Goal: Information Seeking & Learning: Learn about a topic

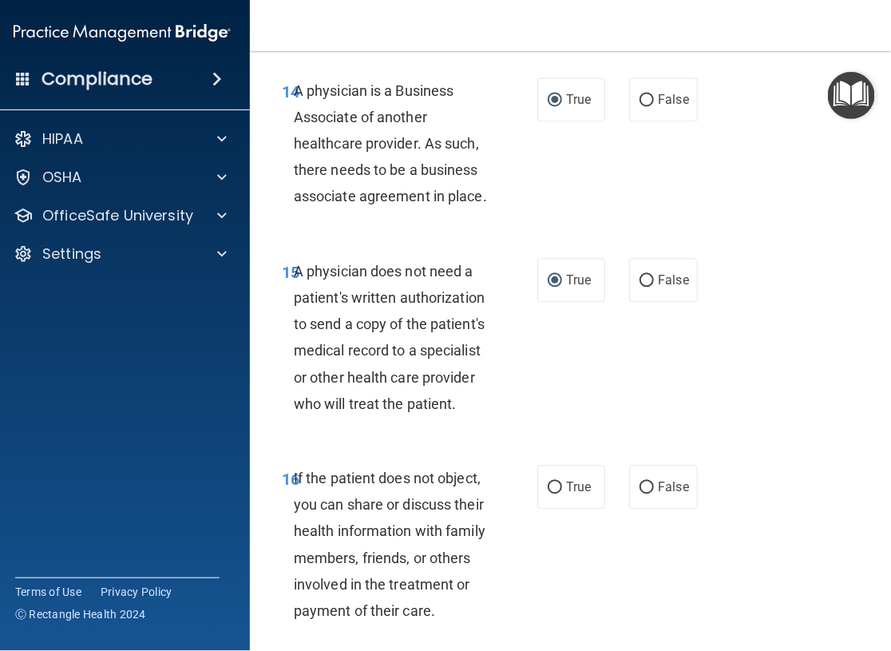
scroll to position [2715, 0]
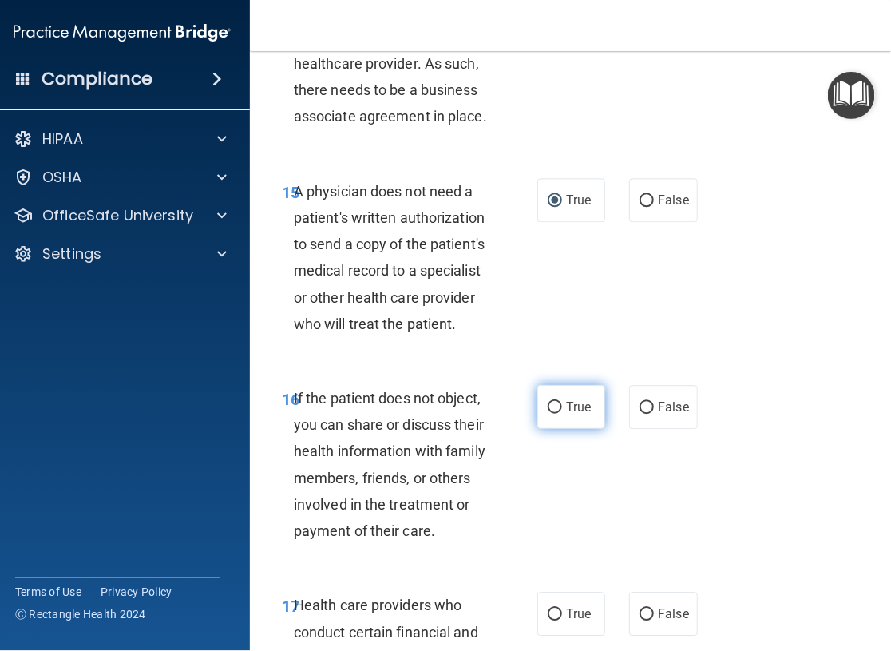
click at [553, 403] on input "True" at bounding box center [555, 408] width 14 height 12
radio input "true"
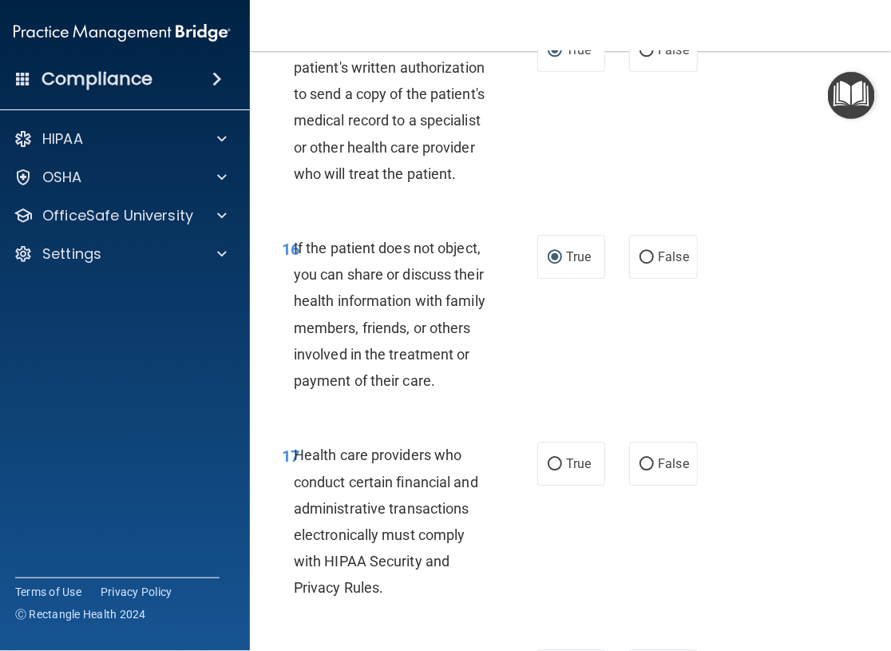
scroll to position [2874, 0]
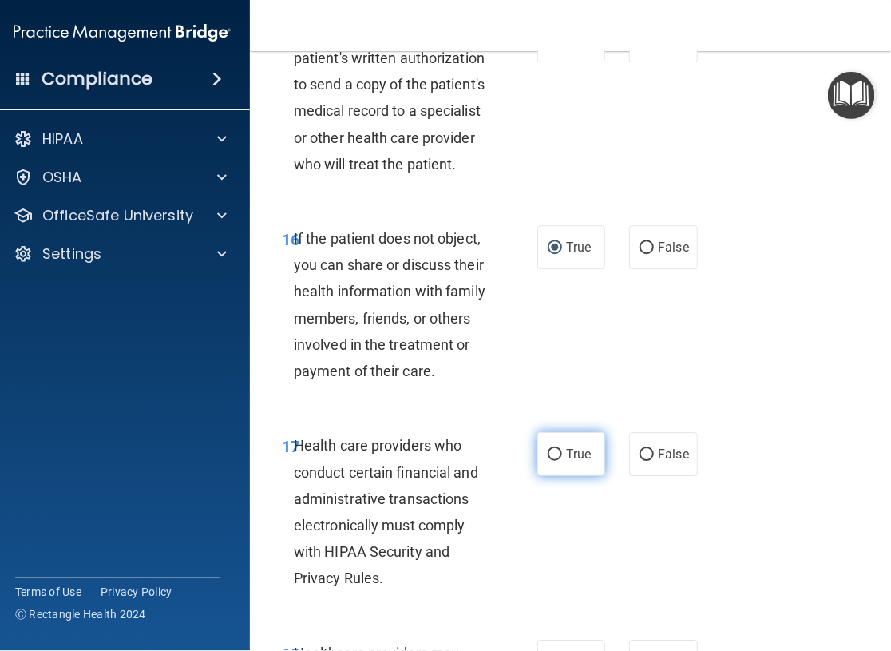
click at [553, 452] on input "True" at bounding box center [555, 455] width 14 height 12
radio input "true"
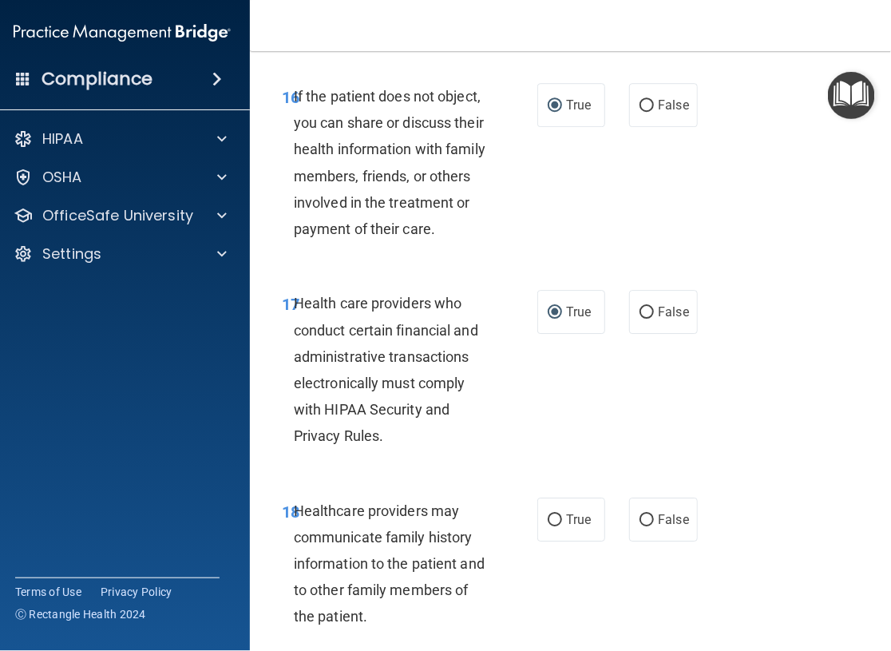
scroll to position [3034, 0]
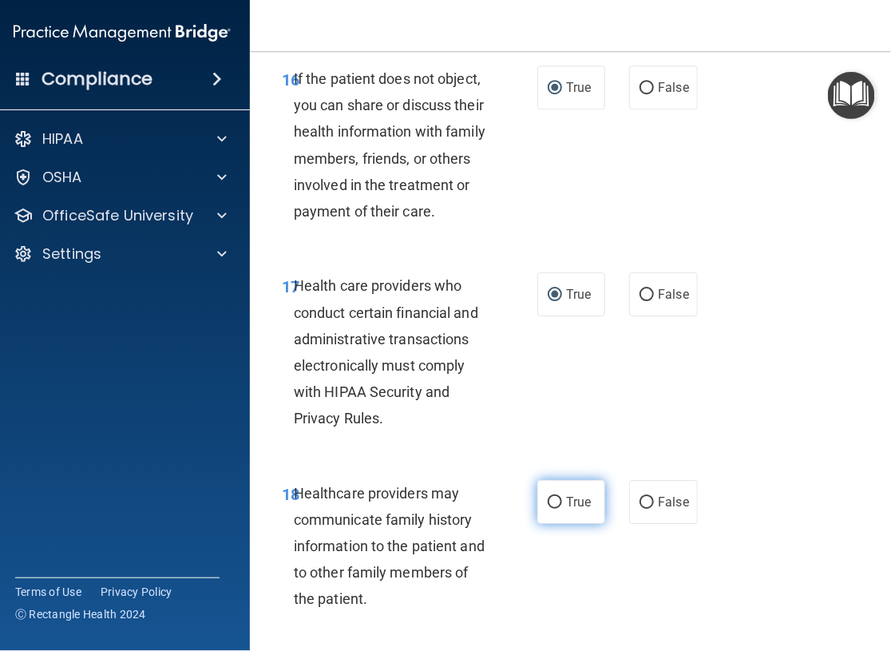
click at [549, 498] on input "True" at bounding box center [555, 503] width 14 height 12
radio input "true"
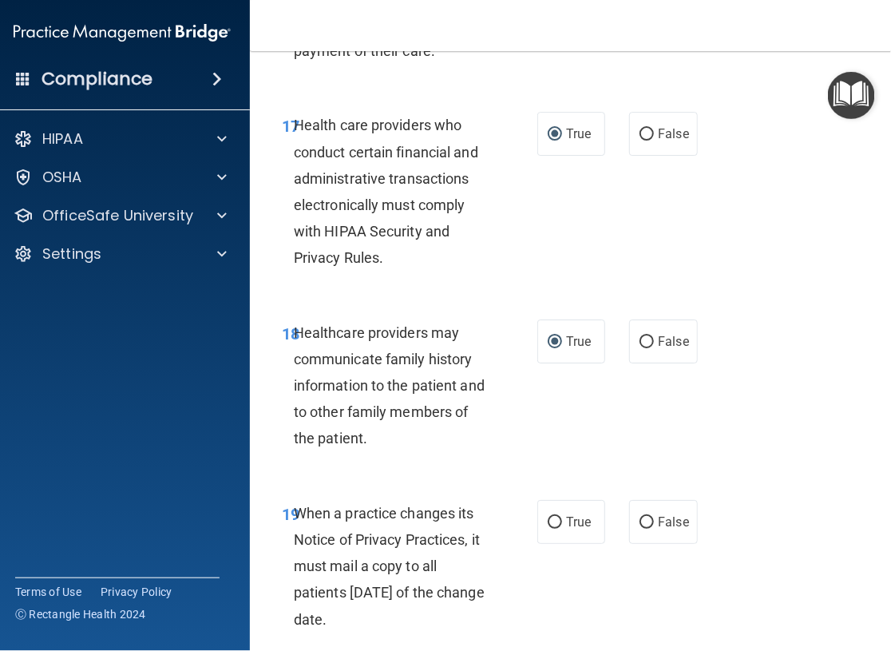
scroll to position [3274, 0]
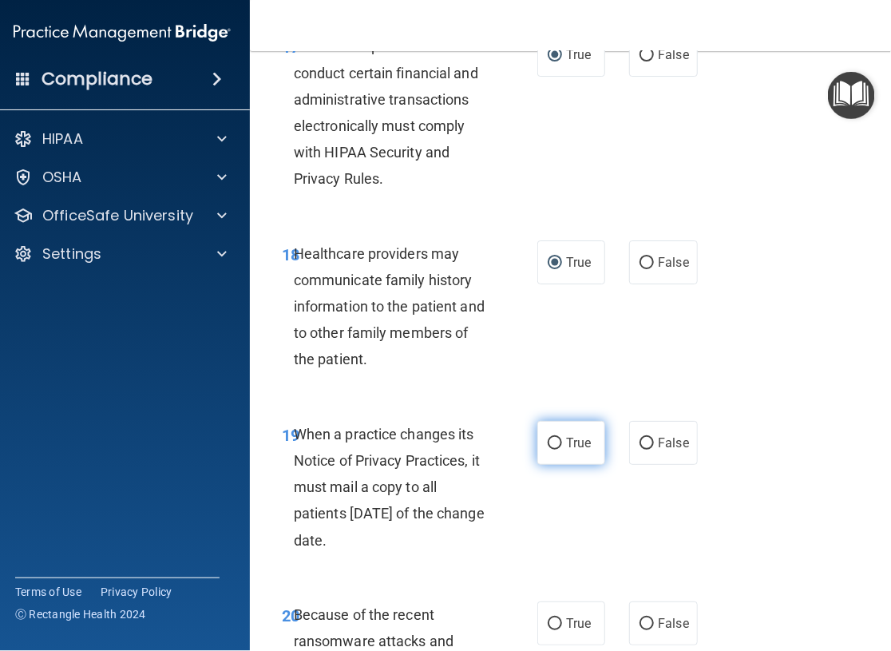
click at [548, 442] on input "True" at bounding box center [555, 444] width 14 height 12
radio input "true"
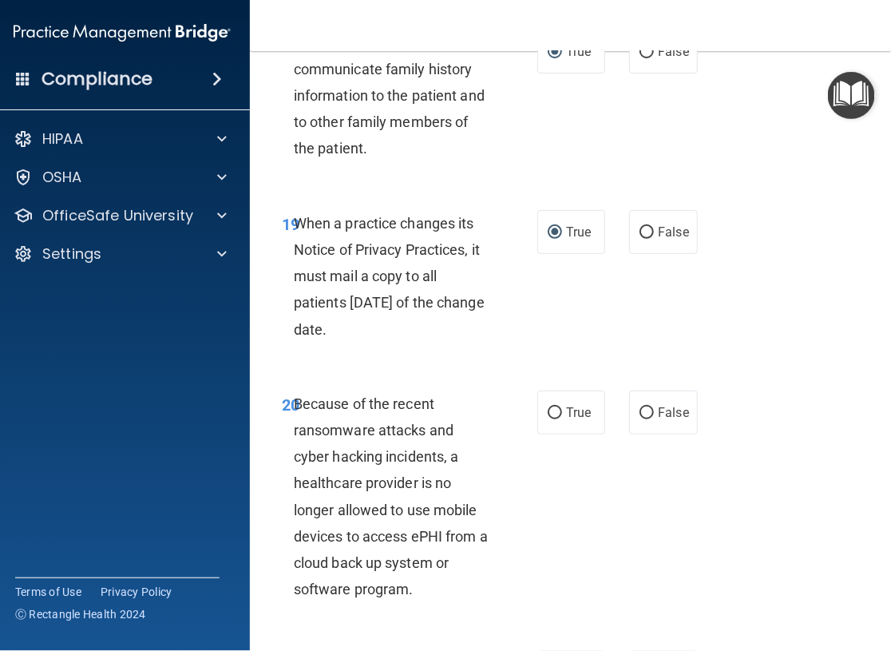
scroll to position [3513, 0]
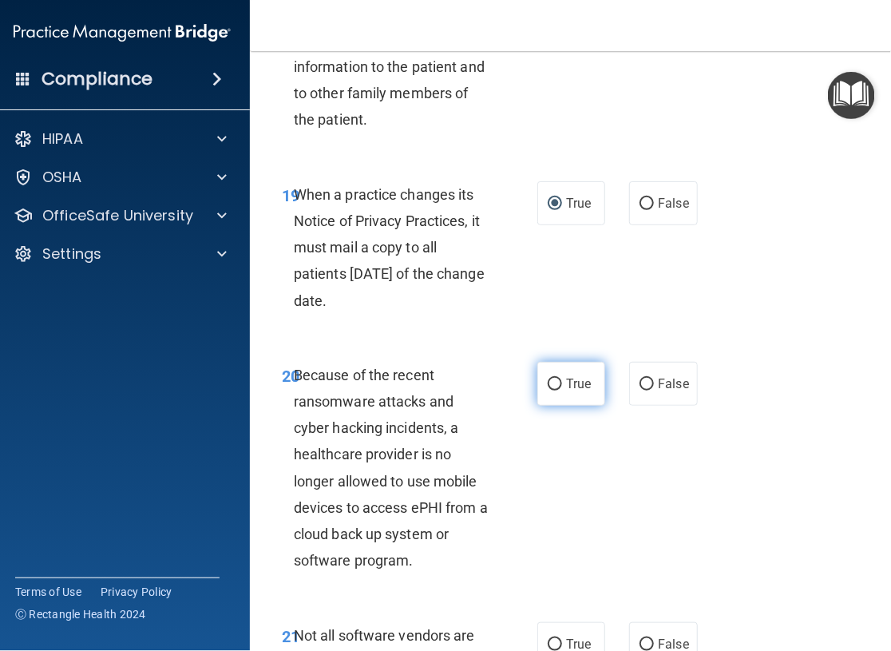
click at [566, 378] on span "True" at bounding box center [578, 383] width 25 height 15
click at [560, 378] on input "True" at bounding box center [555, 384] width 14 height 12
radio input "true"
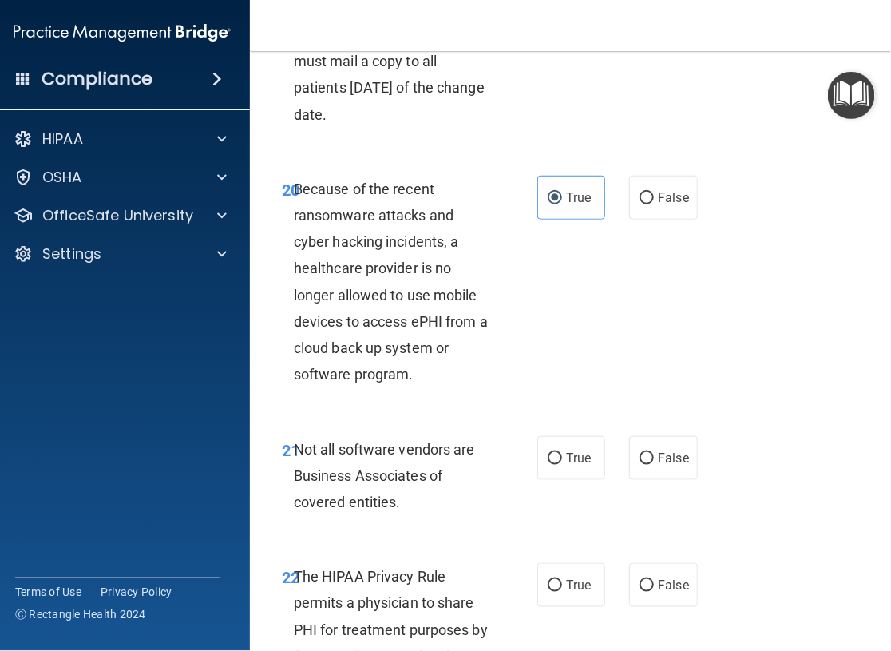
scroll to position [3753, 0]
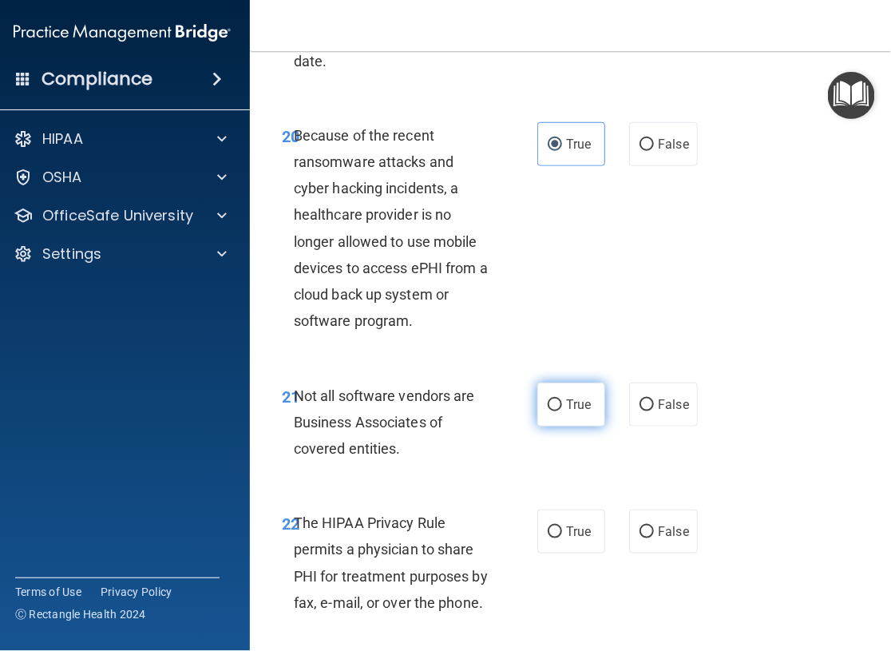
click at [548, 402] on input "True" at bounding box center [555, 405] width 14 height 12
radio input "true"
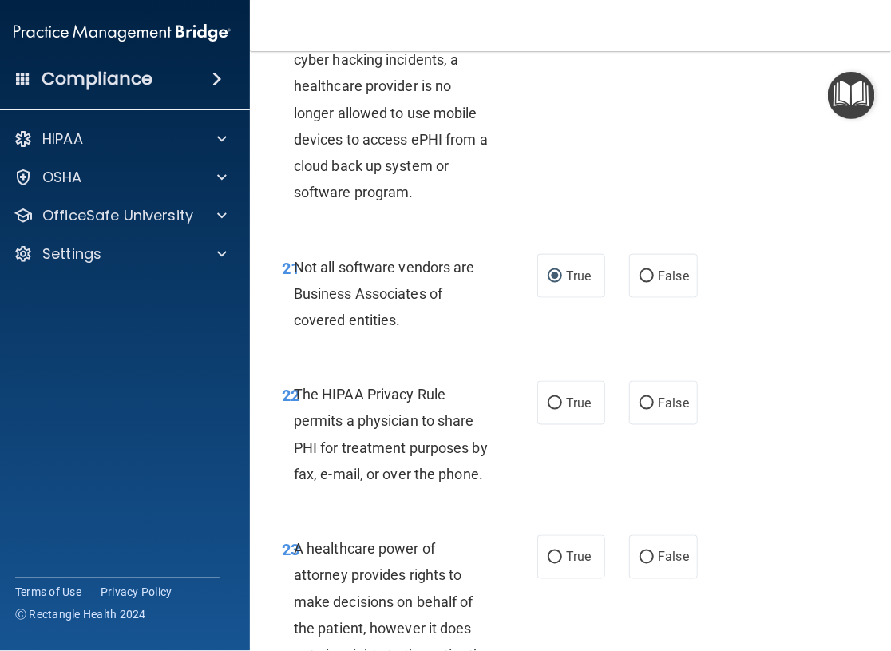
scroll to position [3912, 0]
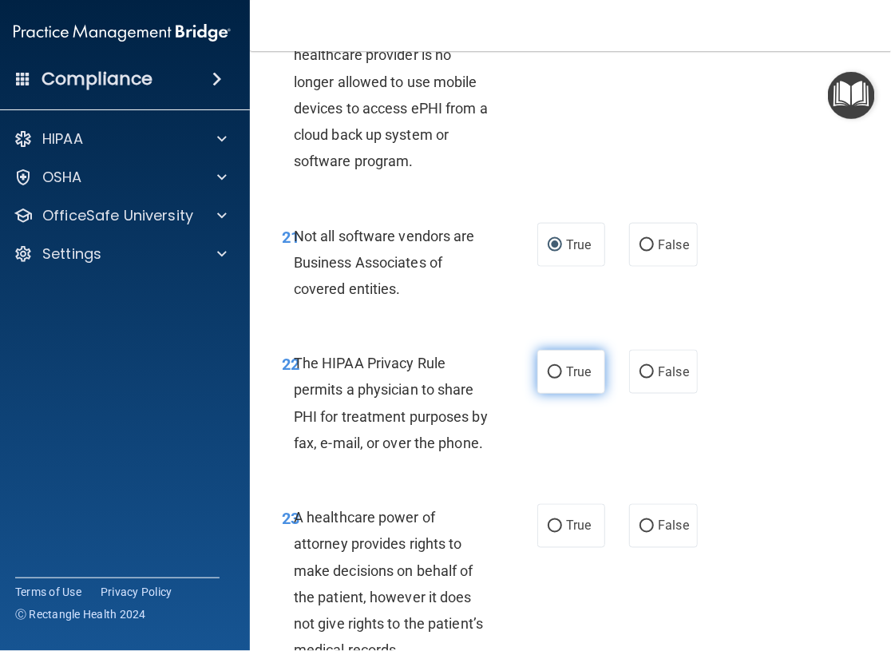
click at [548, 370] on input "True" at bounding box center [555, 372] width 14 height 12
radio input "true"
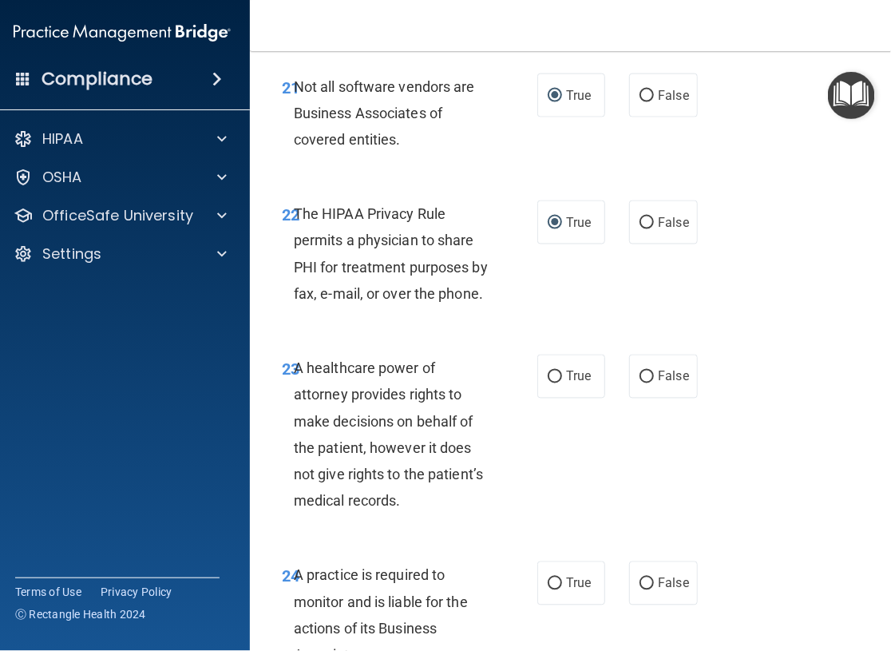
scroll to position [4072, 0]
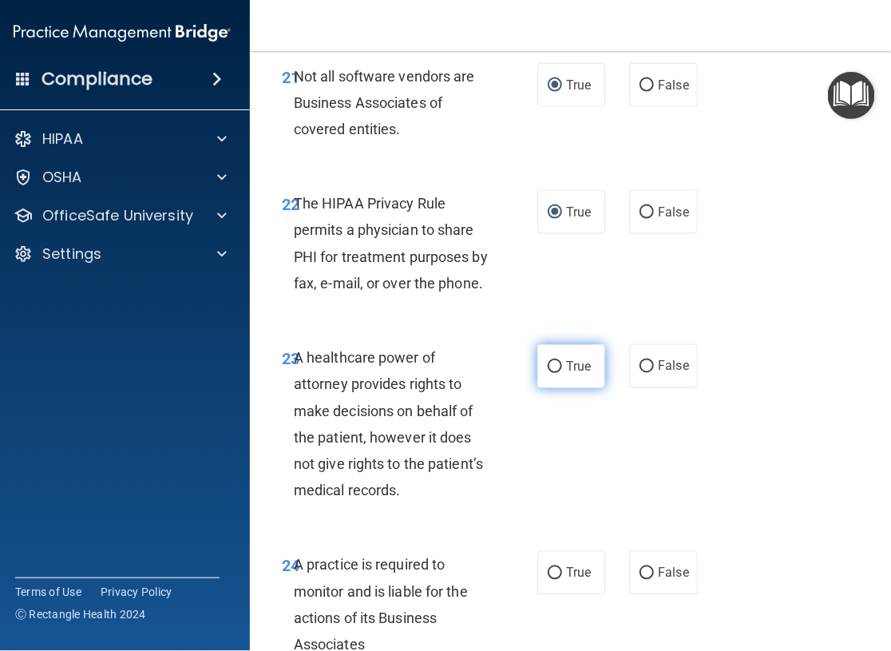
click at [549, 369] on input "True" at bounding box center [555, 367] width 14 height 12
radio input "true"
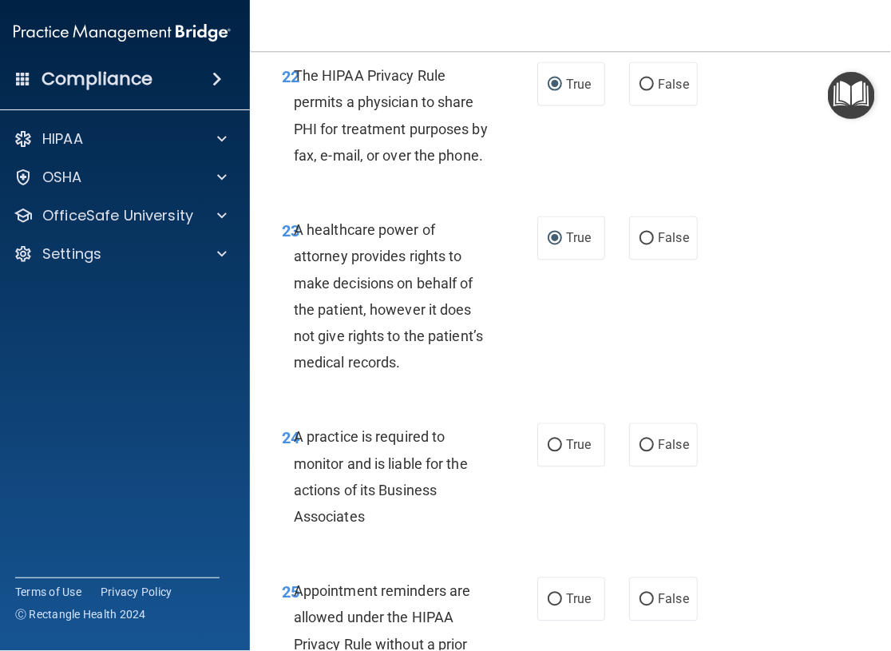
scroll to position [4232, 0]
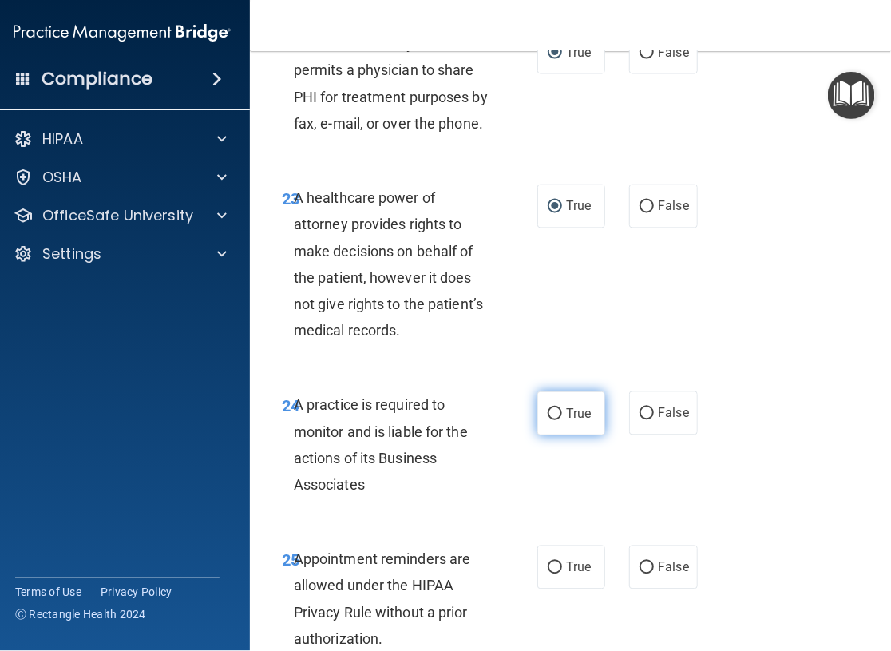
click at [550, 410] on input "True" at bounding box center [555, 414] width 14 height 12
radio input "true"
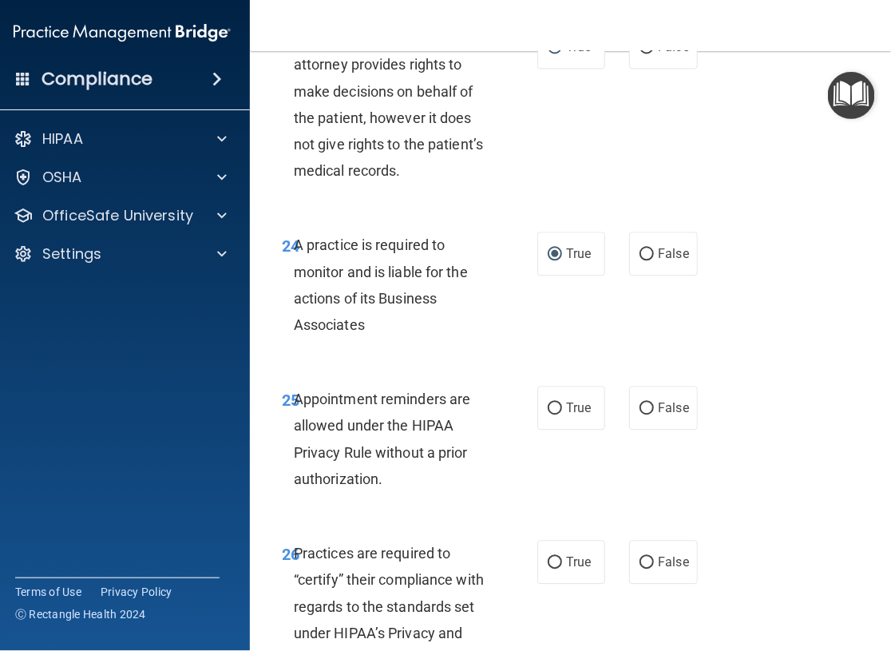
scroll to position [4471, 0]
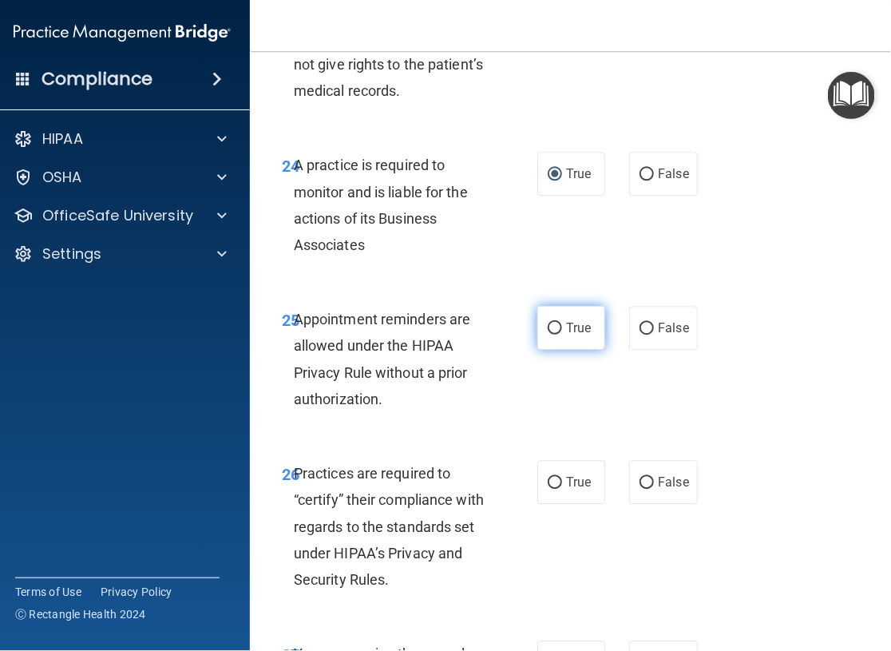
click at [548, 328] on input "True" at bounding box center [555, 329] width 14 height 12
radio input "true"
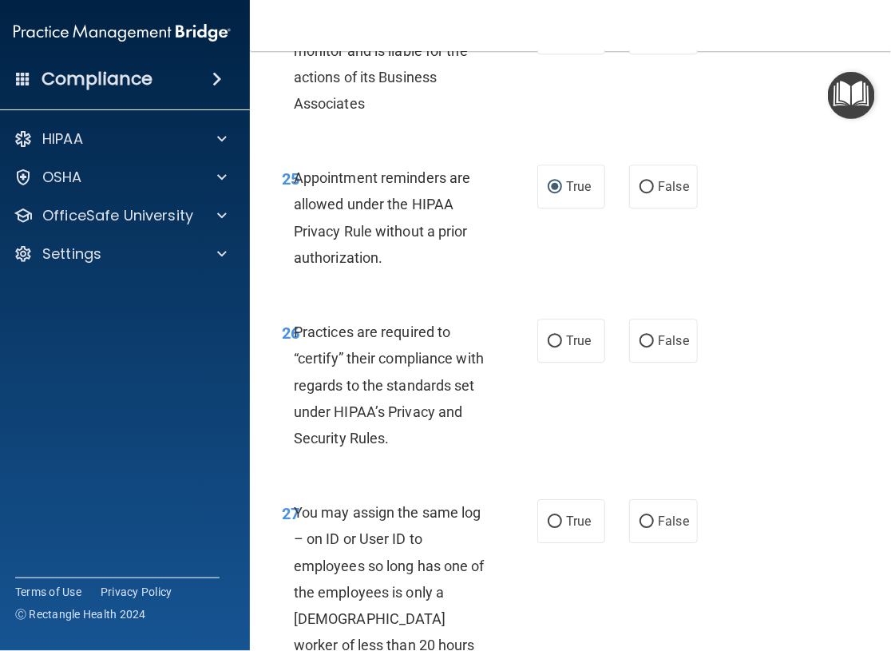
scroll to position [4711, 0]
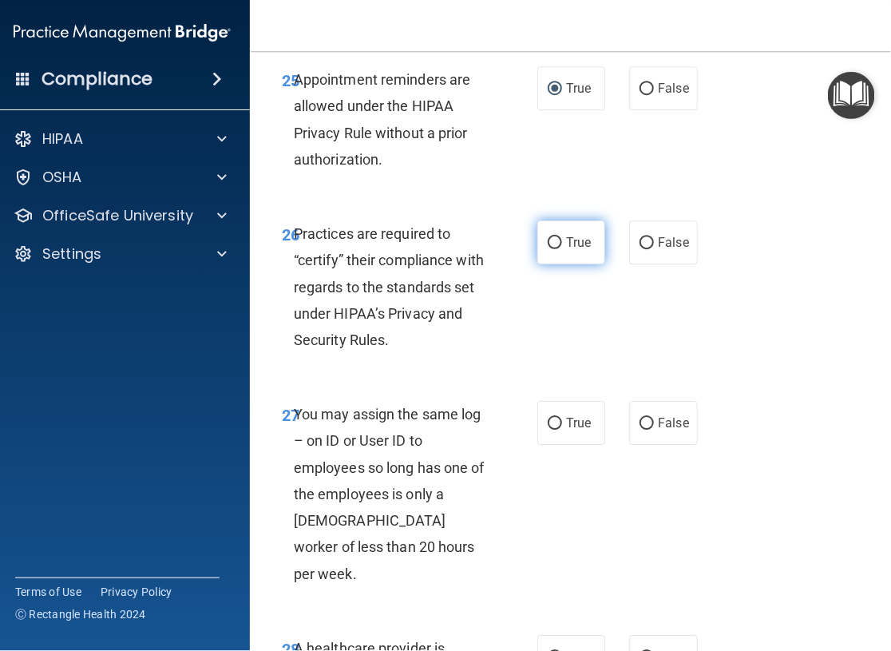
click at [548, 244] on input "True" at bounding box center [555, 243] width 14 height 12
radio input "true"
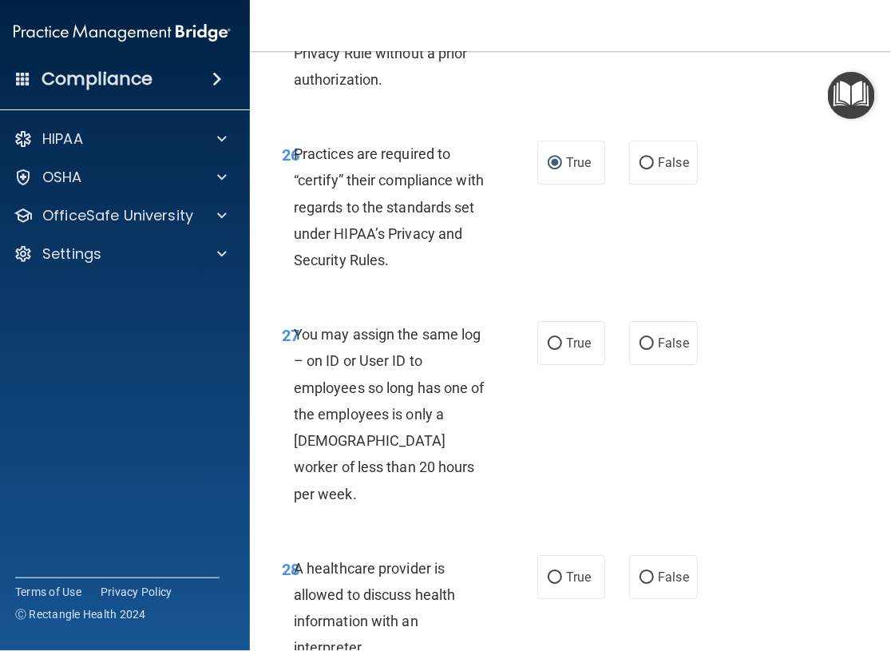
scroll to position [4870, 0]
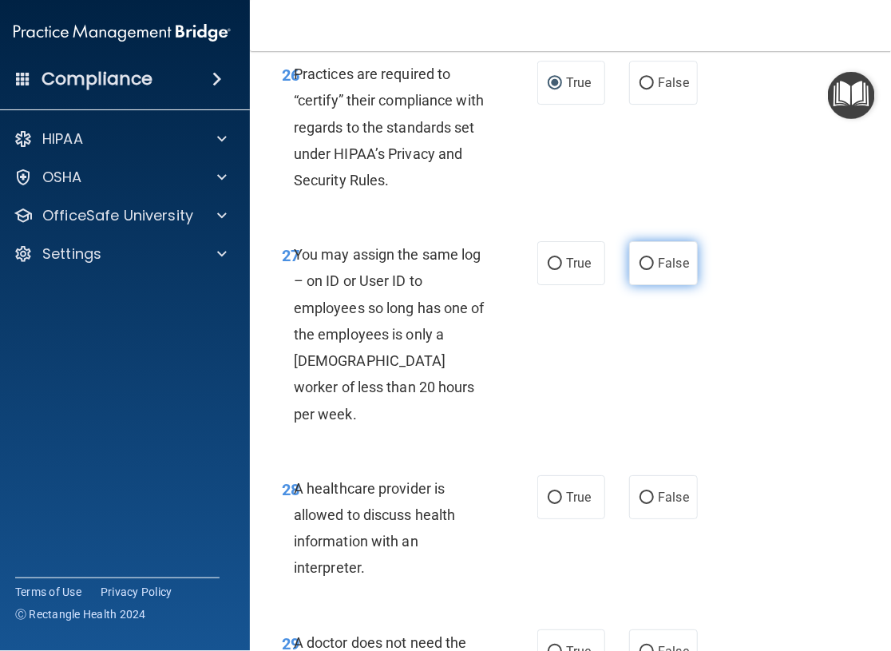
click at [640, 263] on input "False" at bounding box center [647, 264] width 14 height 12
radio input "true"
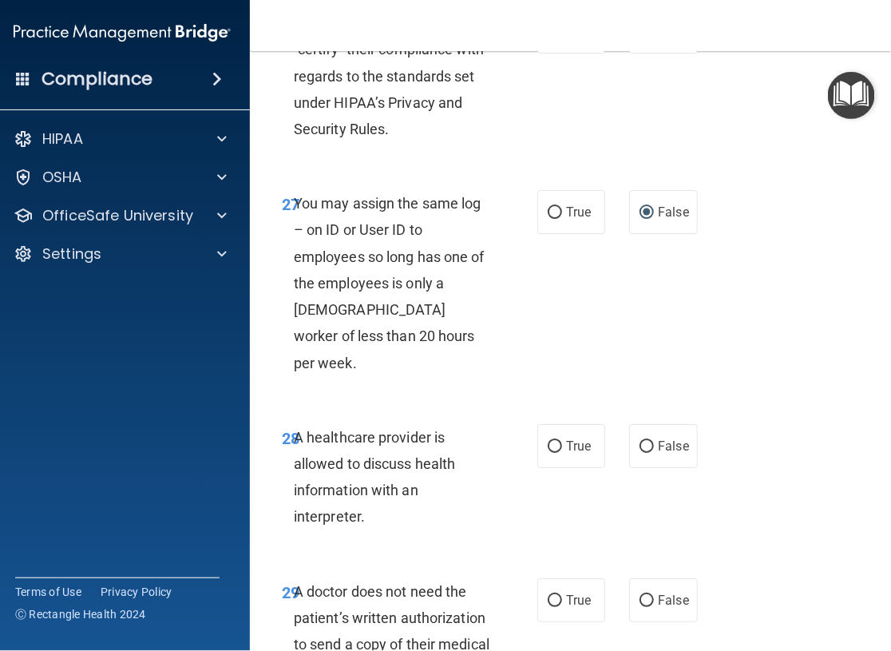
scroll to position [4950, 0]
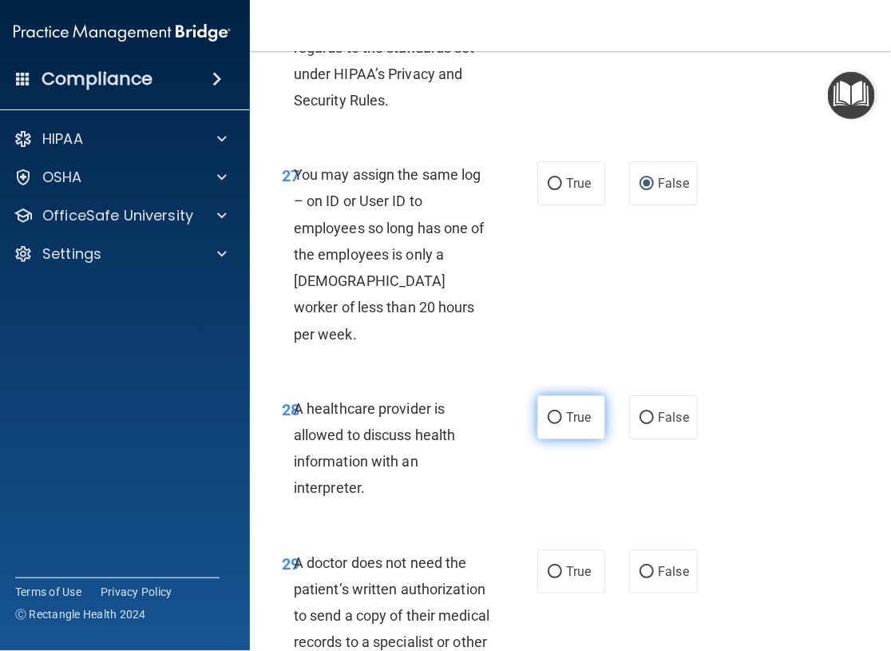
click at [548, 412] on input "True" at bounding box center [555, 418] width 14 height 12
radio input "true"
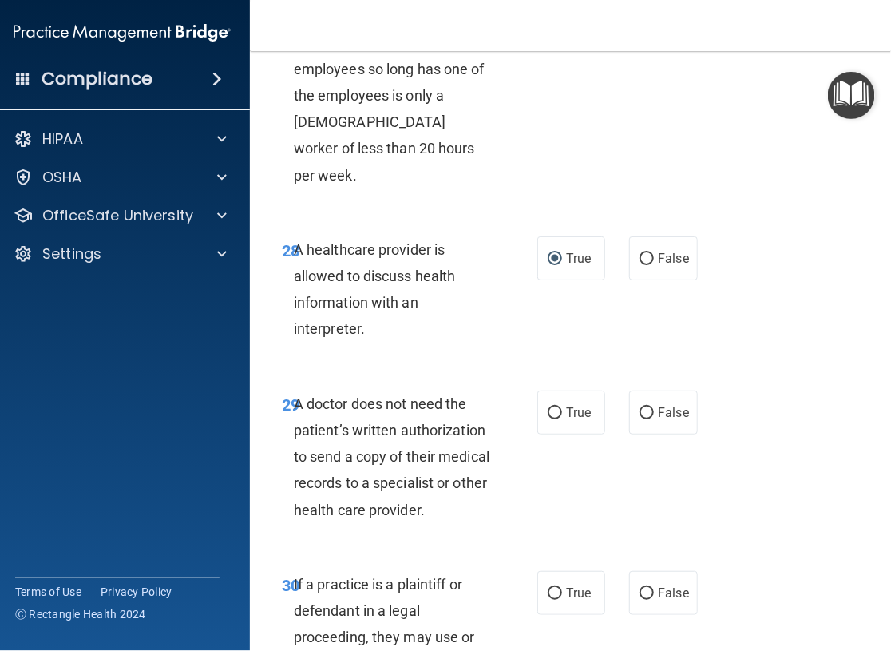
scroll to position [5110, 0]
click at [548, 406] on input "True" at bounding box center [555, 412] width 14 height 12
radio input "true"
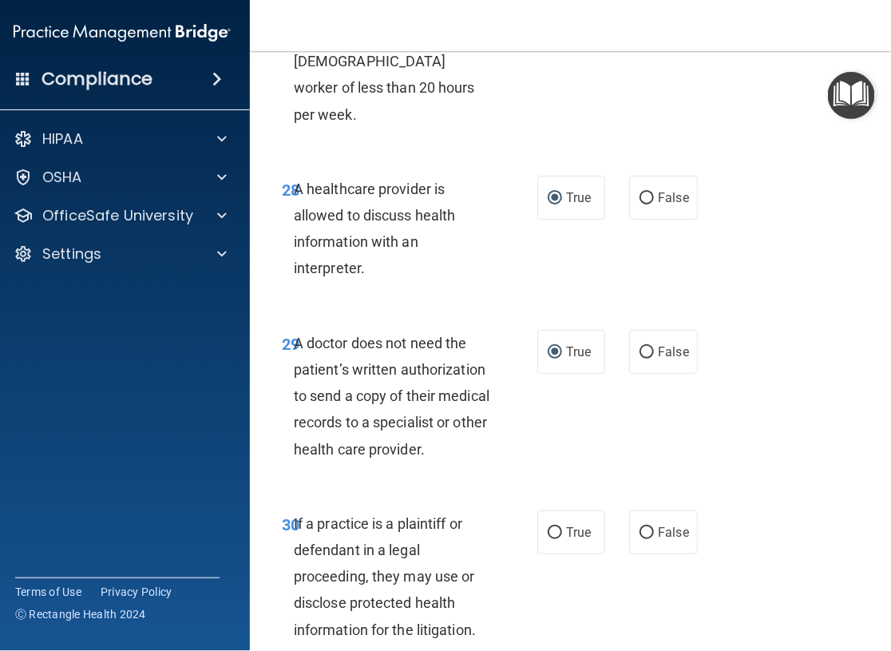
scroll to position [5270, 0]
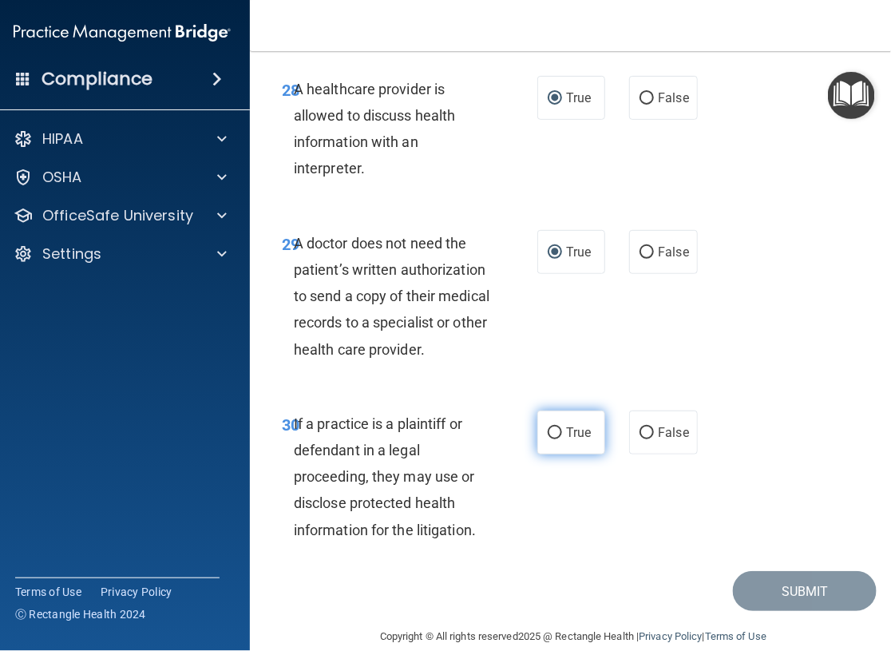
click at [549, 427] on input "True" at bounding box center [555, 433] width 14 height 12
radio input "true"
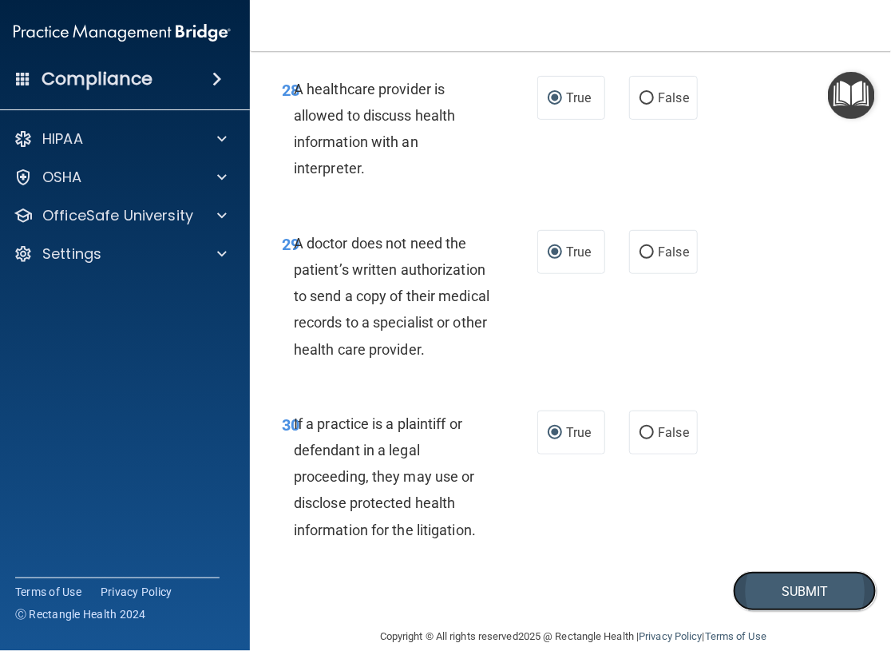
click at [770, 571] on button "Submit" at bounding box center [805, 591] width 144 height 41
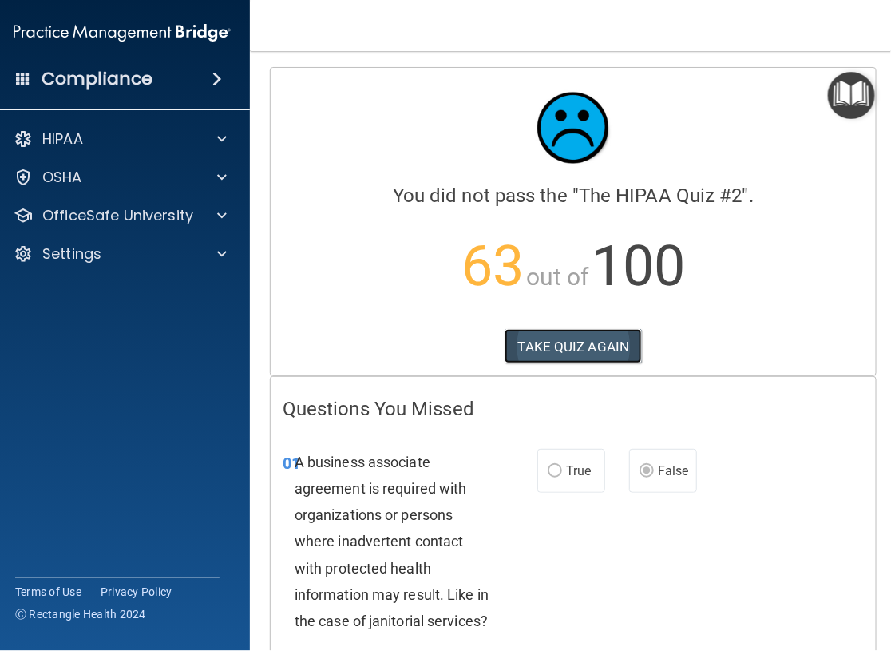
click at [554, 338] on button "TAKE QUIZ AGAIN" at bounding box center [574, 346] width 138 height 35
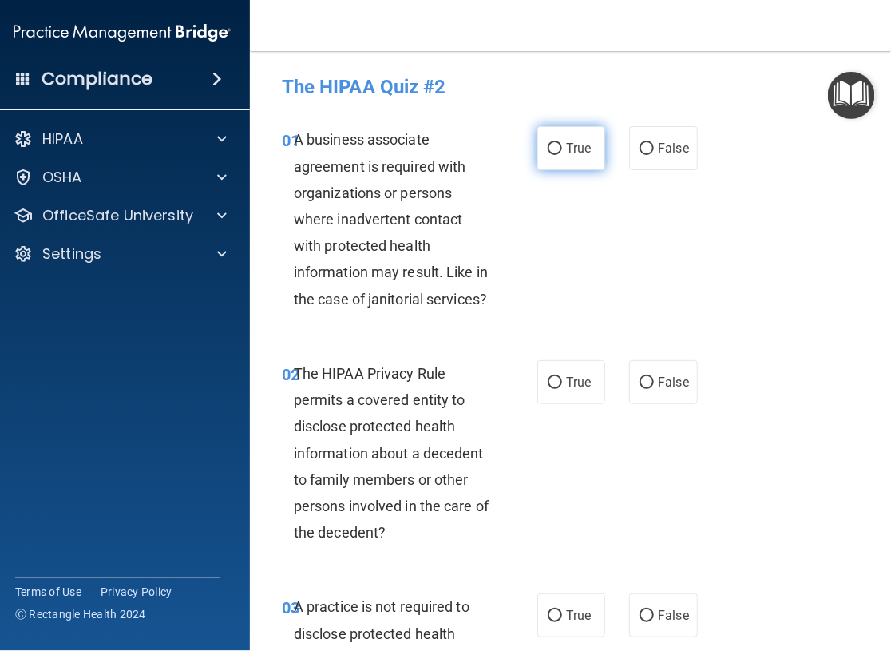
click at [548, 147] on input "True" at bounding box center [555, 149] width 14 height 12
radio input "true"
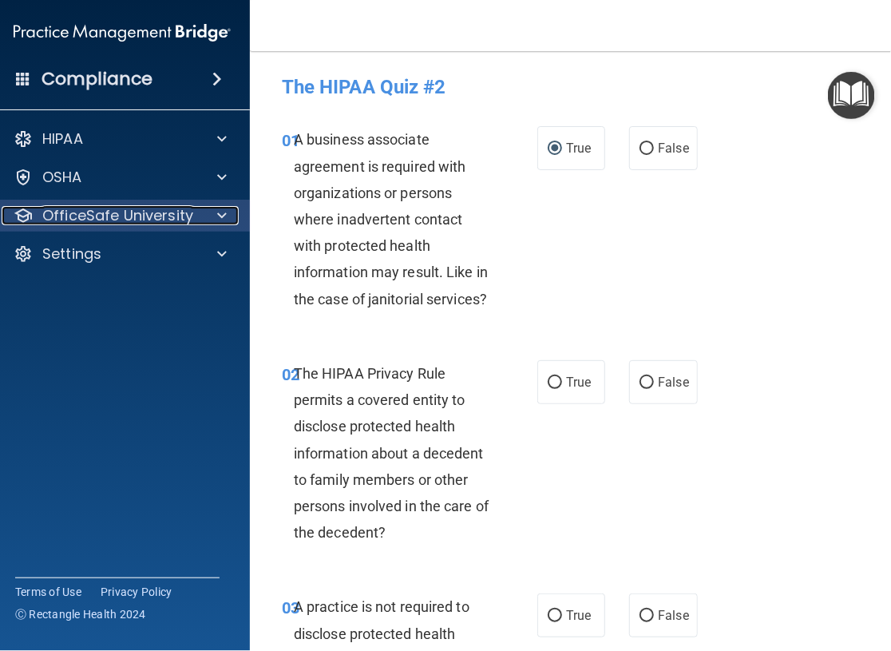
click at [150, 216] on p "OfficeSafe University" at bounding box center [117, 215] width 151 height 19
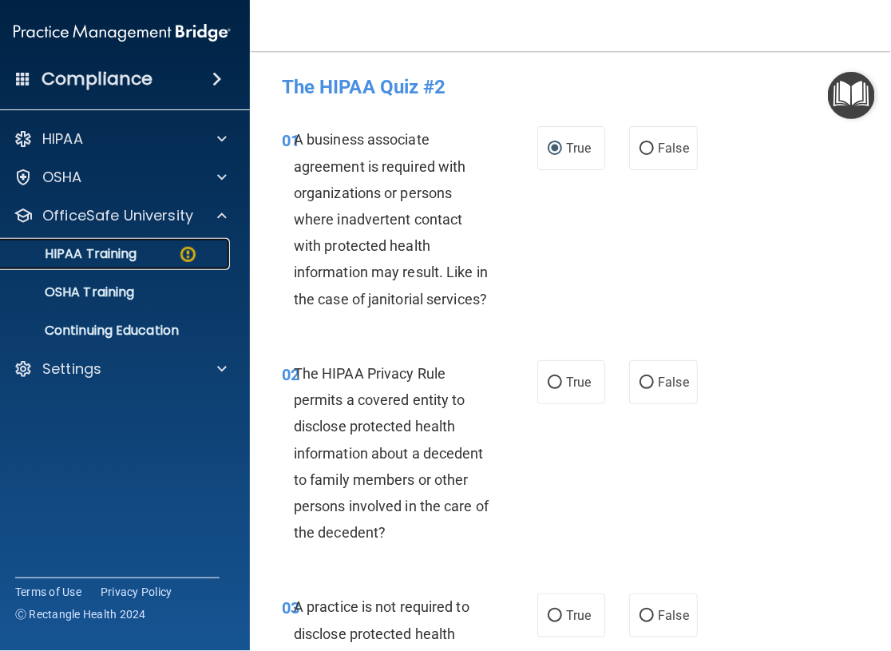
click at [133, 262] on p "HIPAA Training" at bounding box center [71, 254] width 132 height 16
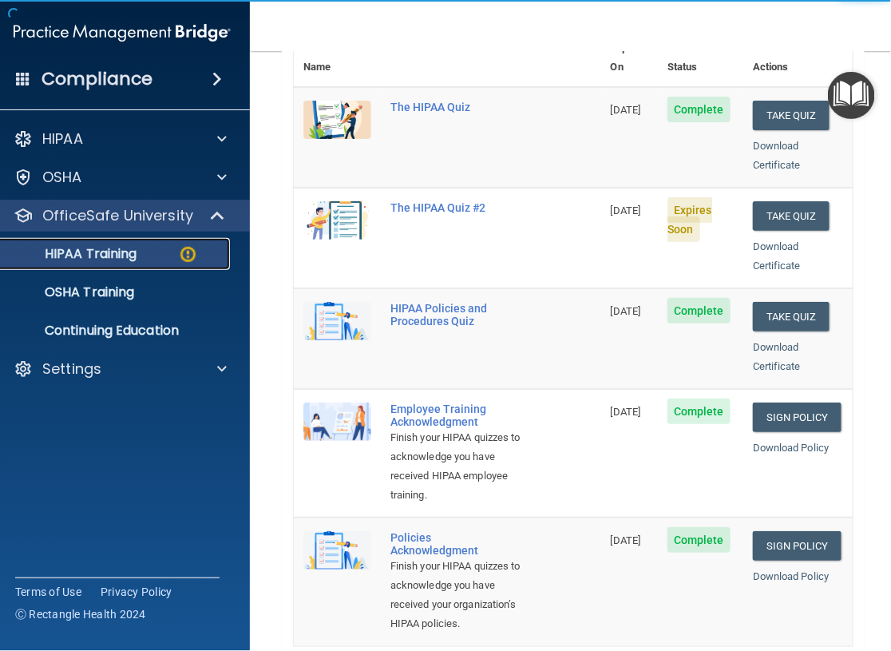
scroll to position [240, 0]
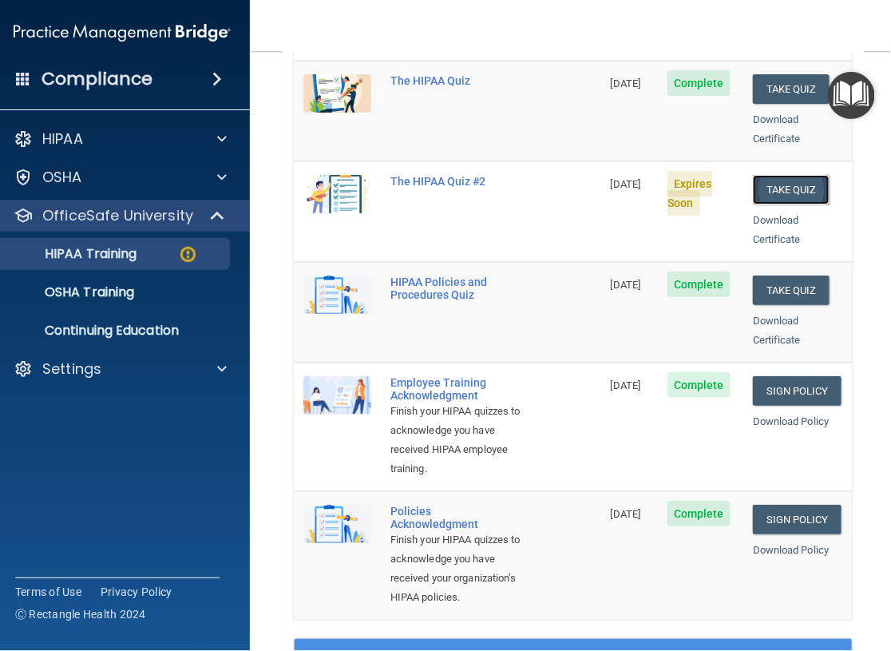
click at [814, 204] on button "Take Quiz" at bounding box center [791, 190] width 77 height 30
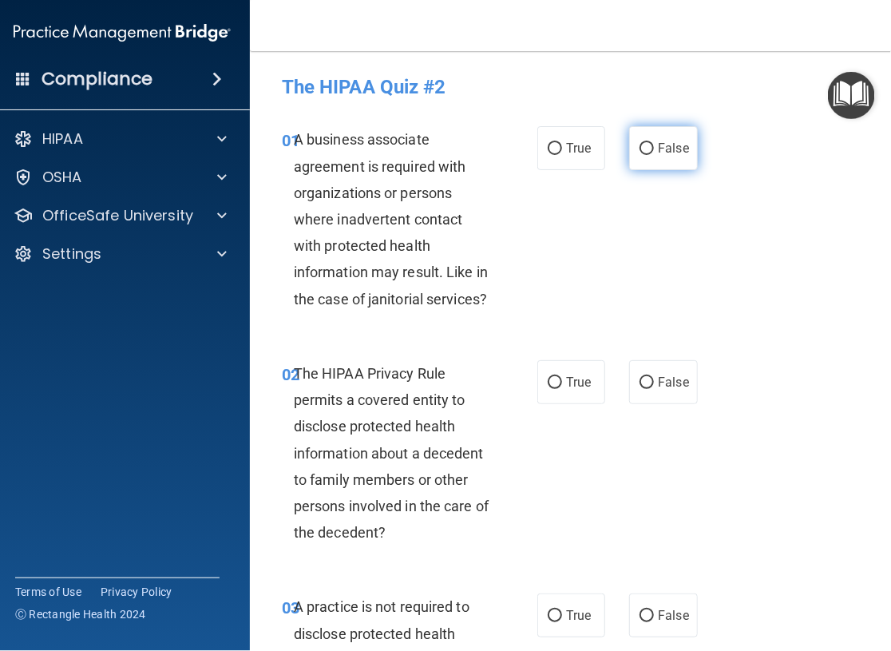
click at [644, 149] on input "False" at bounding box center [647, 149] width 14 height 12
radio input "true"
click at [548, 381] on input "True" at bounding box center [555, 383] width 14 height 12
radio input "true"
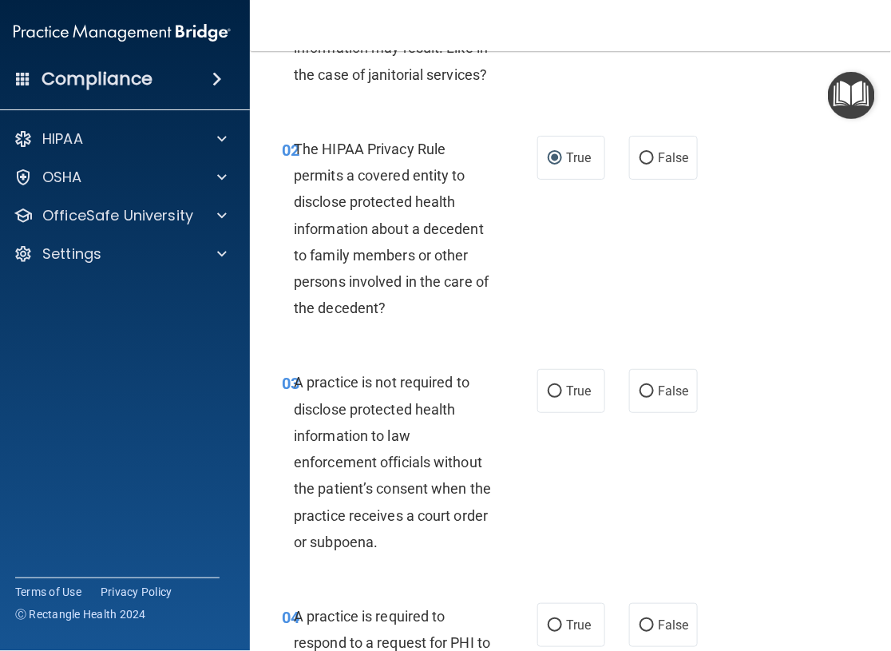
scroll to position [240, 0]
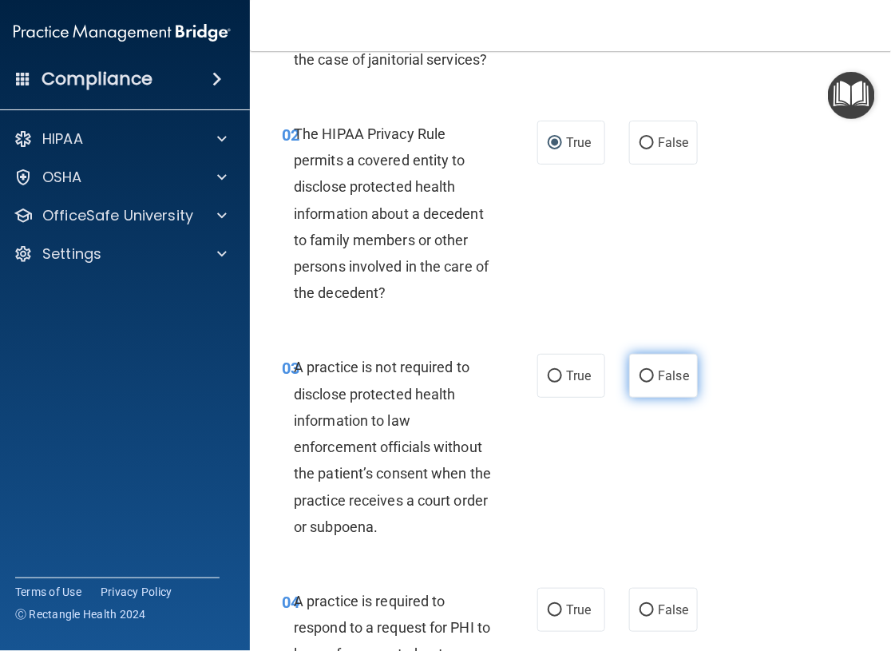
click at [640, 375] on input "False" at bounding box center [647, 376] width 14 height 12
radio input "true"
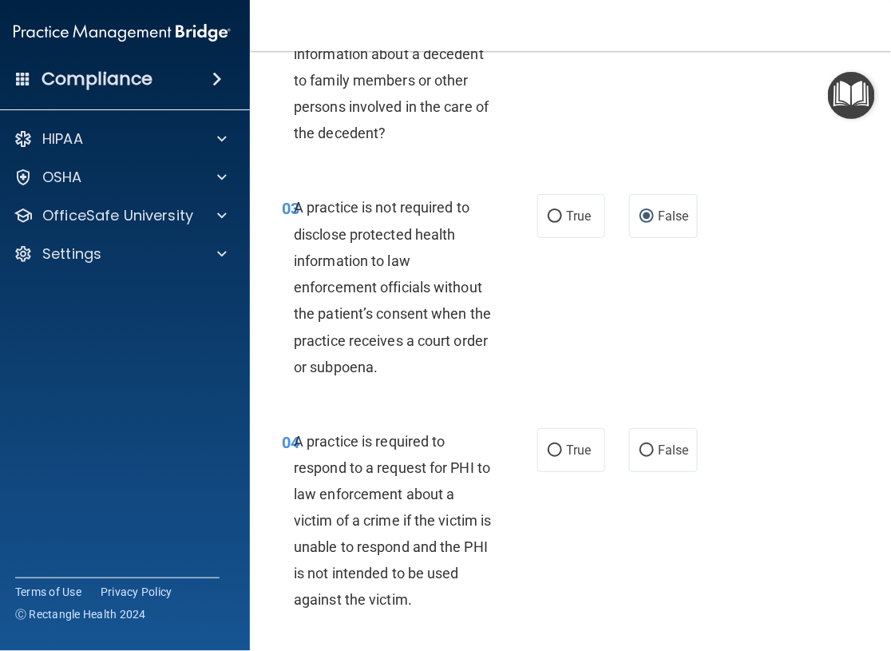
scroll to position [479, 0]
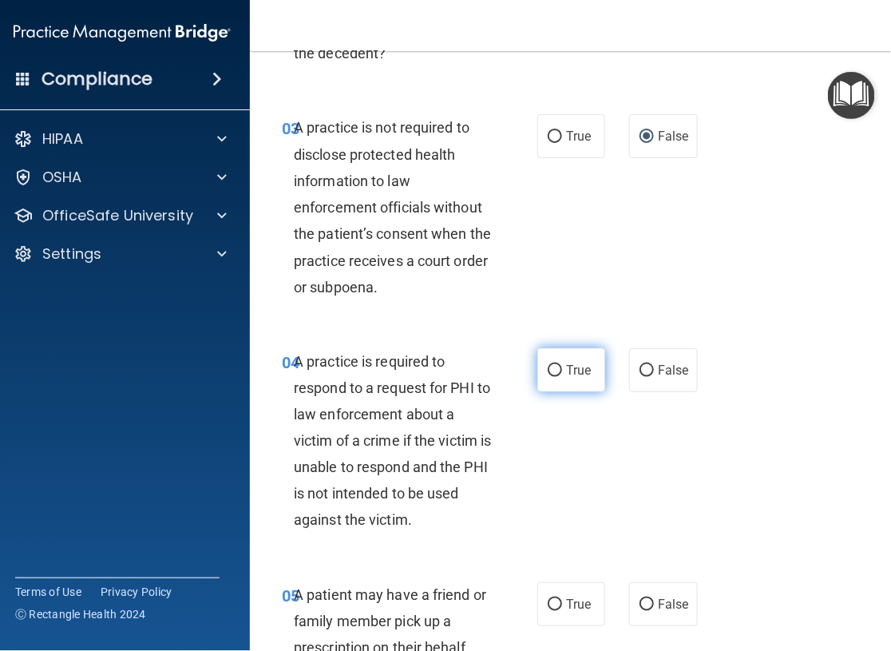
click at [553, 374] on input "True" at bounding box center [555, 371] width 14 height 12
radio input "true"
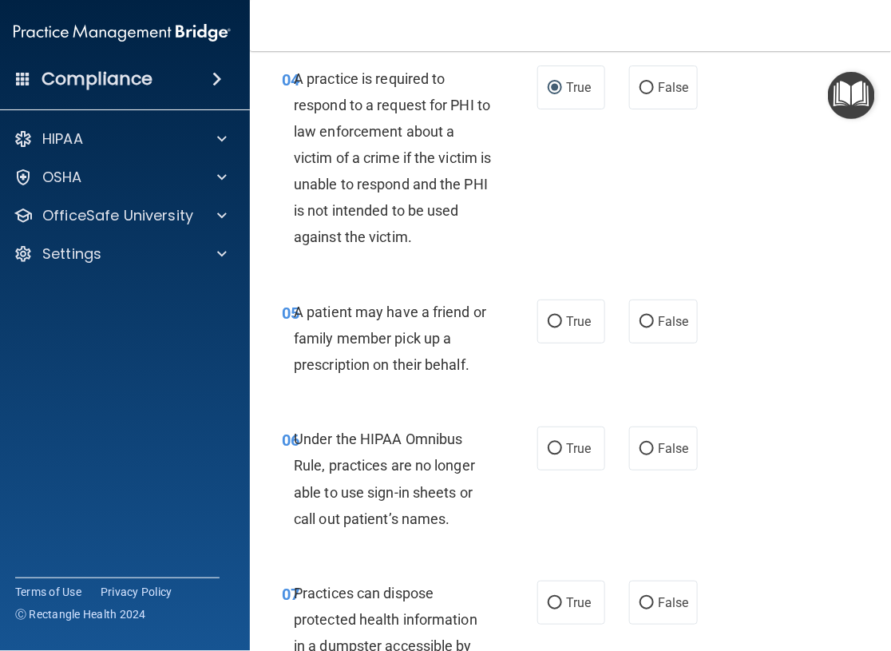
scroll to position [798, 0]
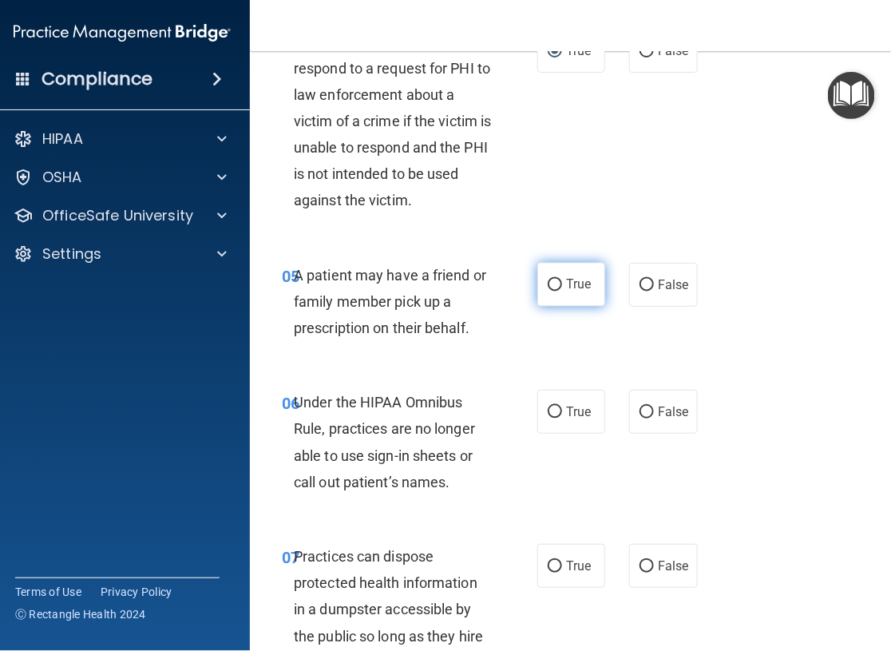
click at [552, 285] on input "True" at bounding box center [555, 285] width 14 height 12
radio input "true"
click at [640, 415] on input "False" at bounding box center [647, 412] width 14 height 12
radio input "true"
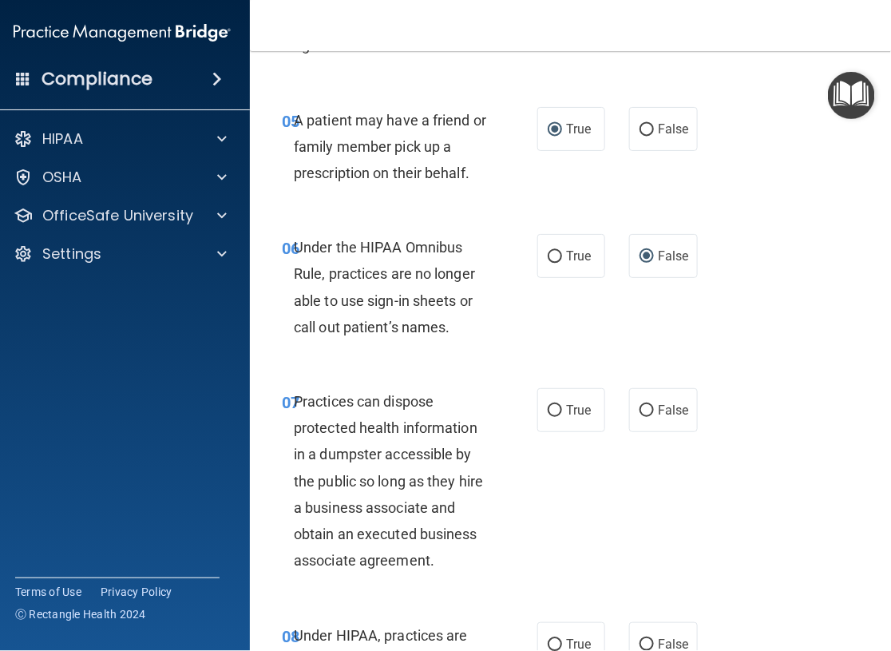
scroll to position [958, 0]
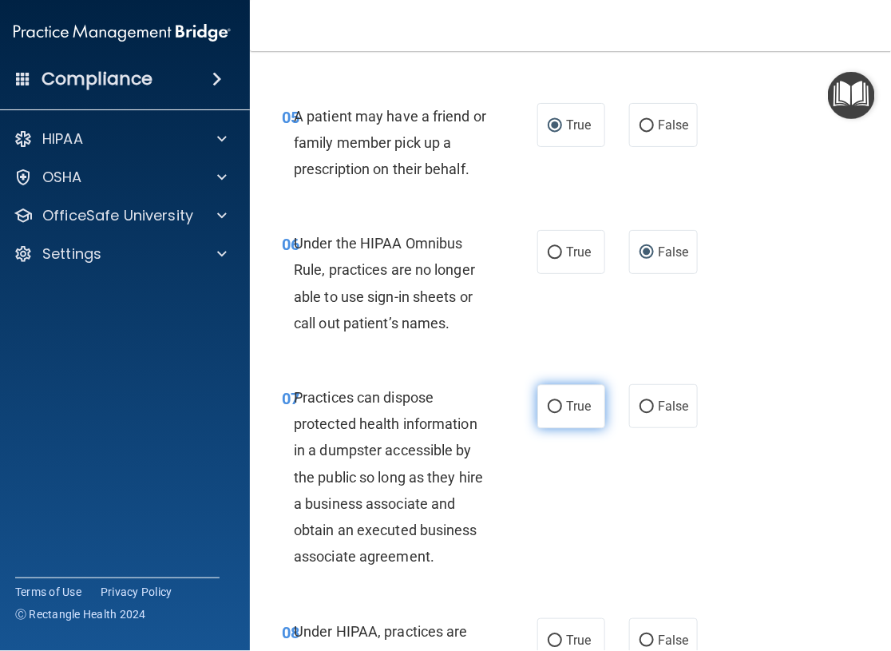
click at [548, 402] on input "True" at bounding box center [555, 407] width 14 height 12
radio input "true"
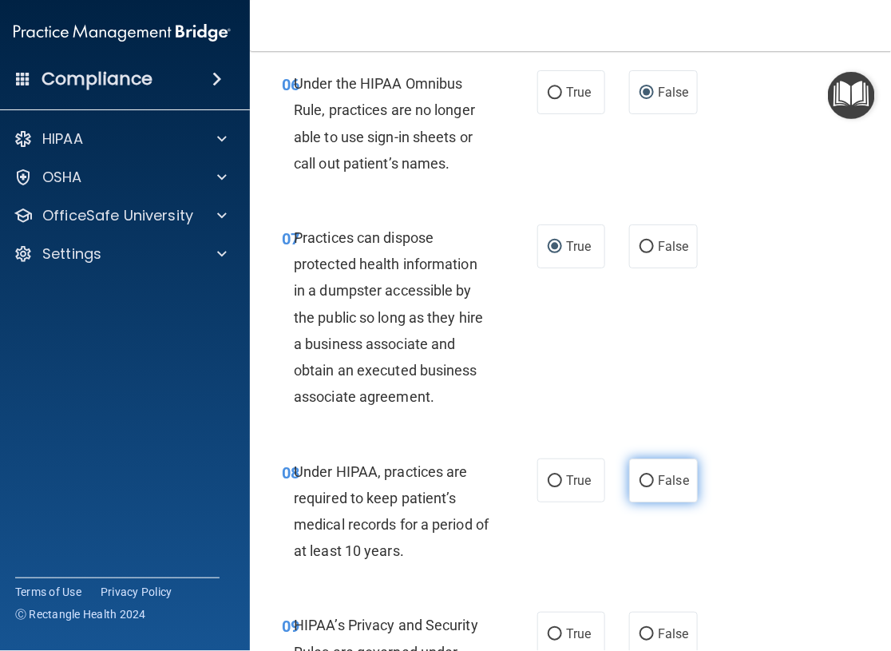
click at [641, 479] on input "False" at bounding box center [647, 481] width 14 height 12
radio input "true"
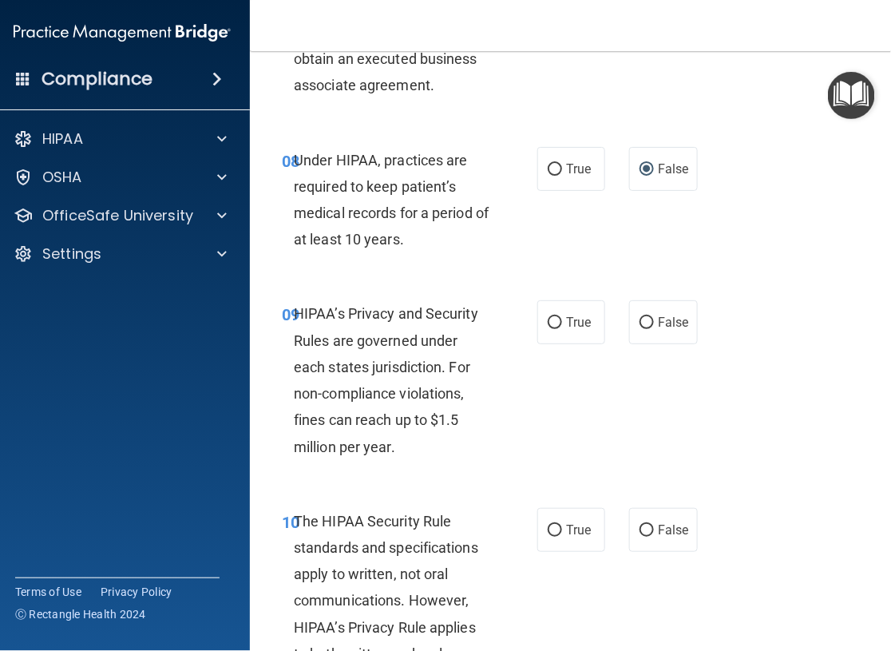
scroll to position [1437, 0]
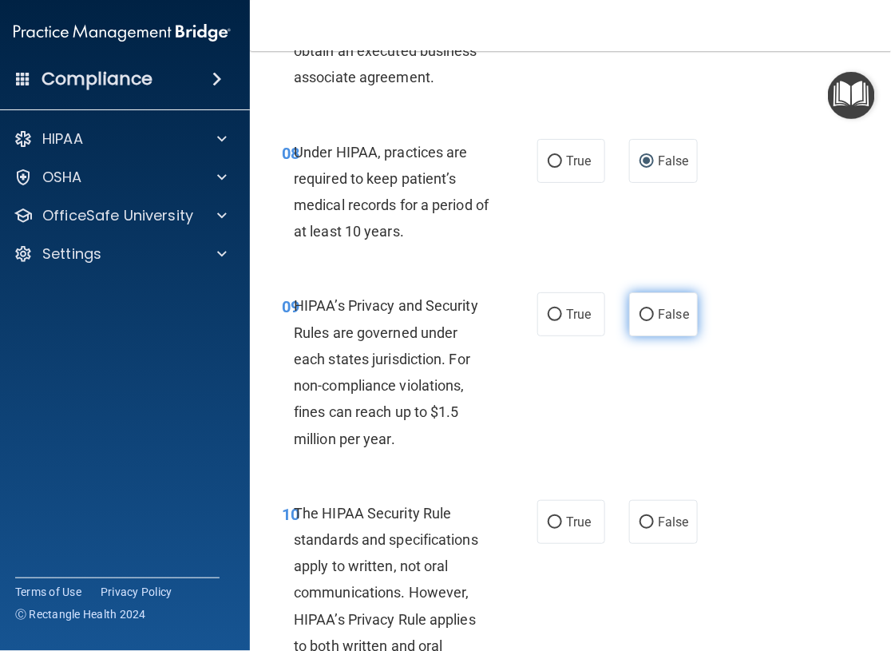
click at [640, 318] on input "False" at bounding box center [647, 315] width 14 height 12
radio input "true"
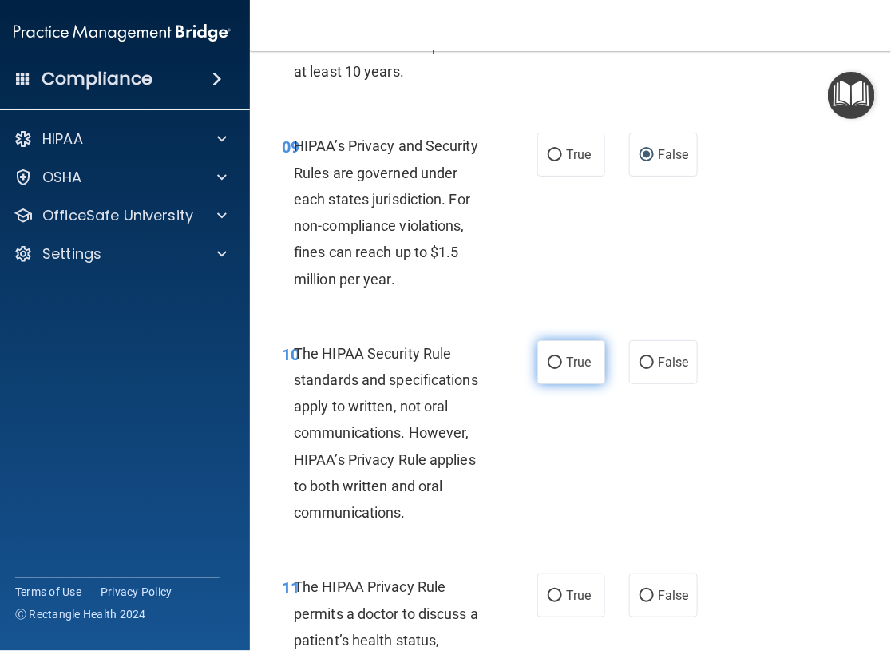
click at [550, 362] on input "True" at bounding box center [555, 363] width 14 height 12
radio input "true"
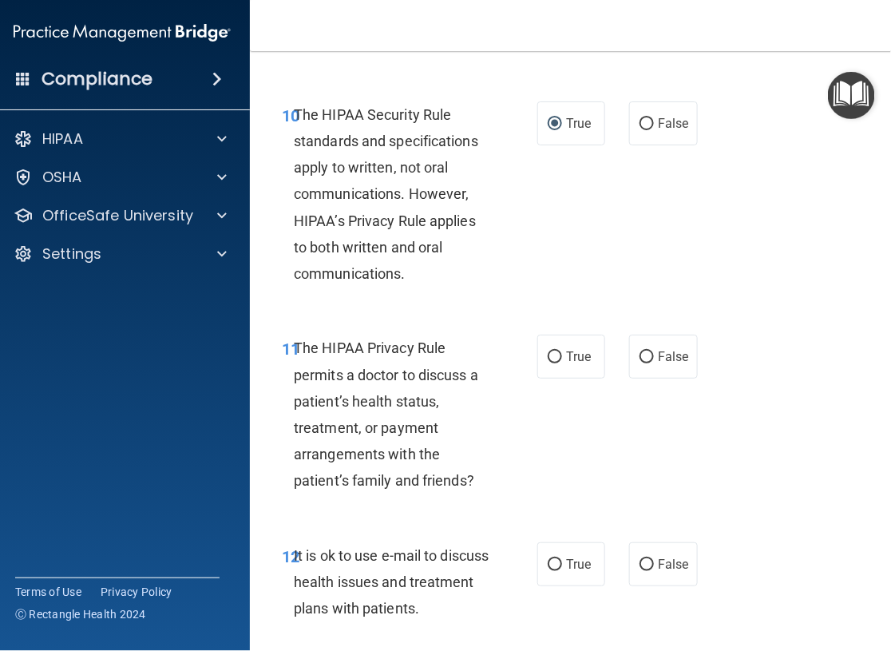
scroll to position [1836, 0]
click at [640, 358] on input "False" at bounding box center [647, 357] width 14 height 12
radio input "true"
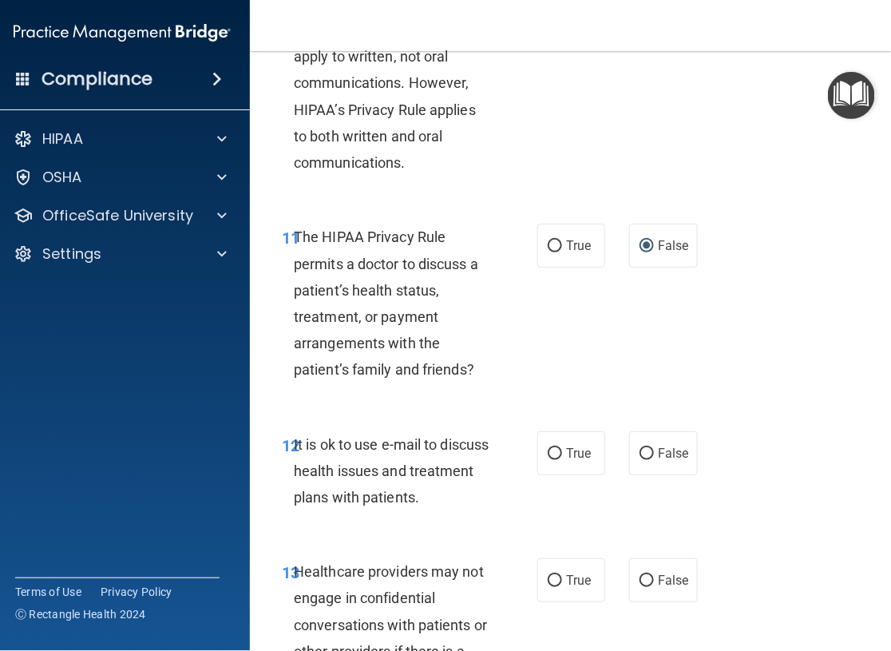
scroll to position [1996, 0]
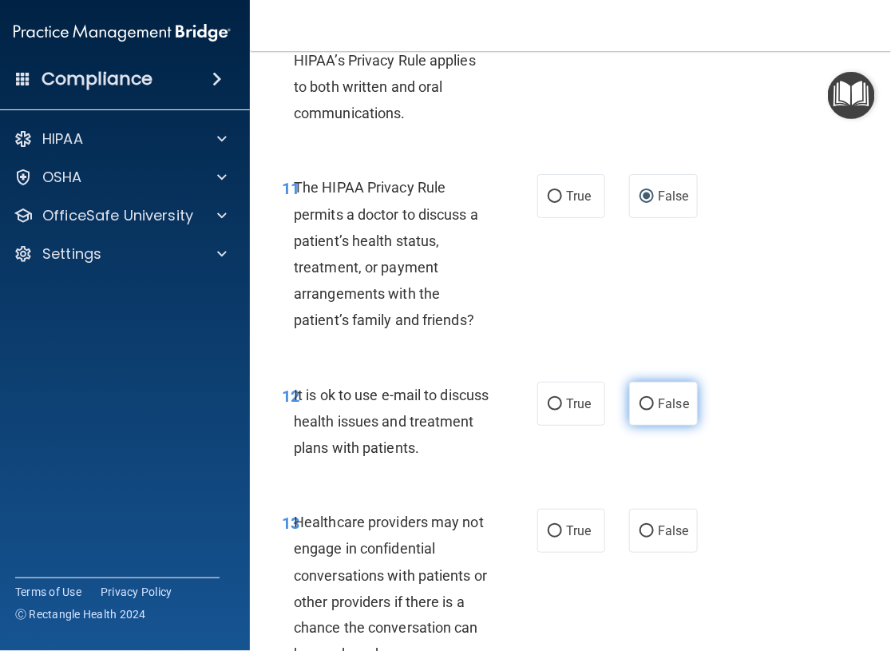
click at [640, 408] on input "False" at bounding box center [647, 404] width 14 height 12
radio input "true"
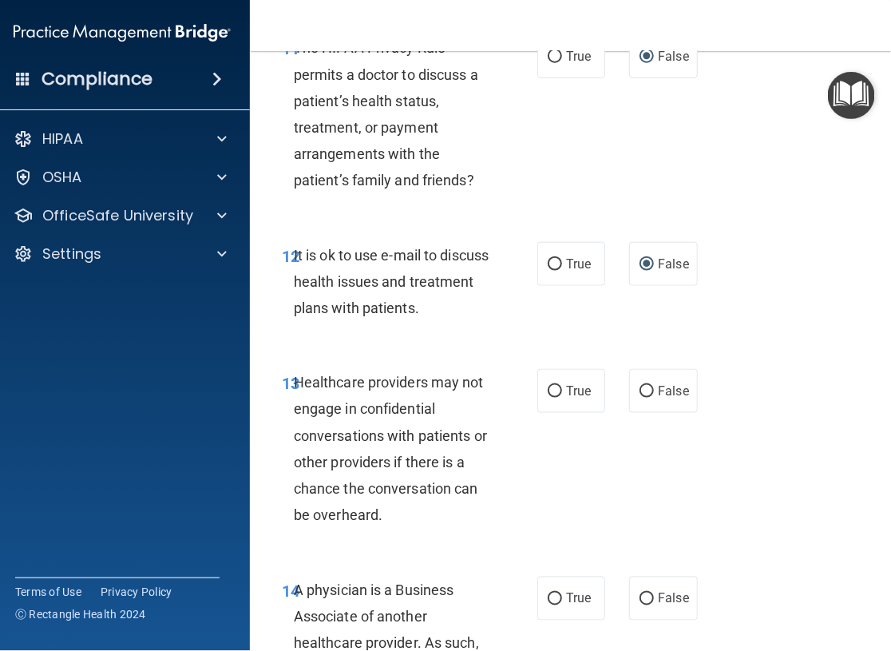
scroll to position [2156, 0]
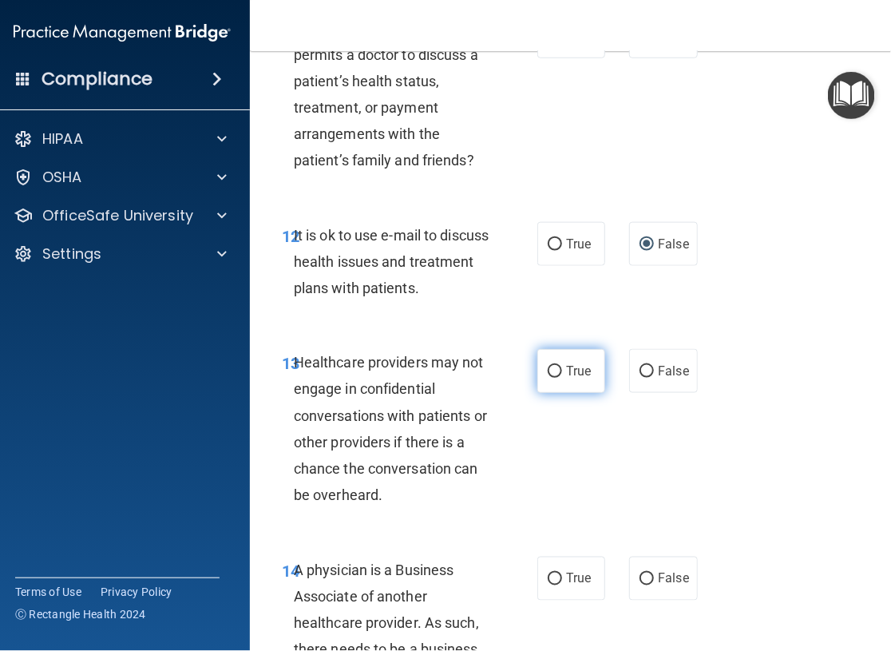
click at [548, 372] on input "True" at bounding box center [555, 372] width 14 height 12
radio input "true"
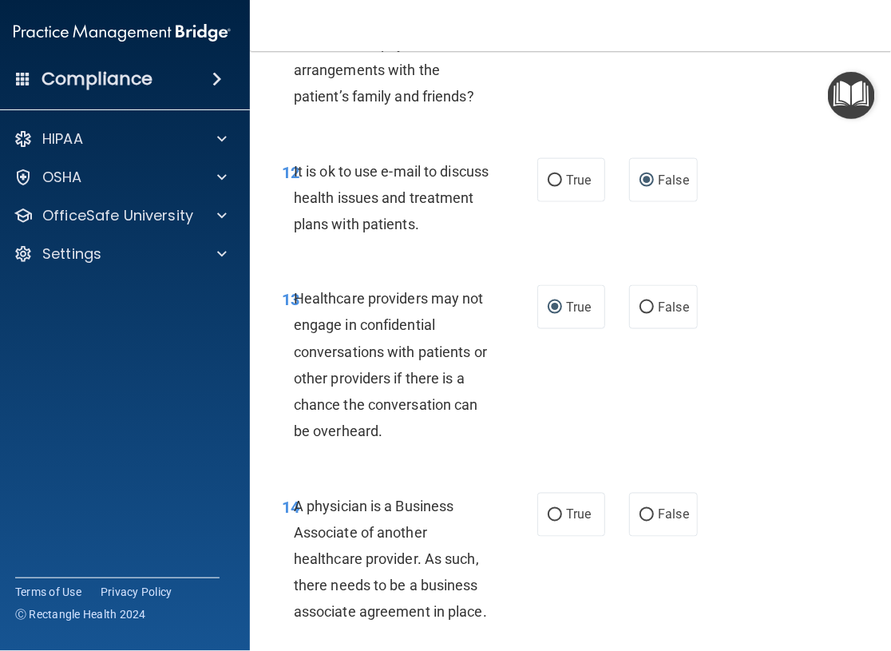
scroll to position [2315, 0]
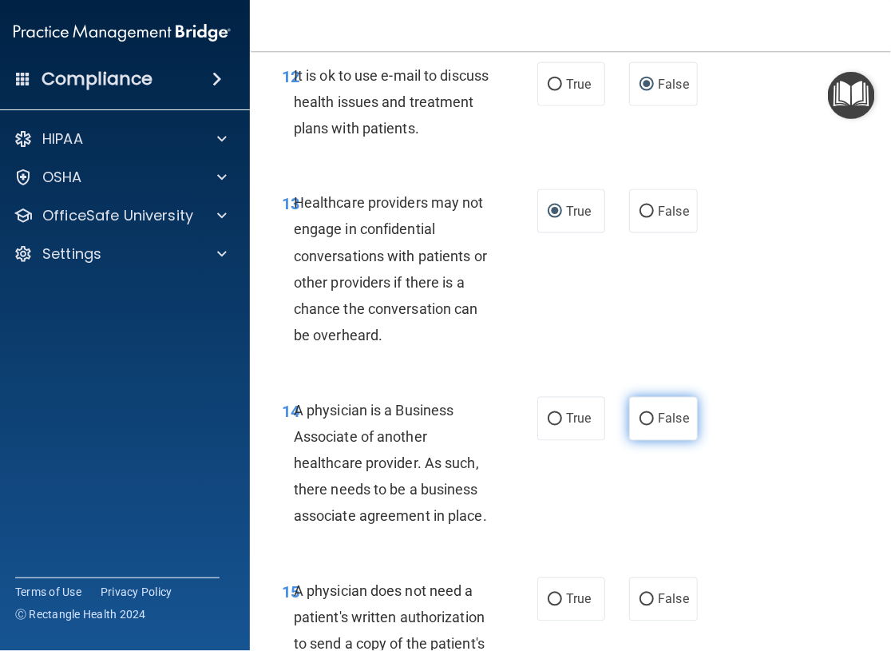
click at [640, 422] on input "False" at bounding box center [647, 420] width 14 height 12
radio input "true"
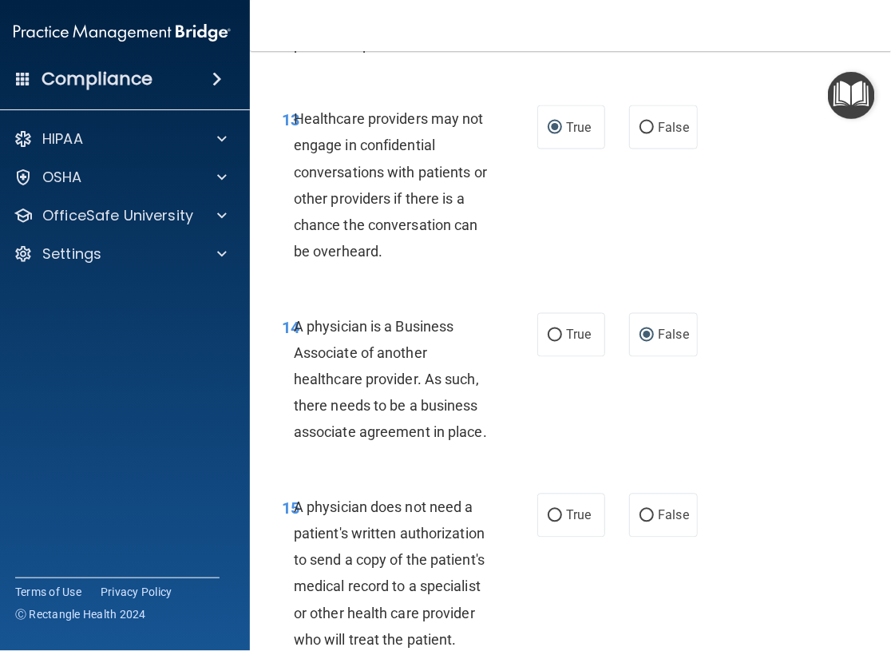
scroll to position [2555, 0]
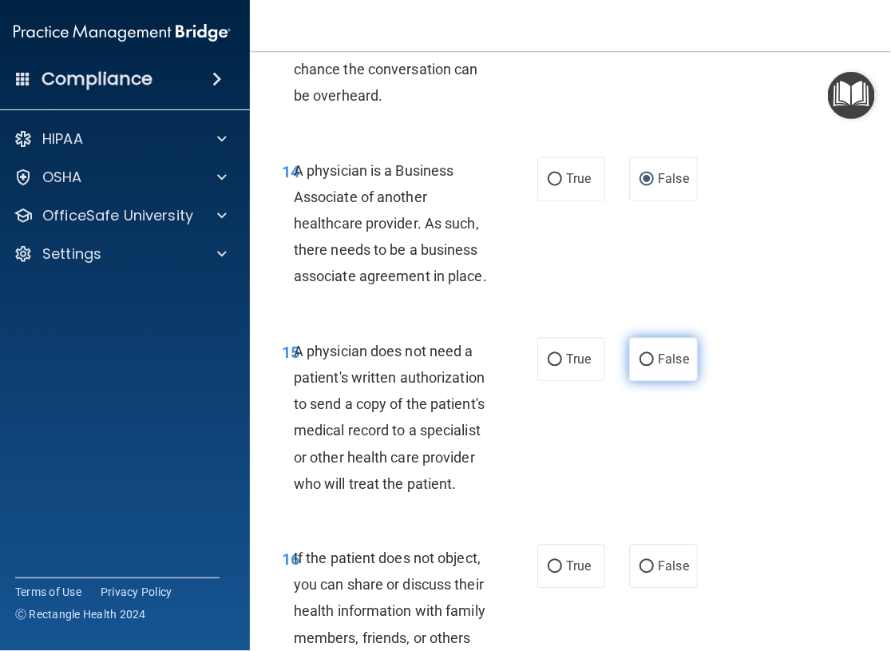
click at [642, 361] on input "False" at bounding box center [647, 361] width 14 height 12
radio input "true"
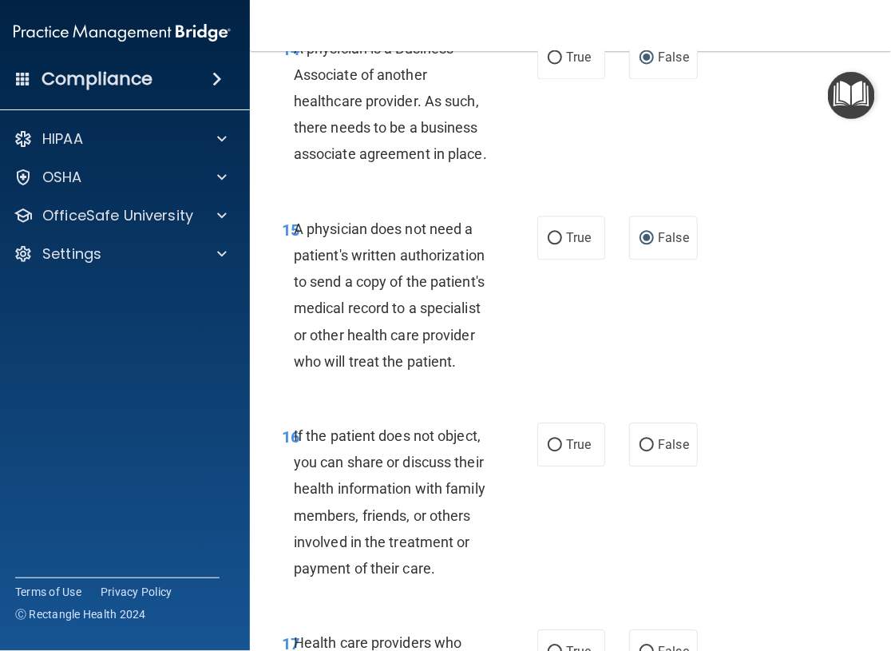
scroll to position [2715, 0]
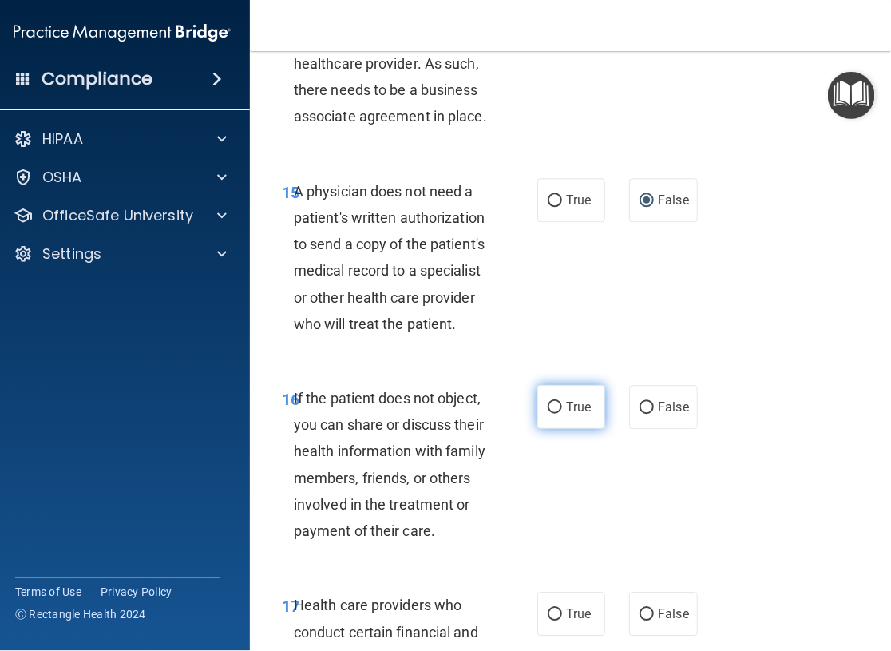
click at [549, 408] on input "True" at bounding box center [555, 408] width 14 height 12
radio input "true"
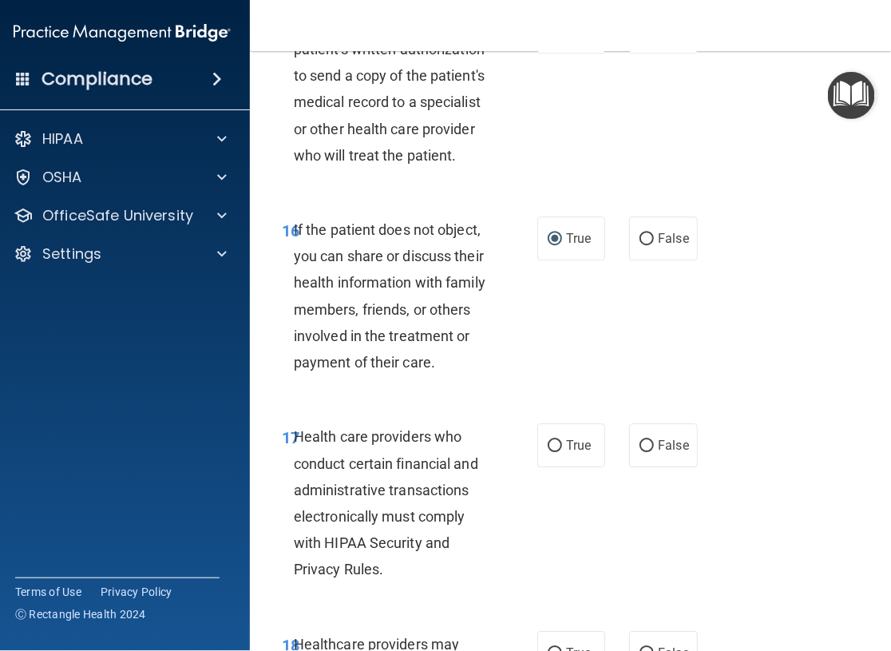
scroll to position [2954, 0]
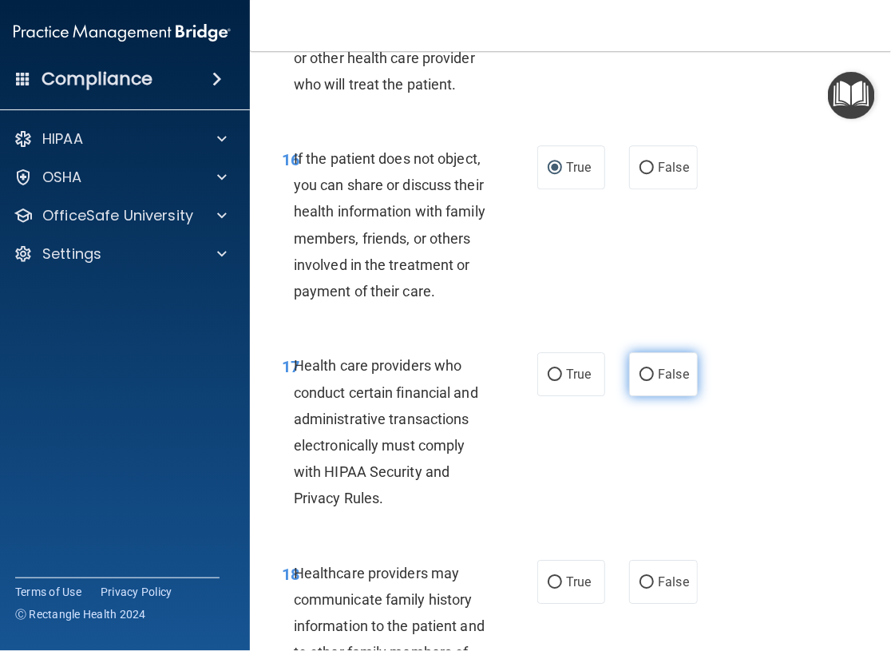
click at [640, 376] on input "False" at bounding box center [647, 375] width 14 height 12
radio input "true"
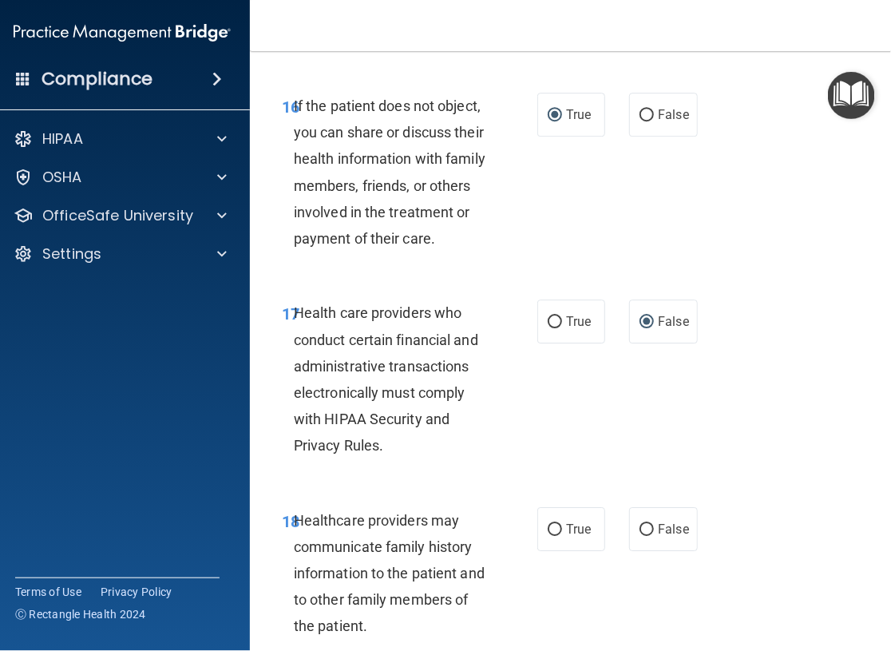
scroll to position [3114, 0]
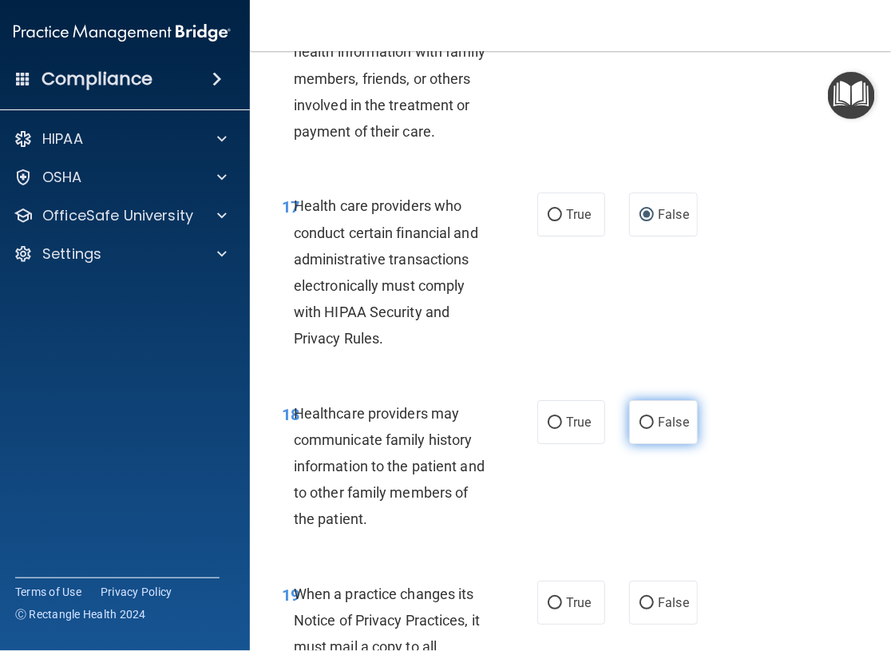
click at [640, 421] on input "False" at bounding box center [647, 423] width 14 height 12
radio input "true"
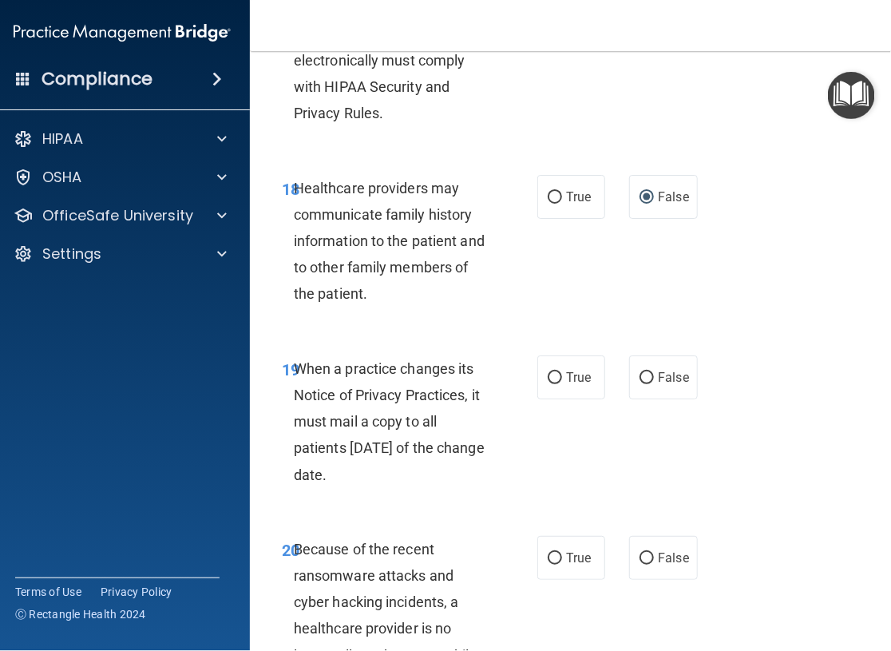
scroll to position [3353, 0]
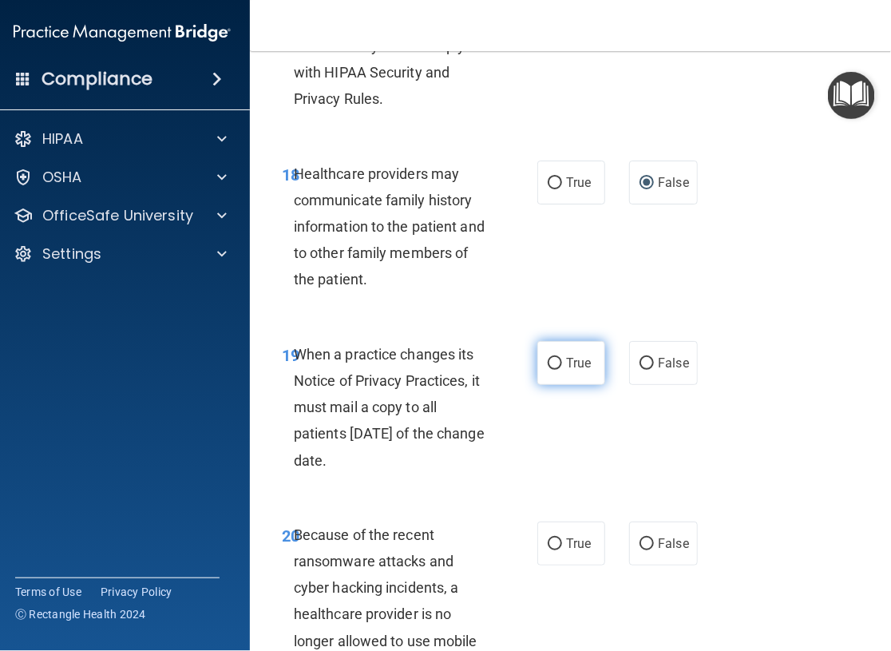
click at [555, 366] on input "True" at bounding box center [555, 364] width 14 height 12
radio input "true"
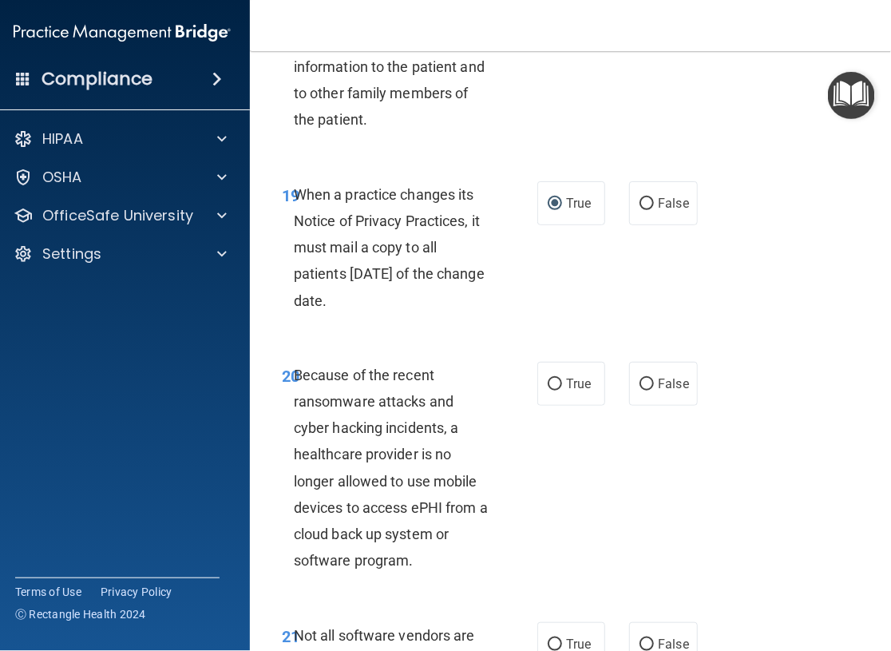
scroll to position [3593, 0]
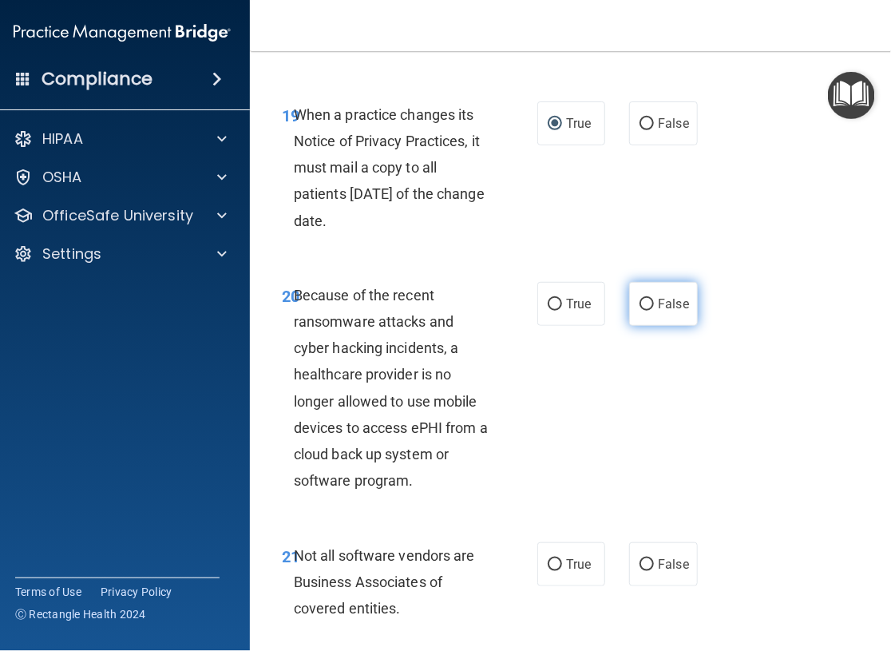
click at [640, 302] on input "False" at bounding box center [647, 305] width 14 height 12
radio input "true"
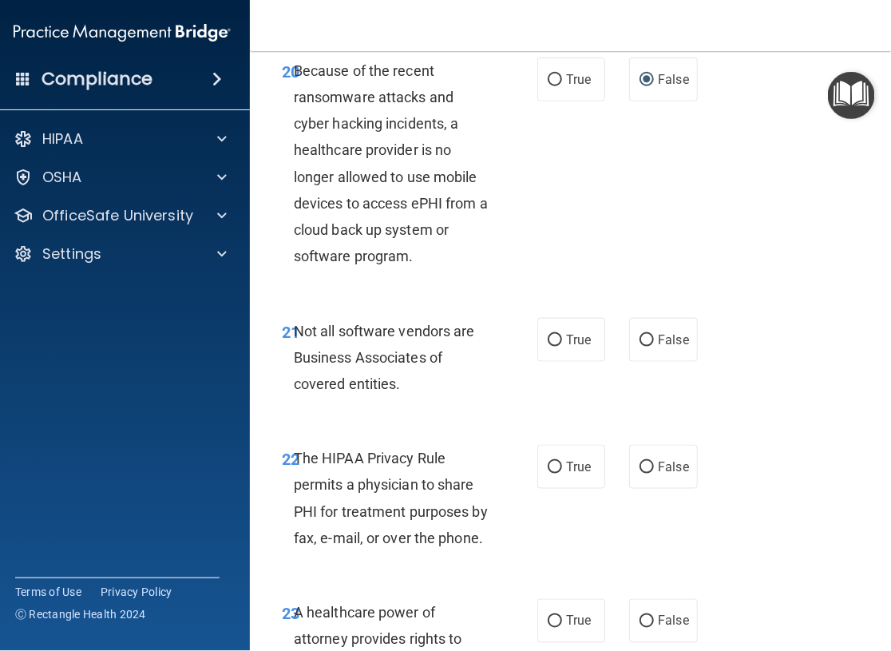
scroll to position [3832, 0]
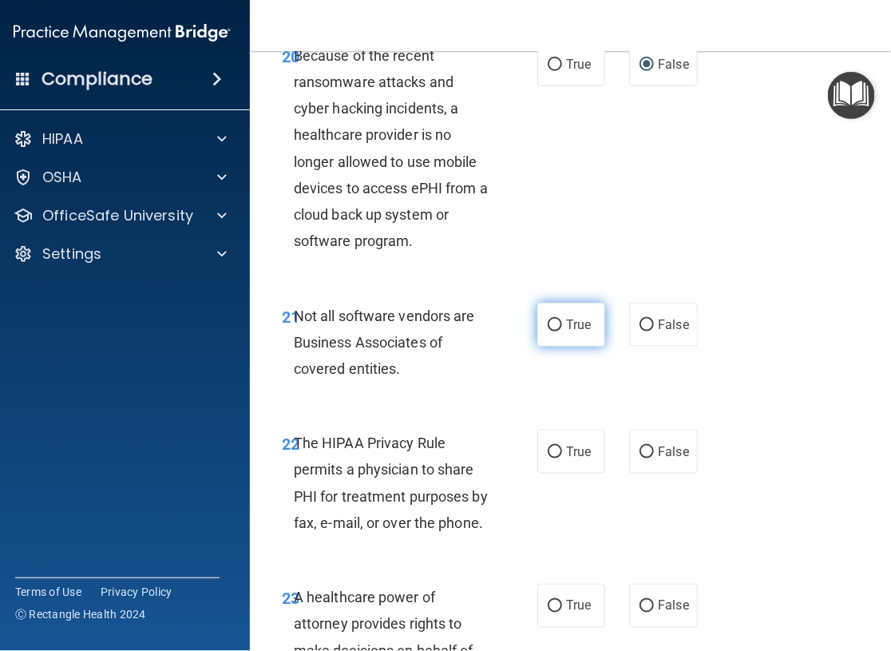
click at [552, 323] on input "True" at bounding box center [555, 325] width 14 height 12
radio input "true"
click at [640, 451] on input "False" at bounding box center [647, 452] width 14 height 12
radio input "true"
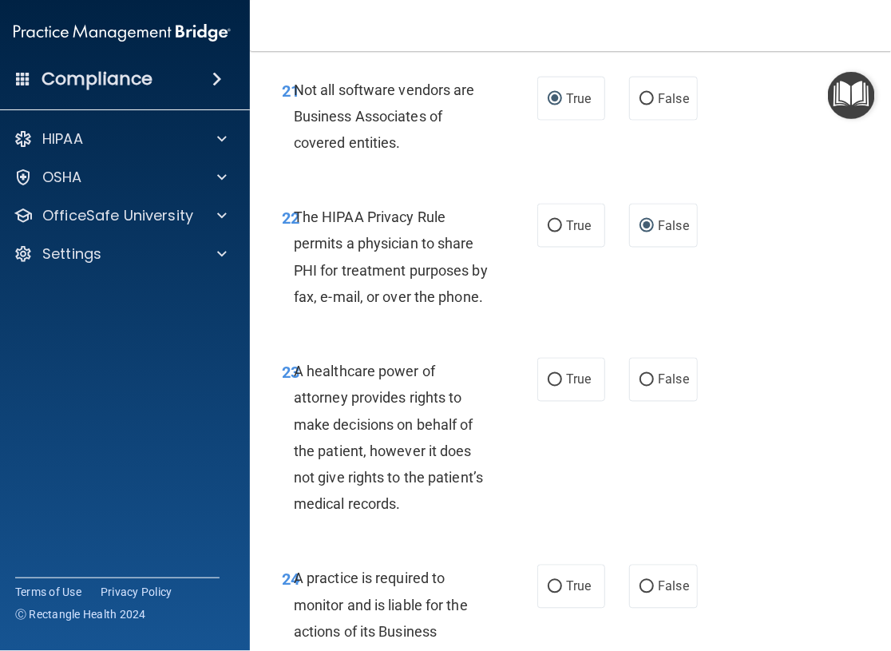
scroll to position [4072, 0]
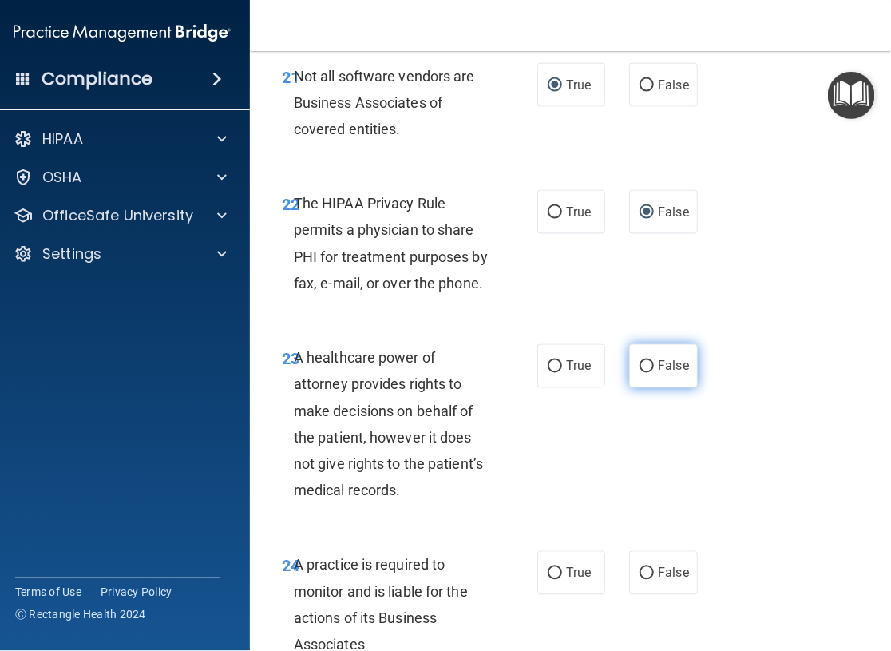
click at [646, 366] on input "False" at bounding box center [647, 367] width 14 height 12
radio input "true"
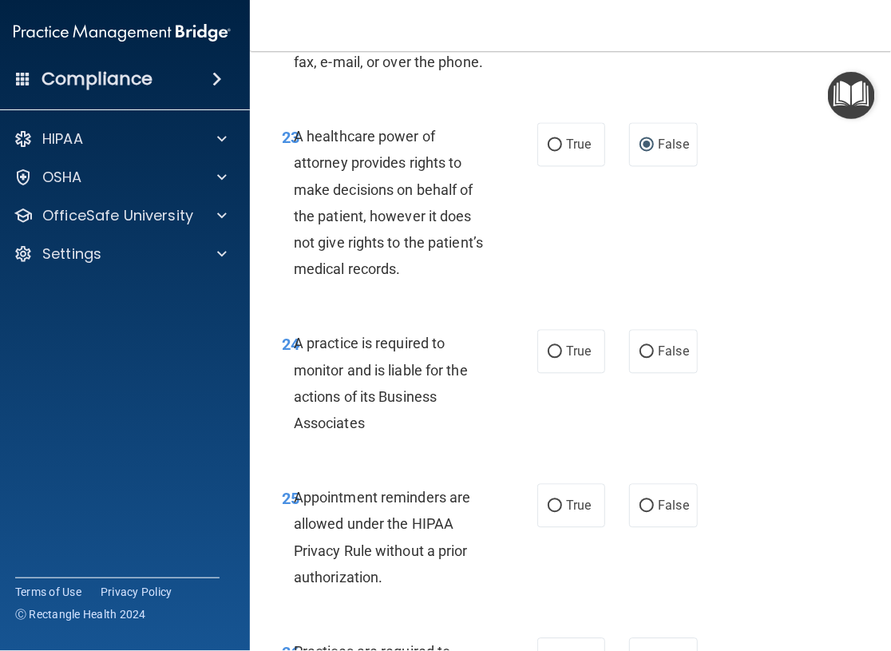
scroll to position [4312, 0]
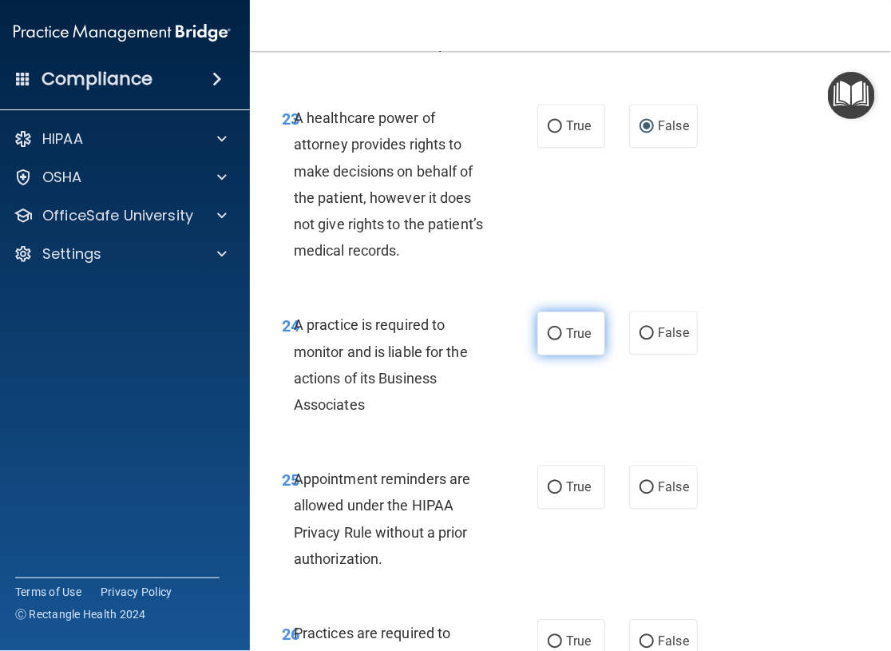
click at [552, 339] on input "True" at bounding box center [555, 334] width 14 height 12
radio input "true"
click at [553, 489] on input "True" at bounding box center [555, 488] width 14 height 12
radio input "true"
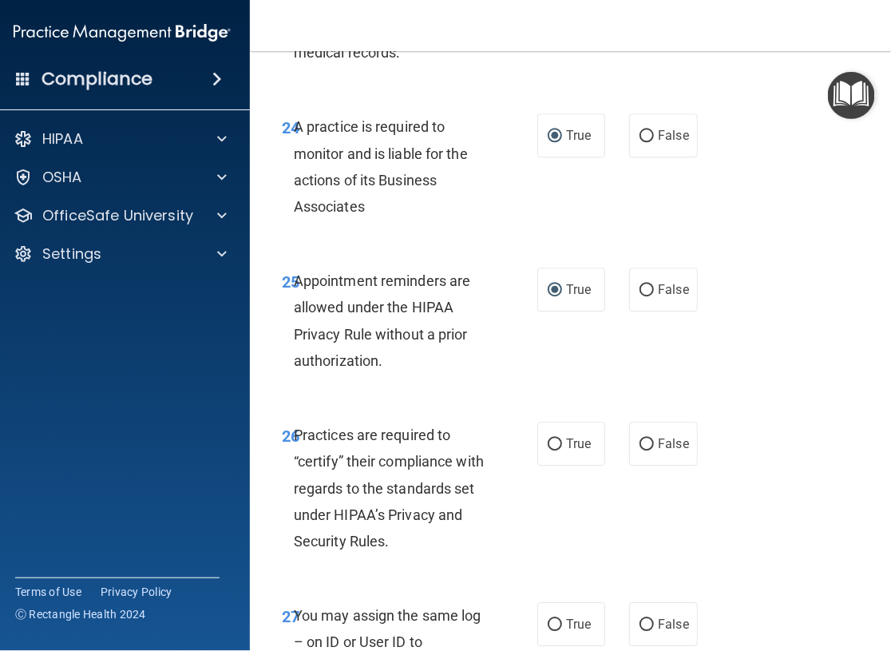
scroll to position [4551, 0]
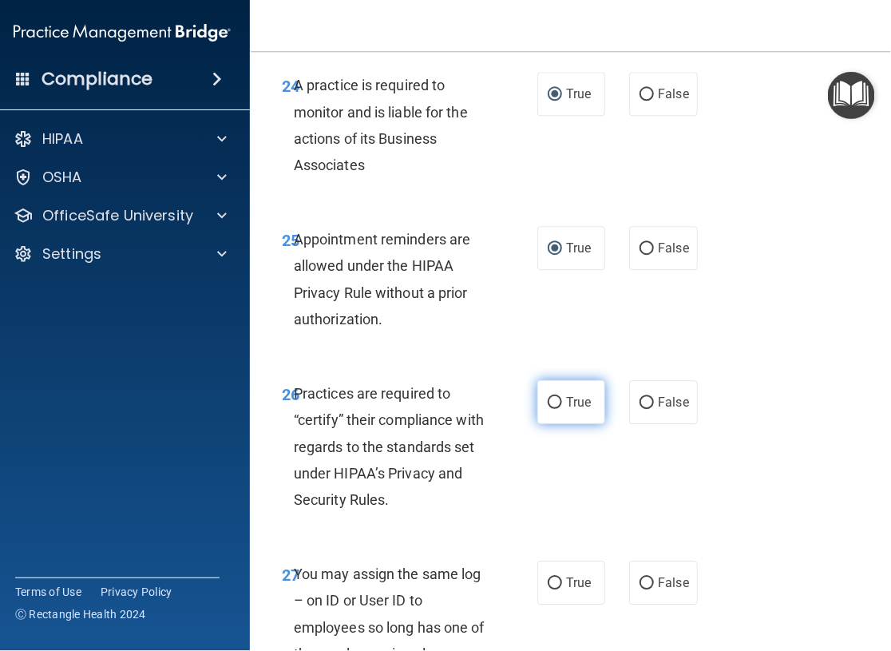
click at [550, 399] on input "True" at bounding box center [555, 403] width 14 height 12
radio input "true"
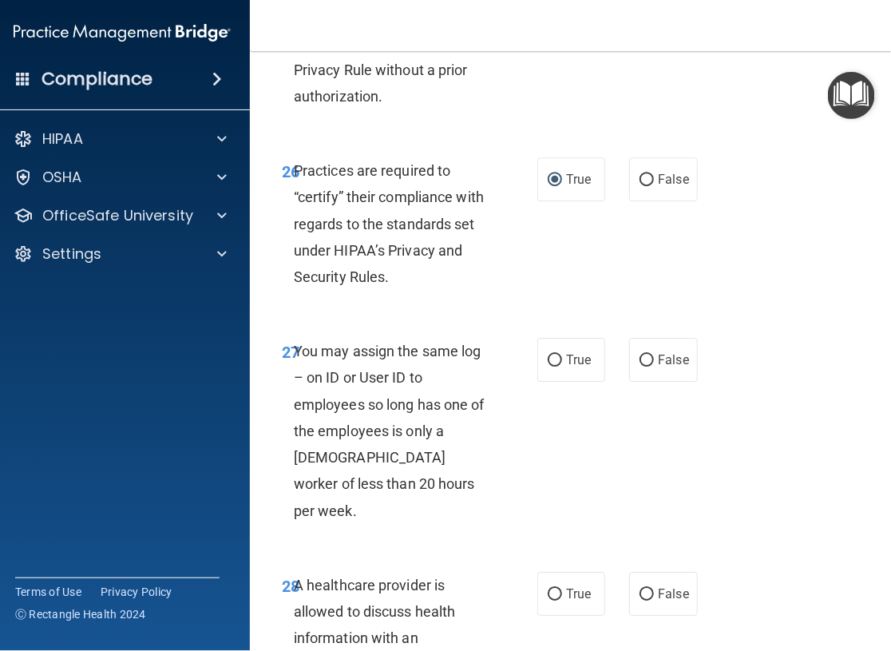
scroll to position [4791, 0]
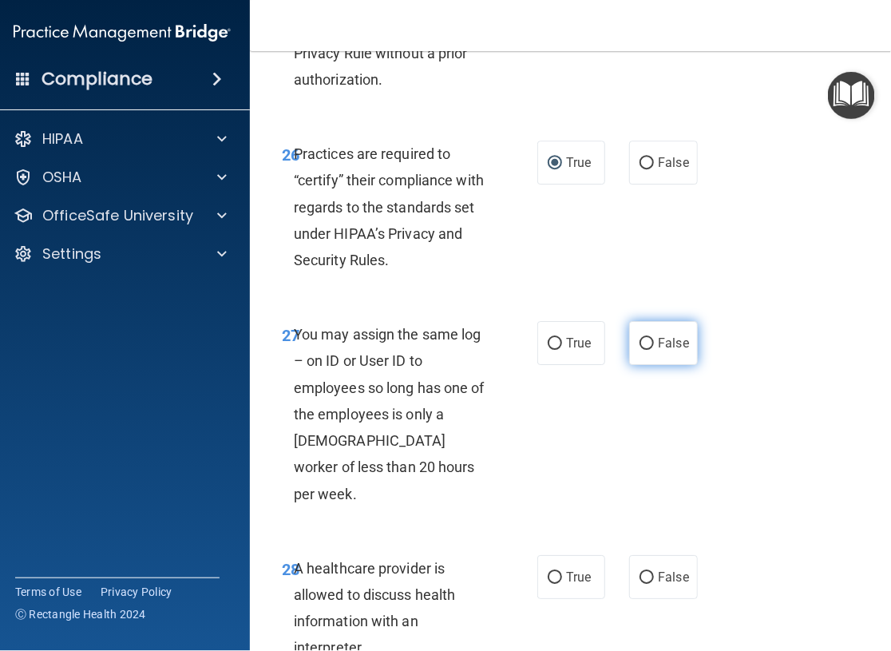
click at [640, 341] on input "False" at bounding box center [647, 344] width 14 height 12
radio input "true"
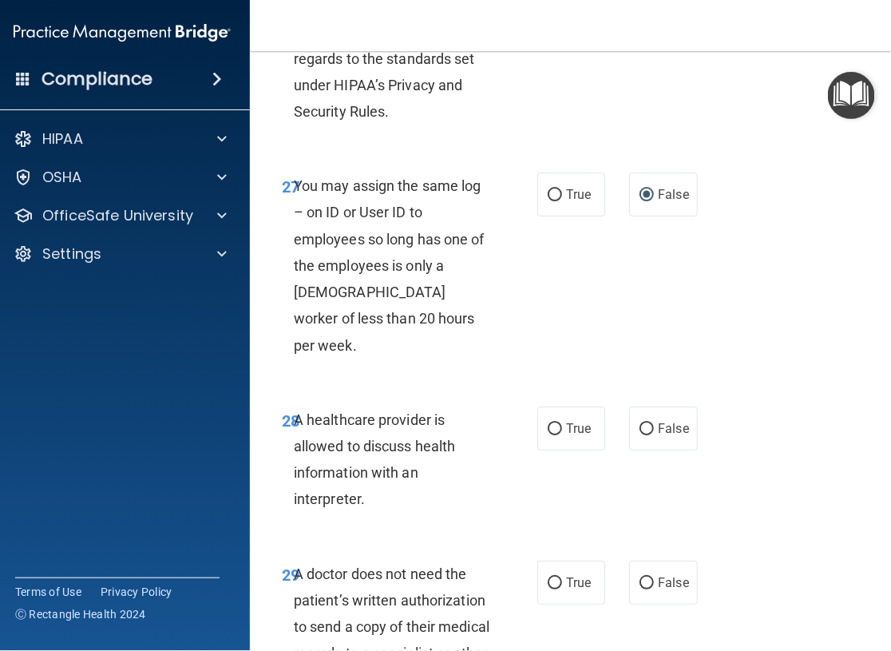
scroll to position [4950, 0]
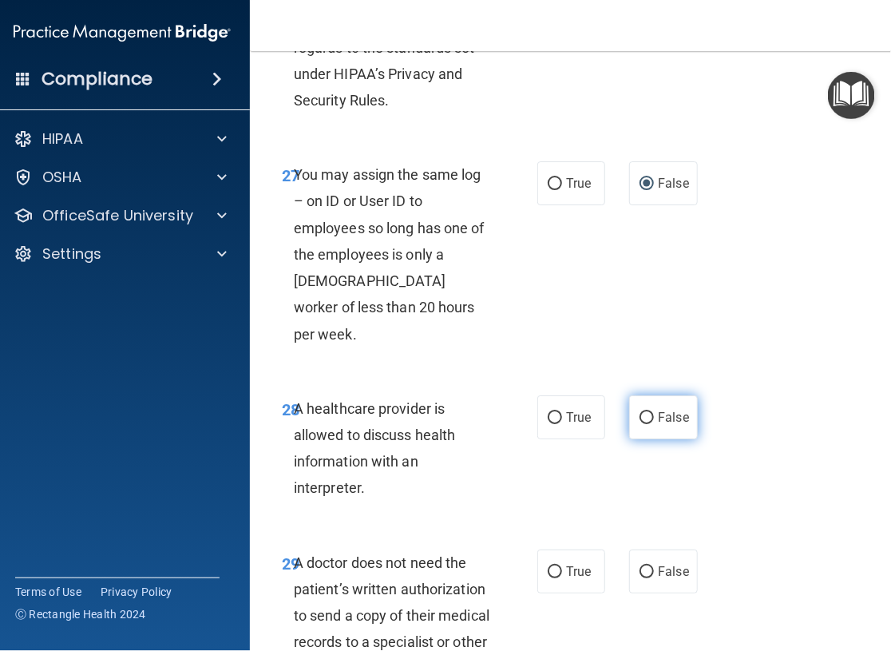
click at [645, 412] on input "False" at bounding box center [647, 418] width 14 height 12
radio input "true"
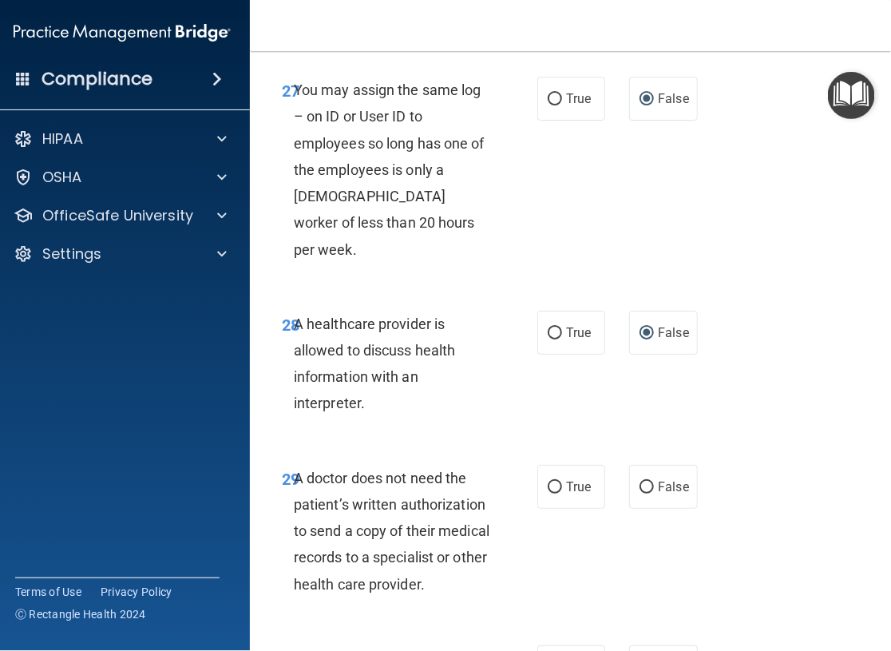
scroll to position [5110, 0]
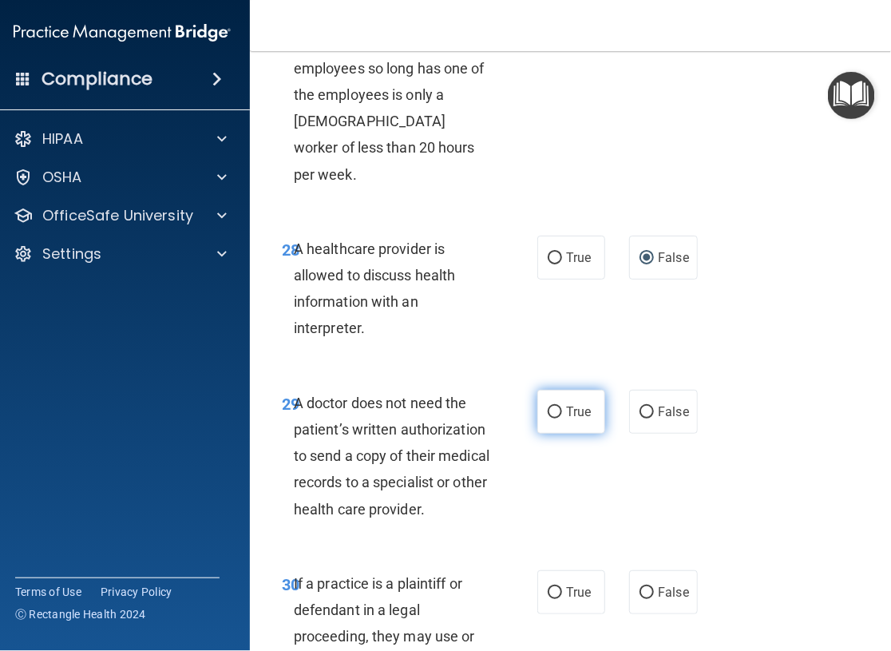
click at [554, 406] on input "True" at bounding box center [555, 412] width 14 height 12
radio input "true"
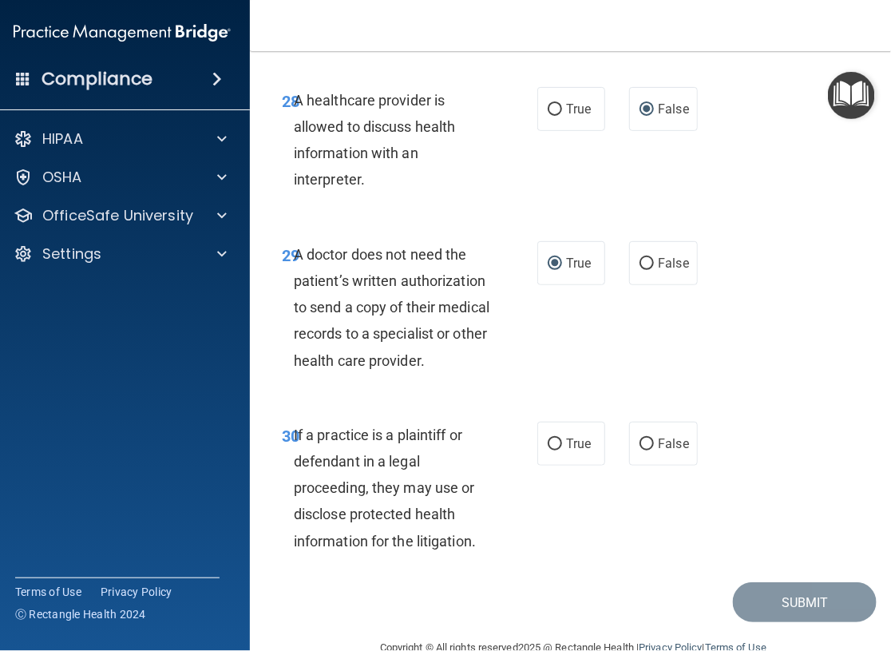
scroll to position [5270, 0]
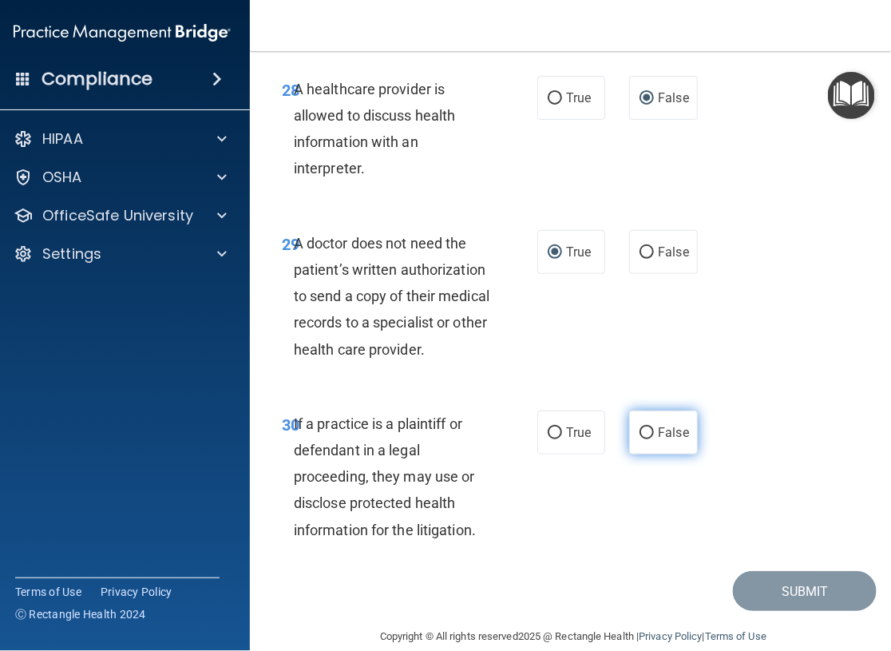
click at [648, 427] on input "False" at bounding box center [647, 433] width 14 height 12
radio input "true"
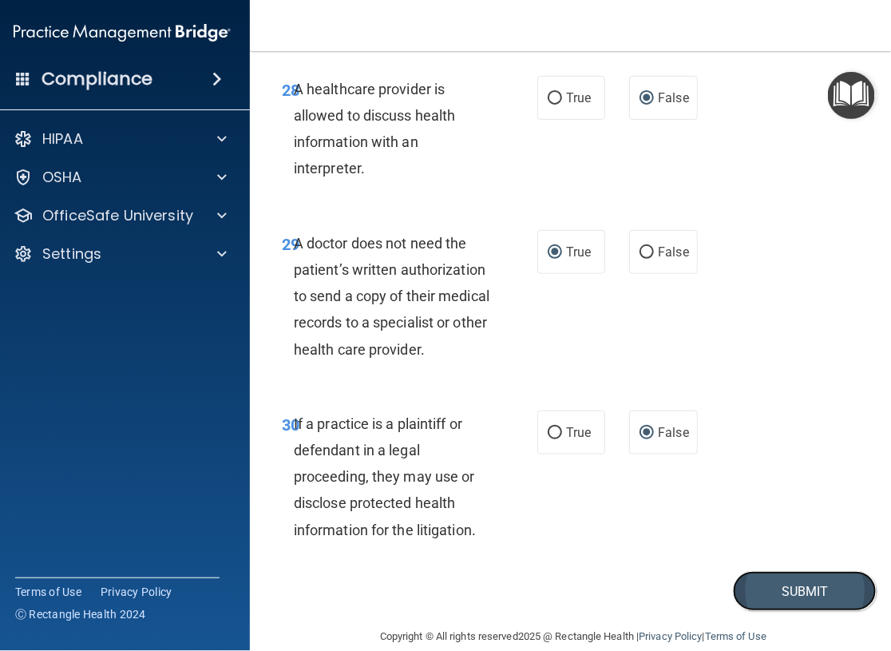
click at [769, 571] on button "Submit" at bounding box center [805, 591] width 144 height 41
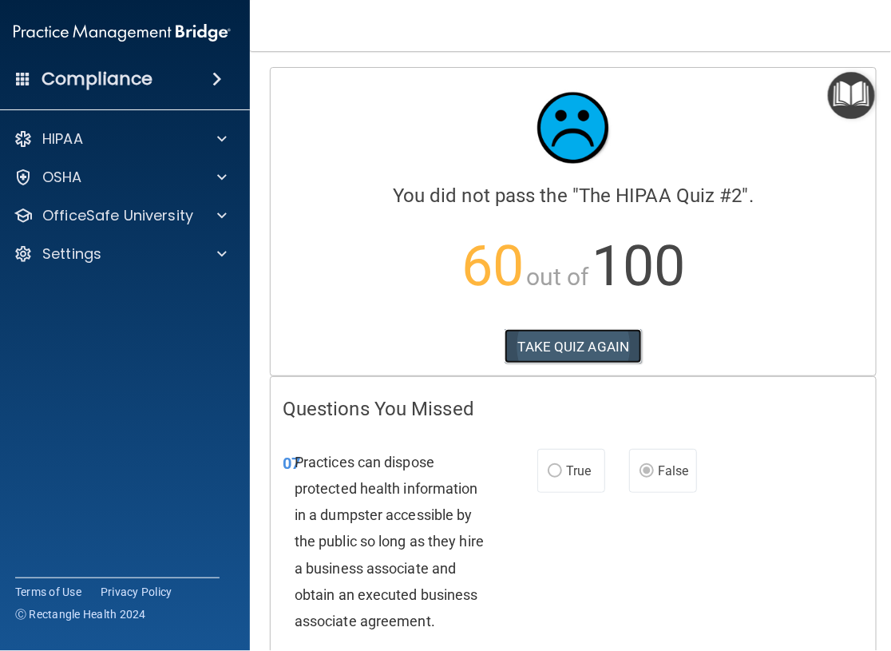
click at [567, 339] on button "TAKE QUIZ AGAIN" at bounding box center [574, 346] width 138 height 35
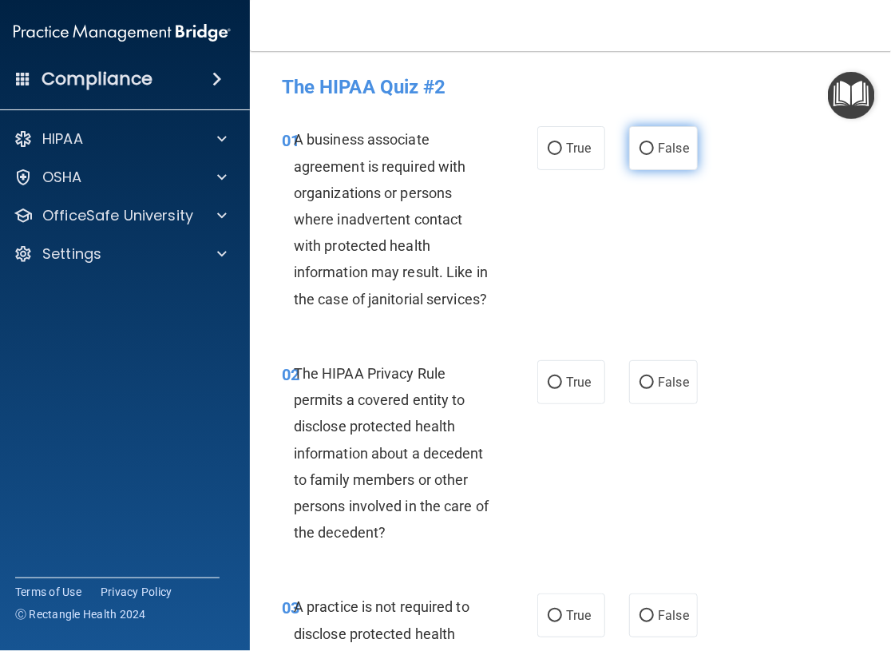
click at [642, 148] on input "False" at bounding box center [647, 149] width 14 height 12
radio input "true"
click at [548, 381] on input "True" at bounding box center [555, 383] width 14 height 12
radio input "true"
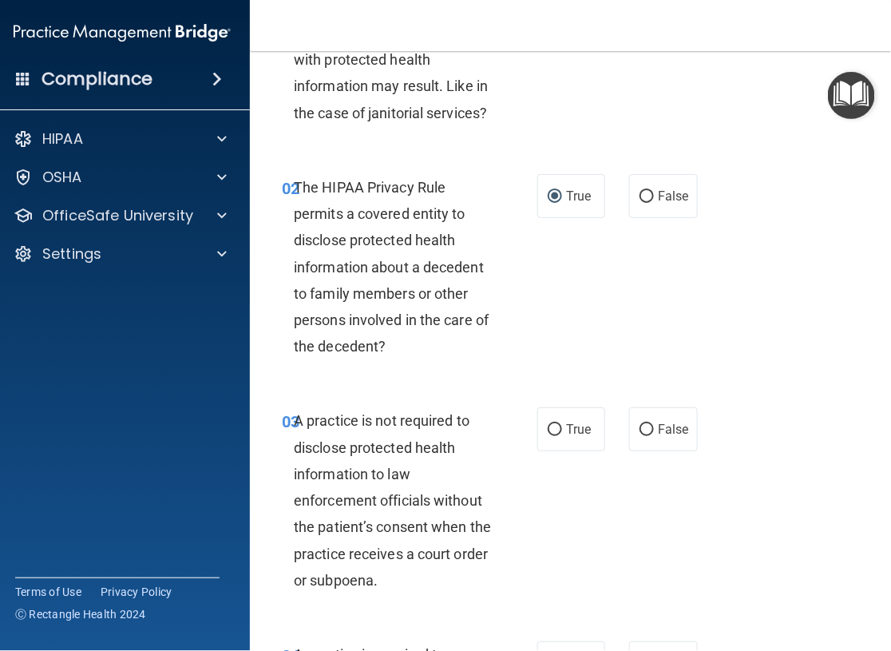
scroll to position [240, 0]
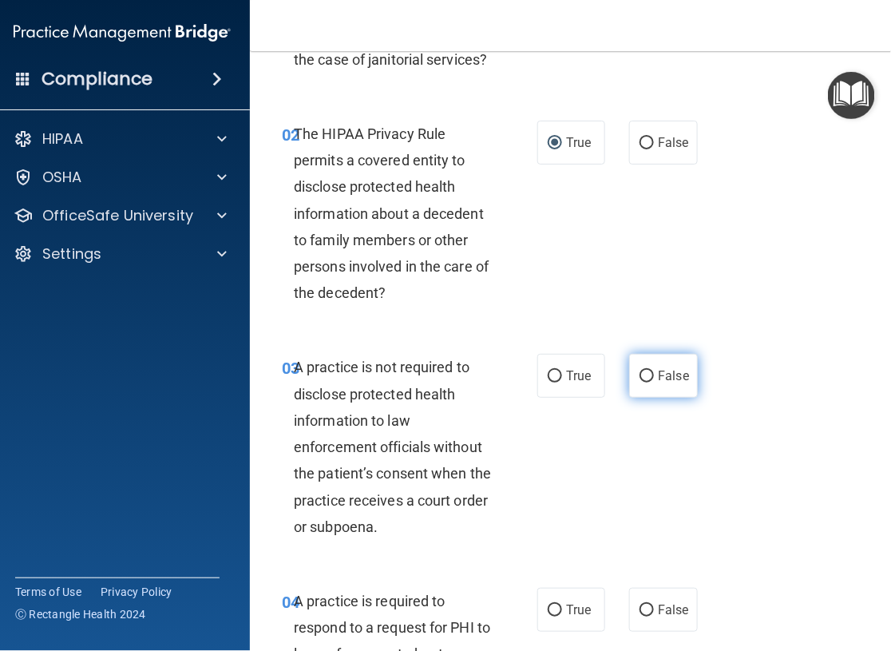
click at [640, 375] on input "False" at bounding box center [647, 376] width 14 height 12
radio input "true"
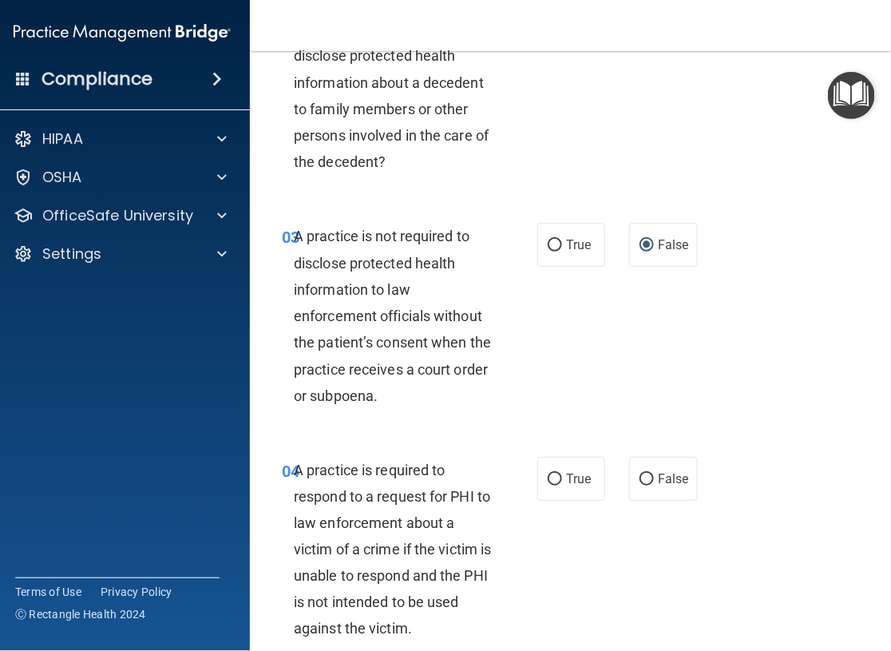
scroll to position [399, 0]
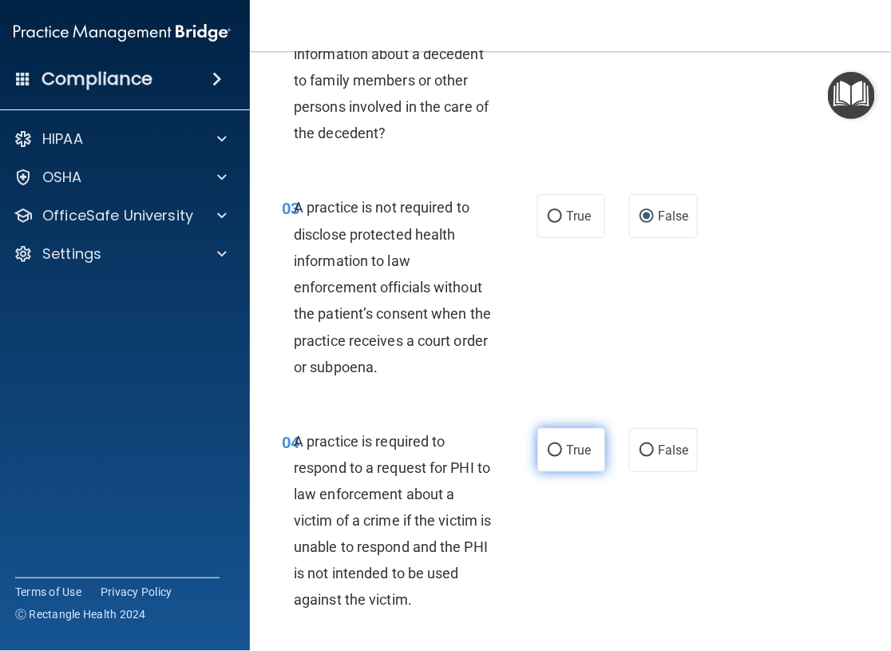
click at [552, 449] on input "True" at bounding box center [555, 451] width 14 height 12
radio input "true"
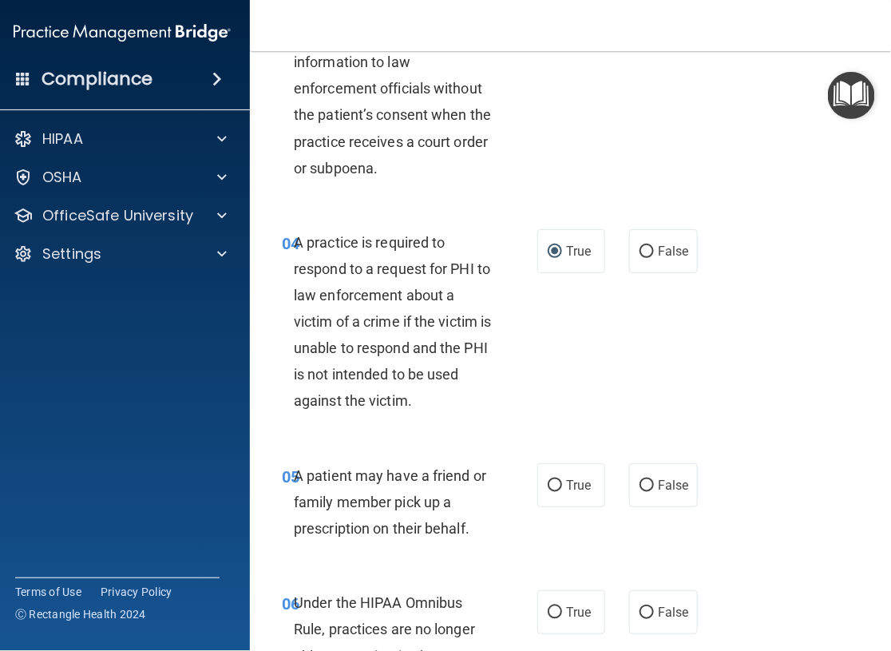
scroll to position [639, 0]
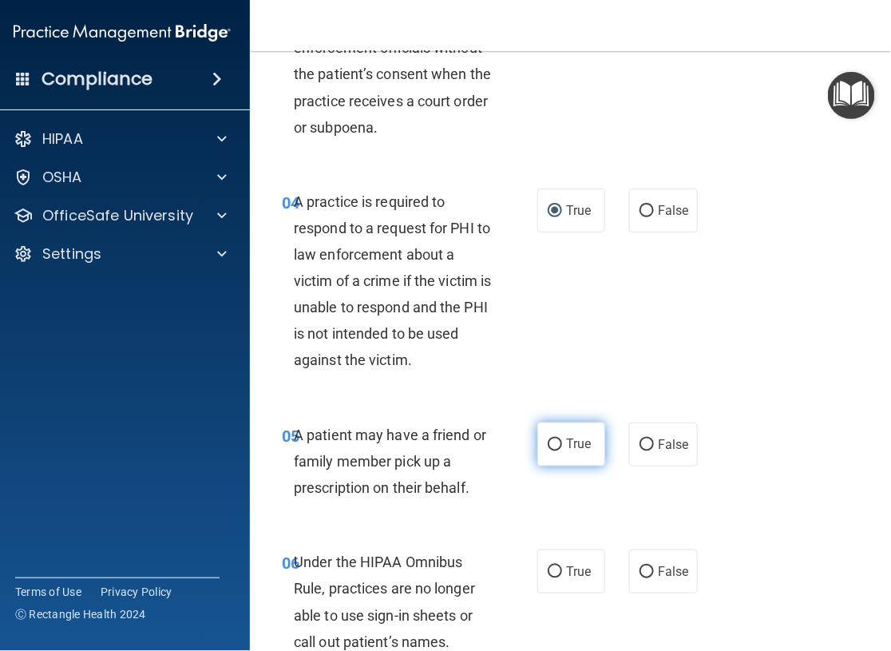
click at [551, 439] on input "True" at bounding box center [555, 445] width 14 height 12
radio input "true"
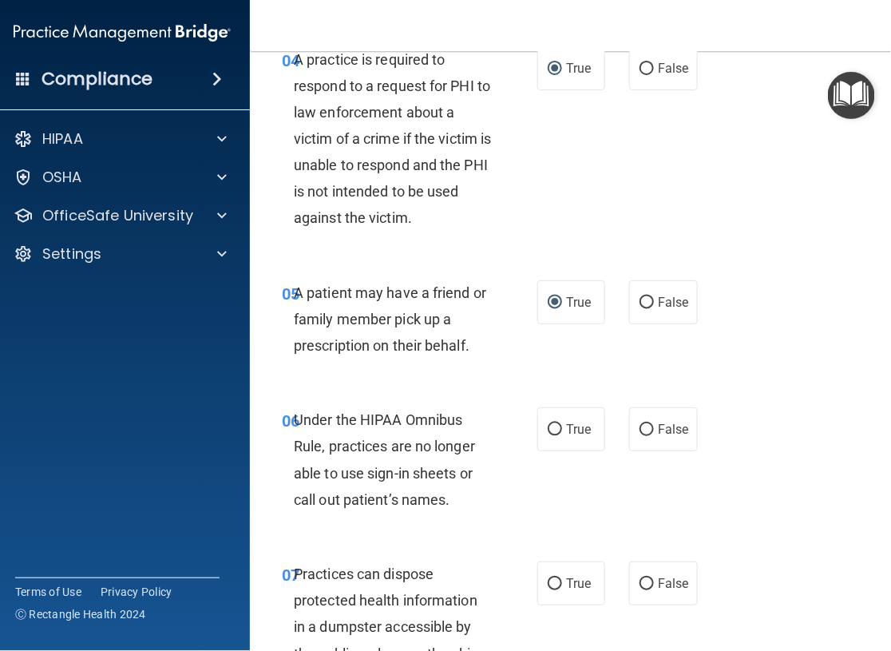
scroll to position [798, 0]
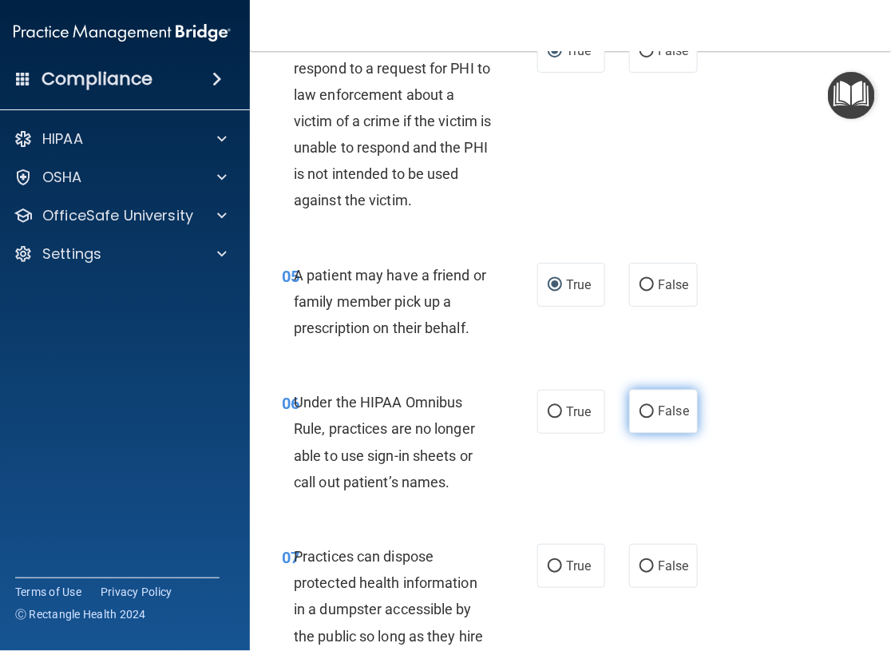
click at [640, 406] on input "False" at bounding box center [647, 412] width 14 height 12
radio input "true"
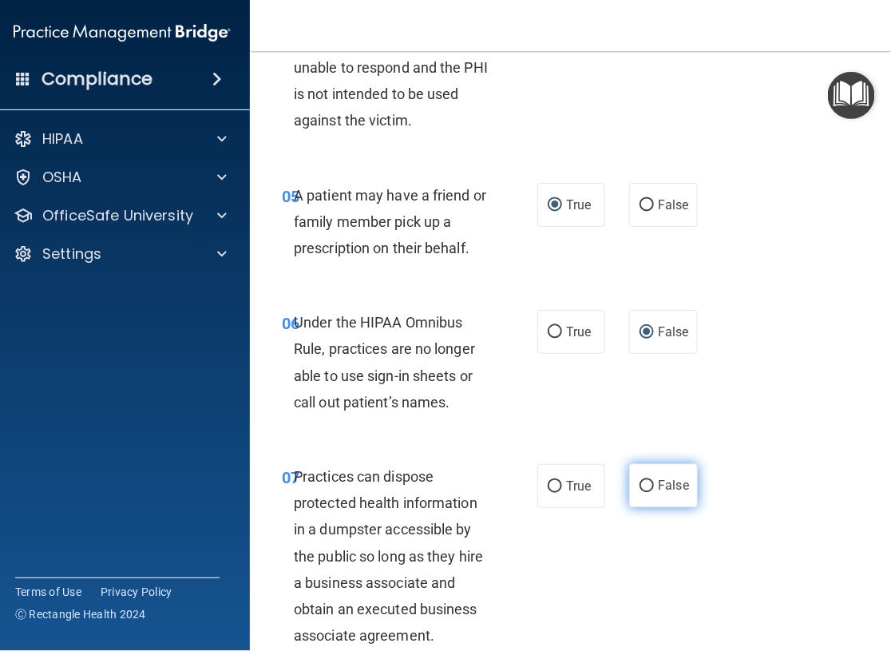
click at [640, 484] on input "False" at bounding box center [647, 487] width 14 height 12
radio input "true"
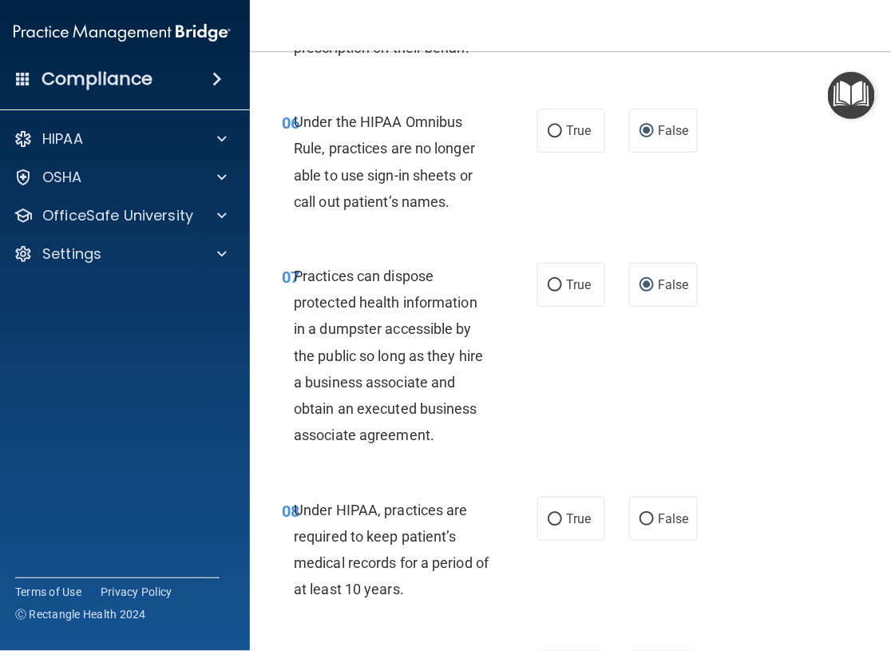
scroll to position [1118, 0]
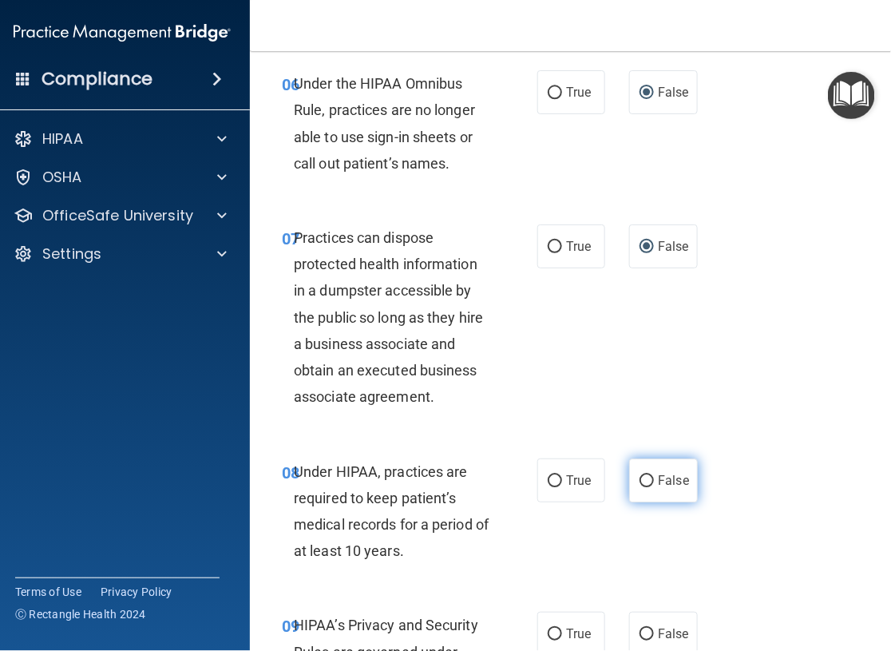
click at [640, 478] on input "False" at bounding box center [647, 481] width 14 height 12
radio input "true"
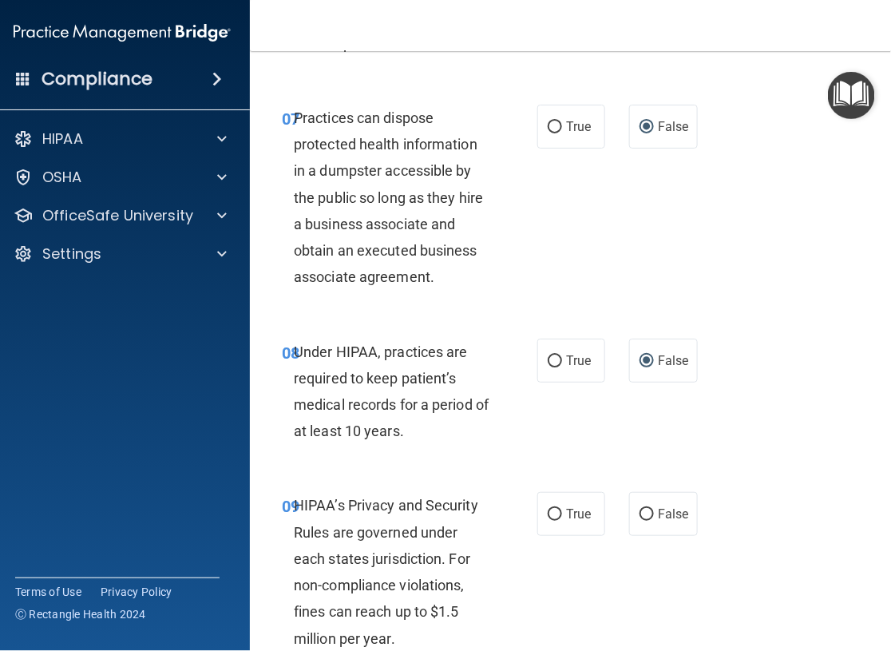
scroll to position [1277, 0]
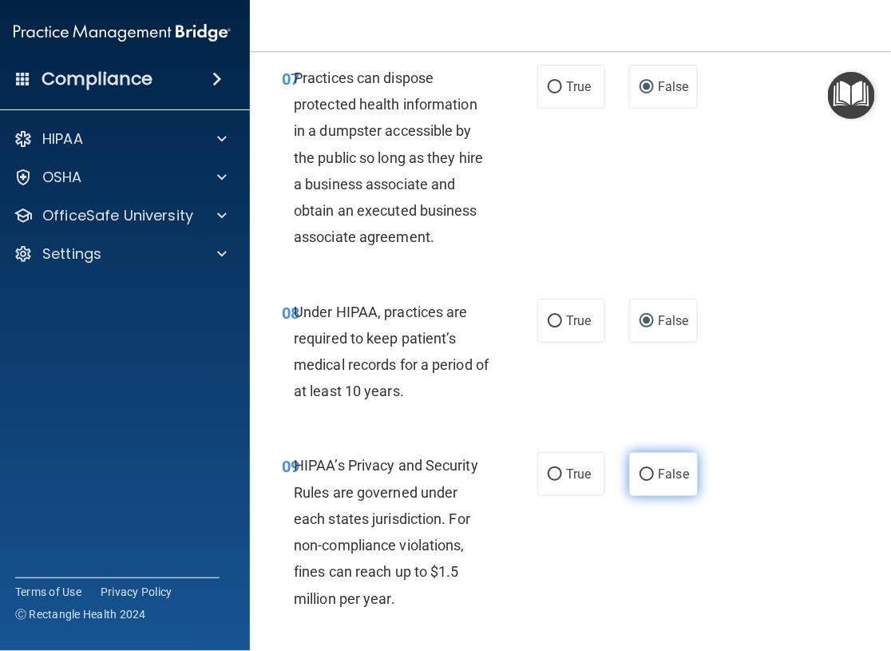
click at [640, 470] on input "False" at bounding box center [647, 475] width 14 height 12
radio input "true"
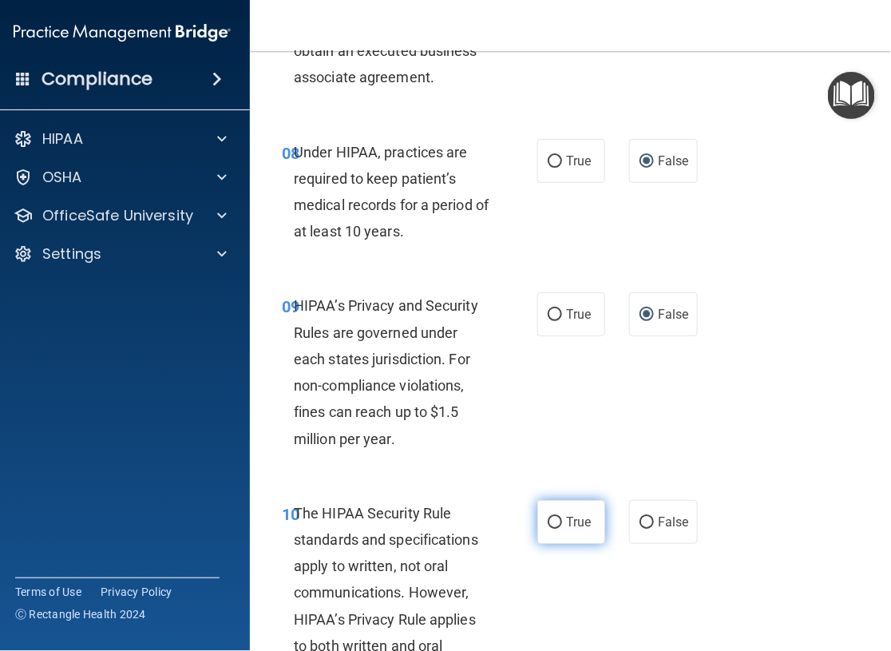
click at [549, 524] on input "True" at bounding box center [555, 523] width 14 height 12
radio input "true"
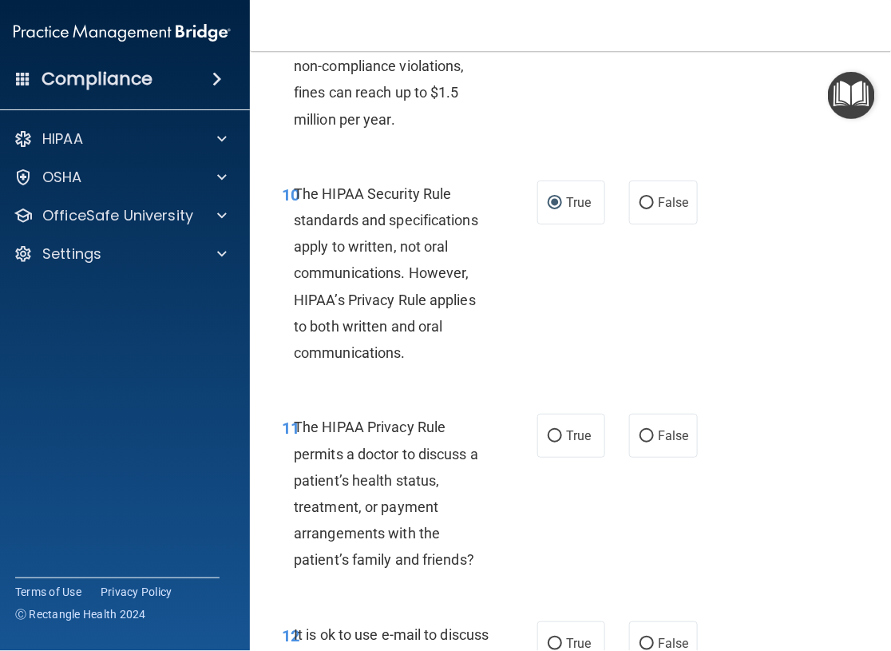
scroll to position [1836, 0]
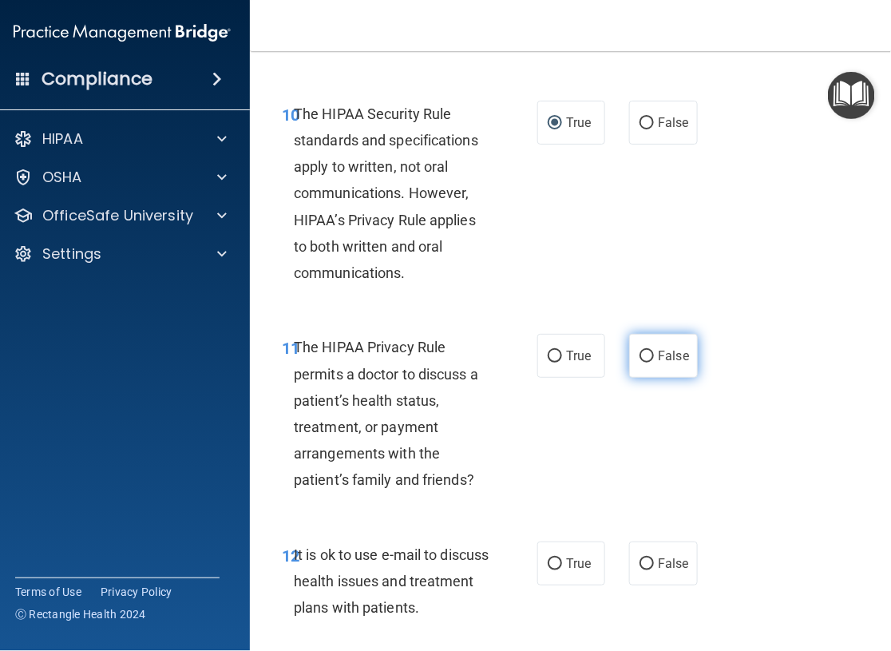
click at [646, 353] on input "False" at bounding box center [647, 357] width 14 height 12
radio input "true"
click at [644, 564] on input "False" at bounding box center [647, 564] width 14 height 12
radio input "true"
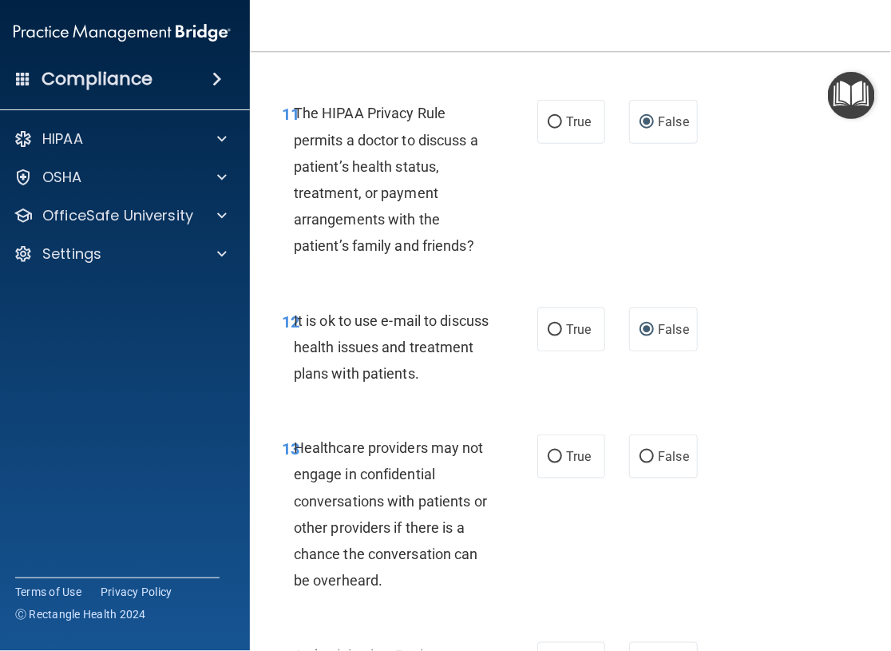
scroll to position [2076, 0]
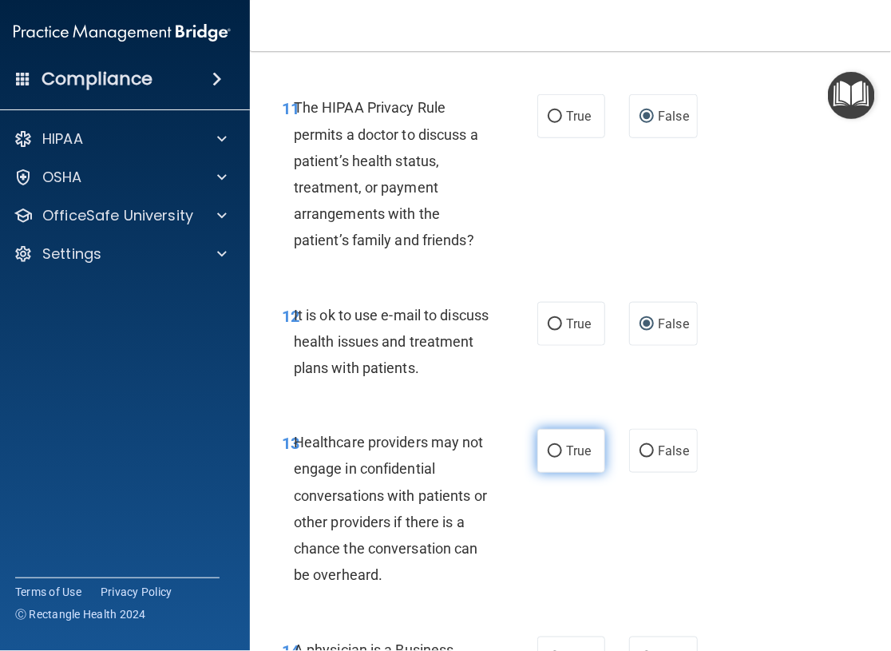
click at [548, 452] on input "True" at bounding box center [555, 452] width 14 height 12
radio input "true"
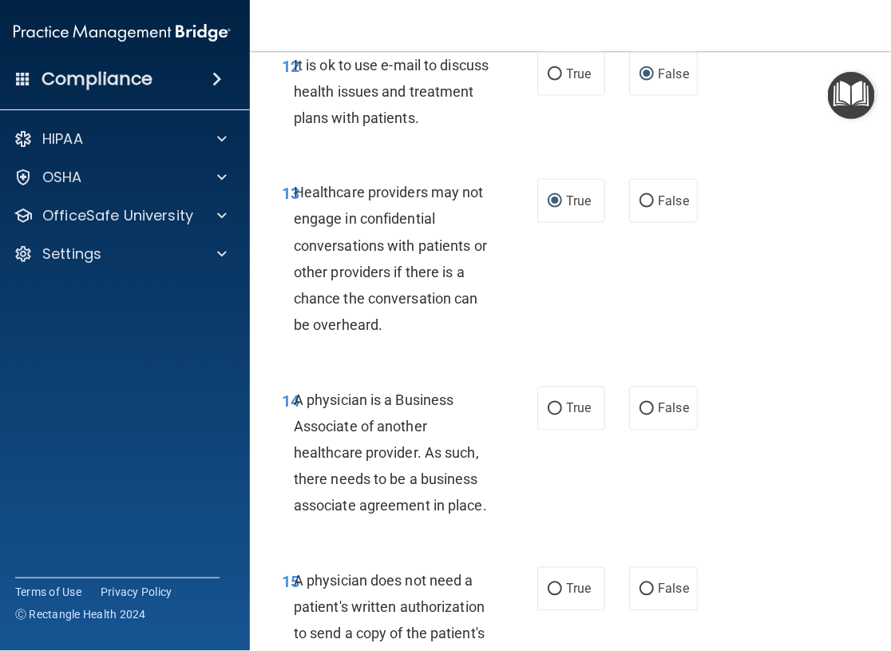
scroll to position [2395, 0]
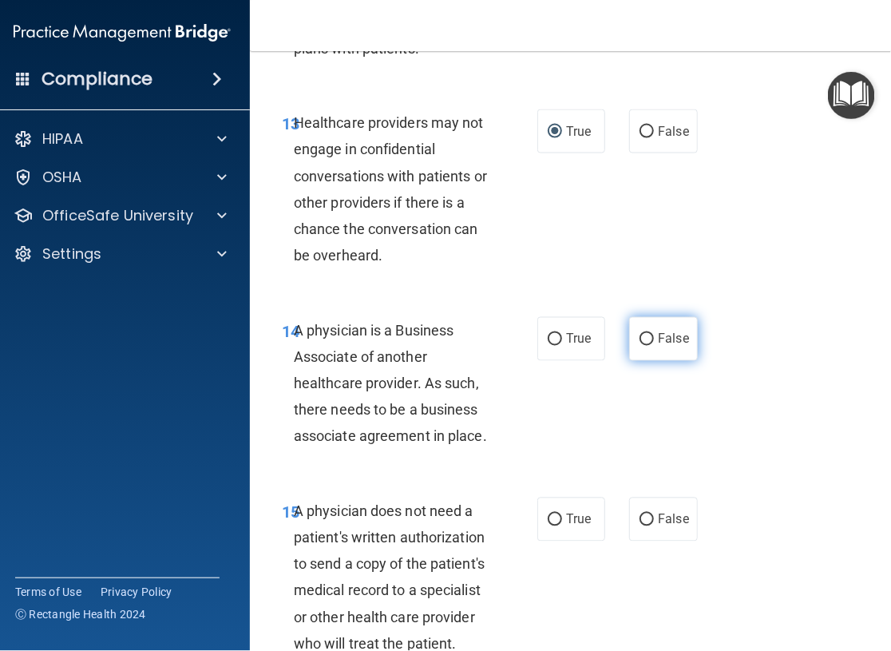
click at [640, 342] on input "False" at bounding box center [647, 340] width 14 height 12
radio input "true"
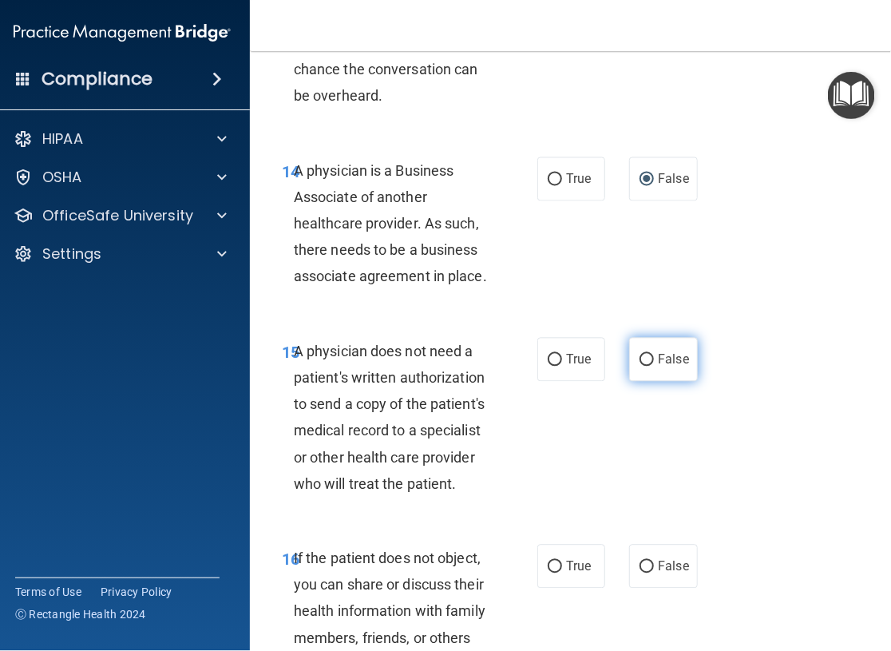
click at [640, 358] on input "False" at bounding box center [647, 361] width 14 height 12
radio input "true"
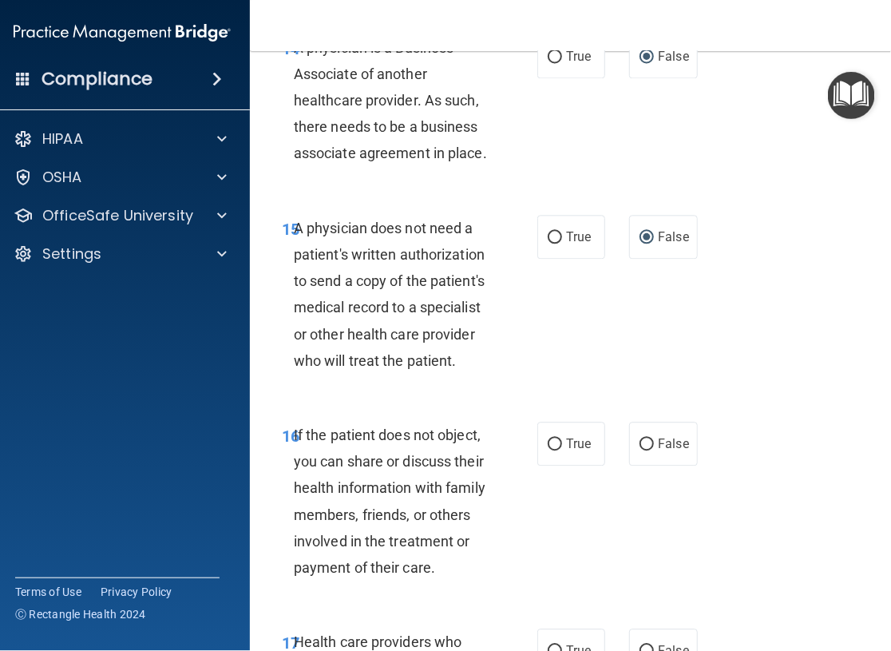
scroll to position [2715, 0]
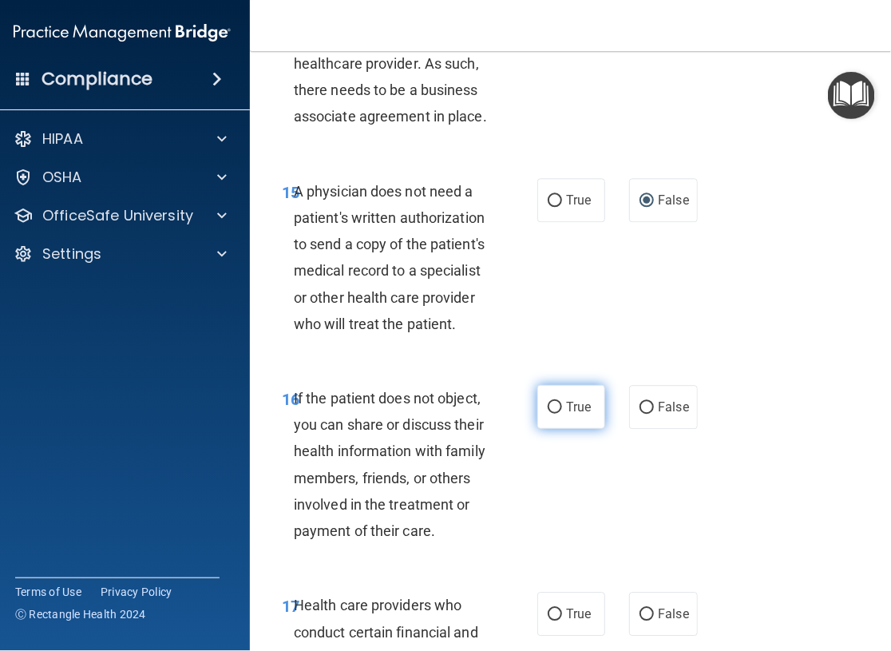
click at [550, 404] on input "True" at bounding box center [555, 408] width 14 height 12
radio input "true"
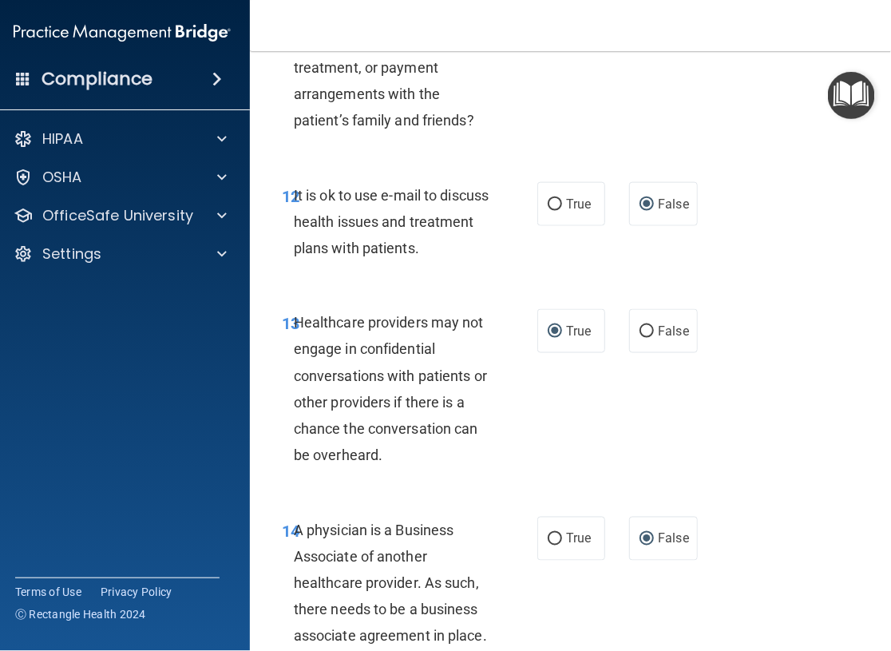
scroll to position [2076, 0]
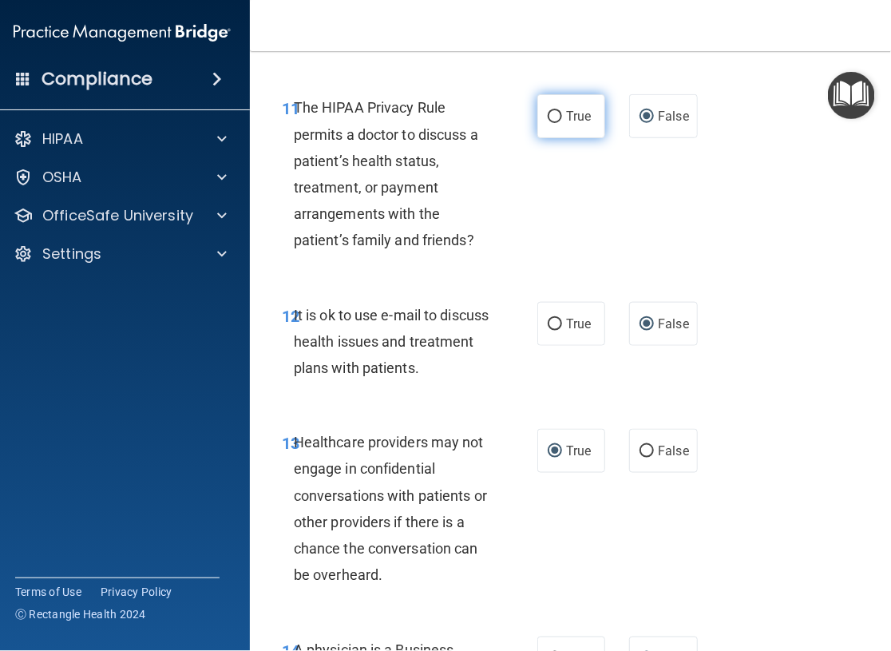
click at [550, 113] on input "True" at bounding box center [555, 117] width 14 height 12
radio input "true"
radio input "false"
click at [548, 323] on input "True" at bounding box center [555, 325] width 14 height 12
radio input "true"
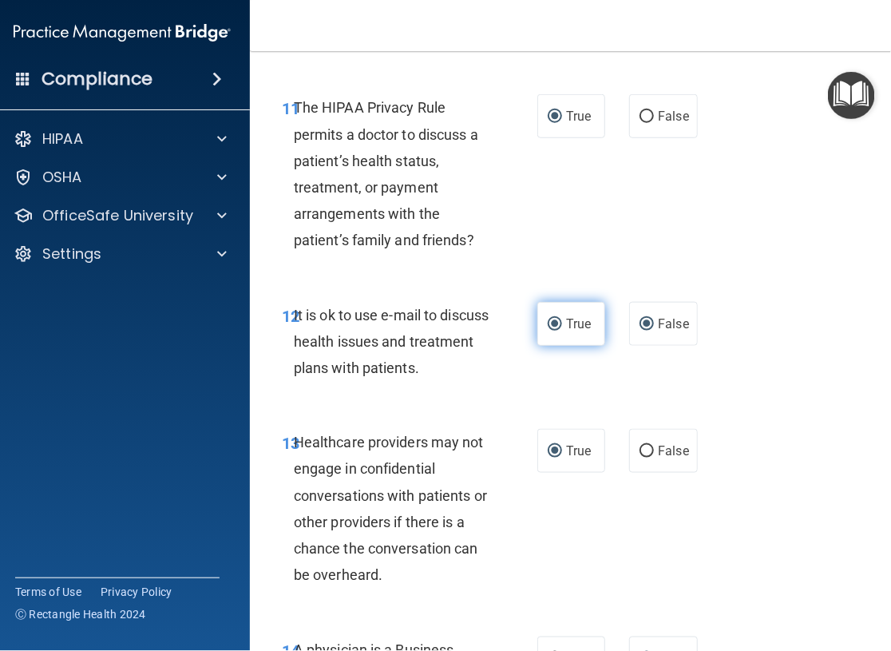
radio input "false"
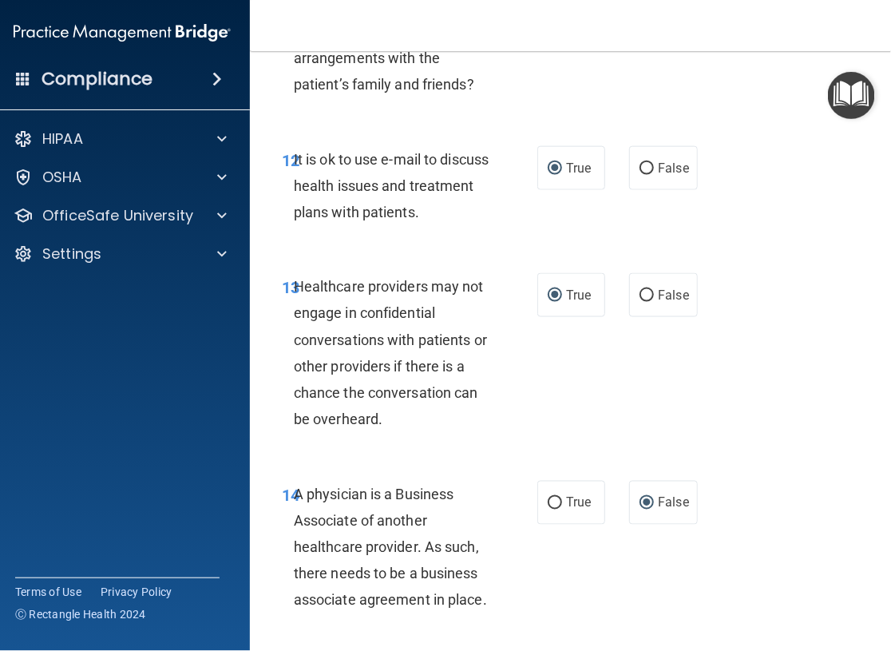
scroll to position [2315, 0]
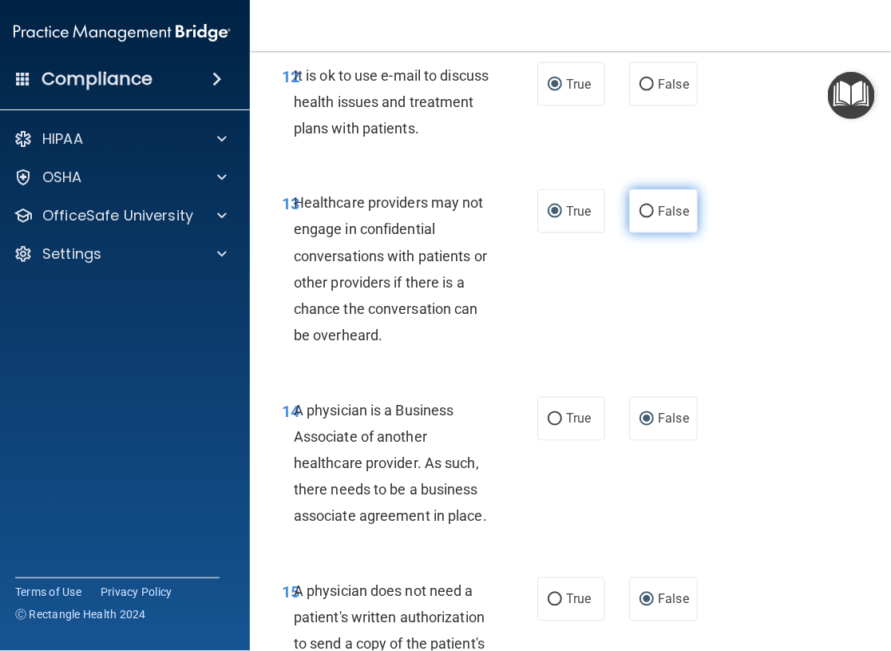
click at [644, 213] on input "False" at bounding box center [647, 212] width 14 height 12
radio input "true"
radio input "false"
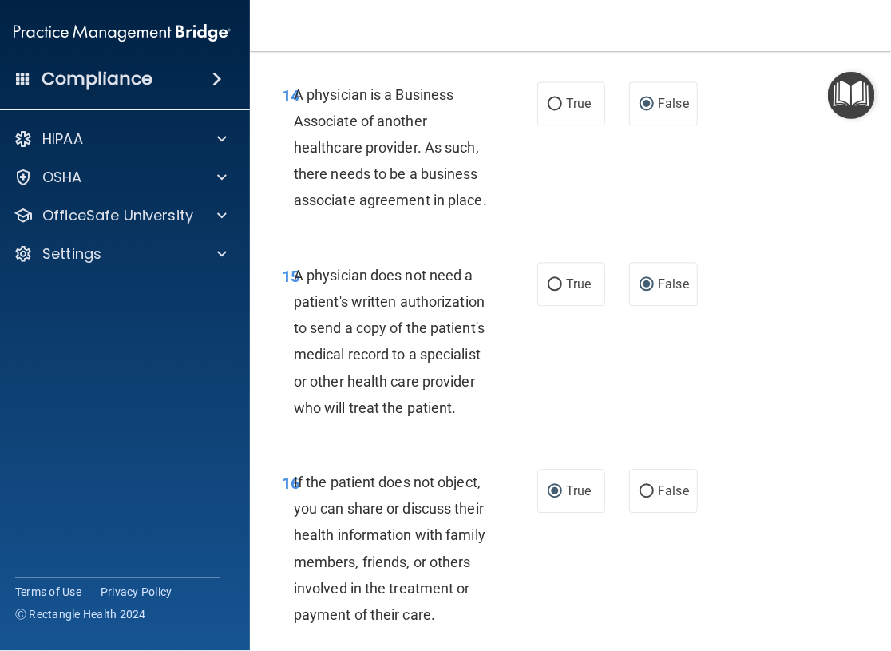
scroll to position [2635, 0]
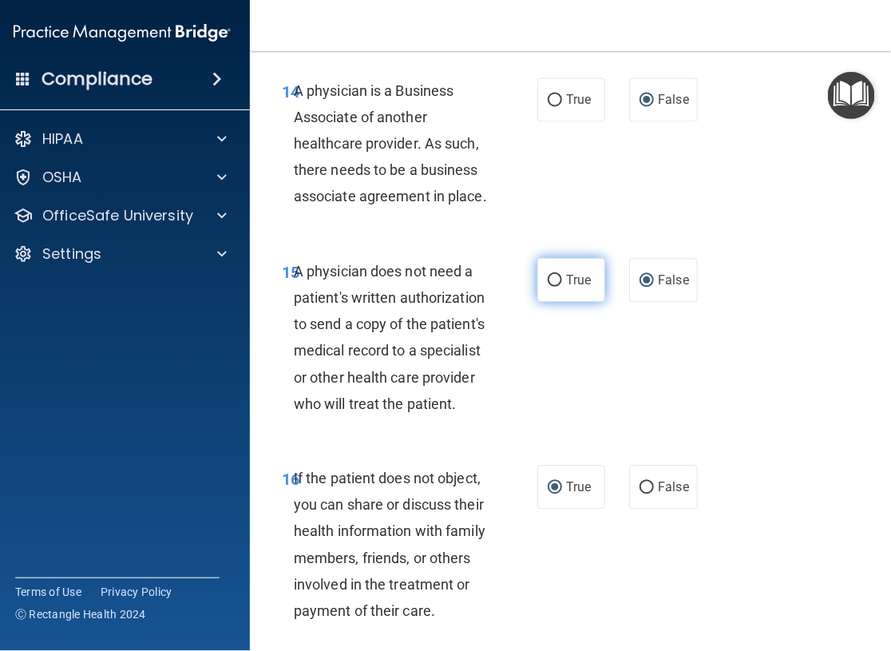
click at [548, 279] on input "True" at bounding box center [555, 281] width 14 height 12
radio input "true"
radio input "false"
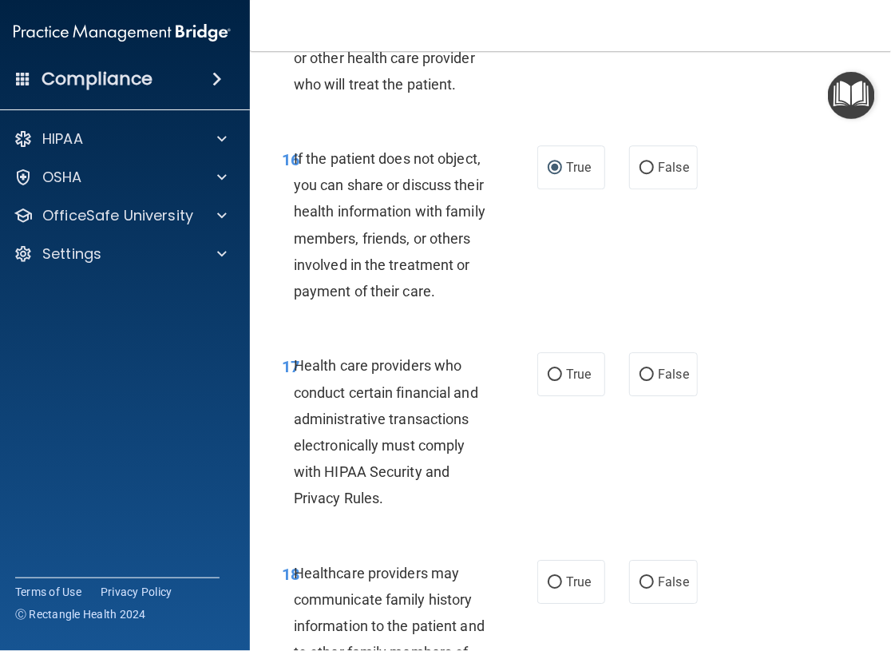
scroll to position [3034, 0]
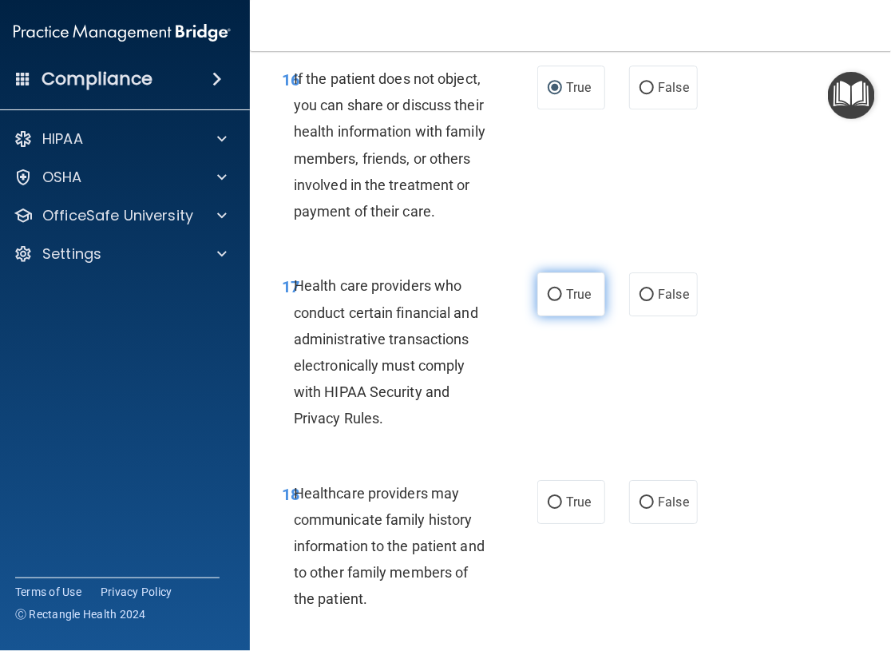
click at [549, 292] on input "True" at bounding box center [555, 295] width 14 height 12
radio input "true"
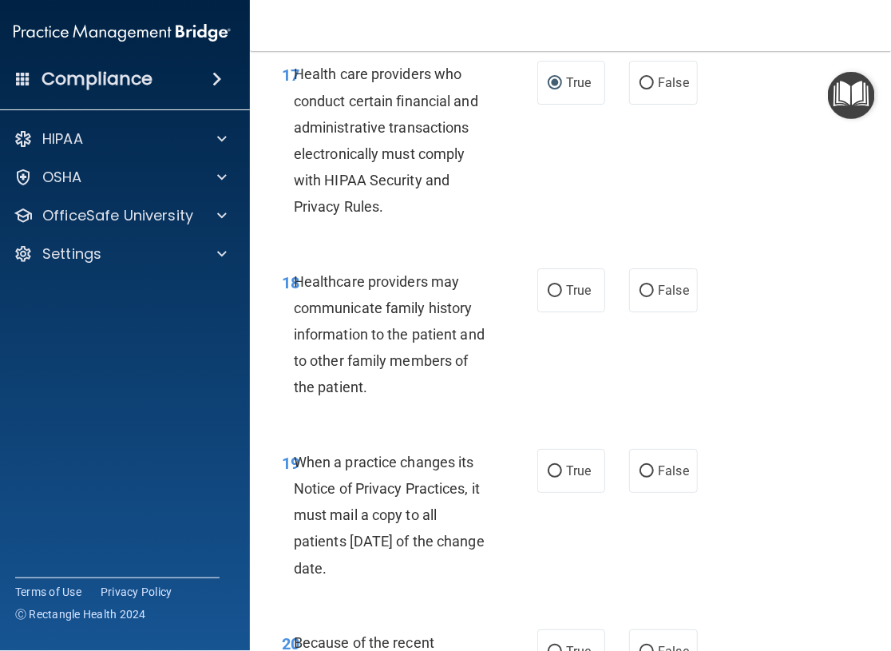
scroll to position [3274, 0]
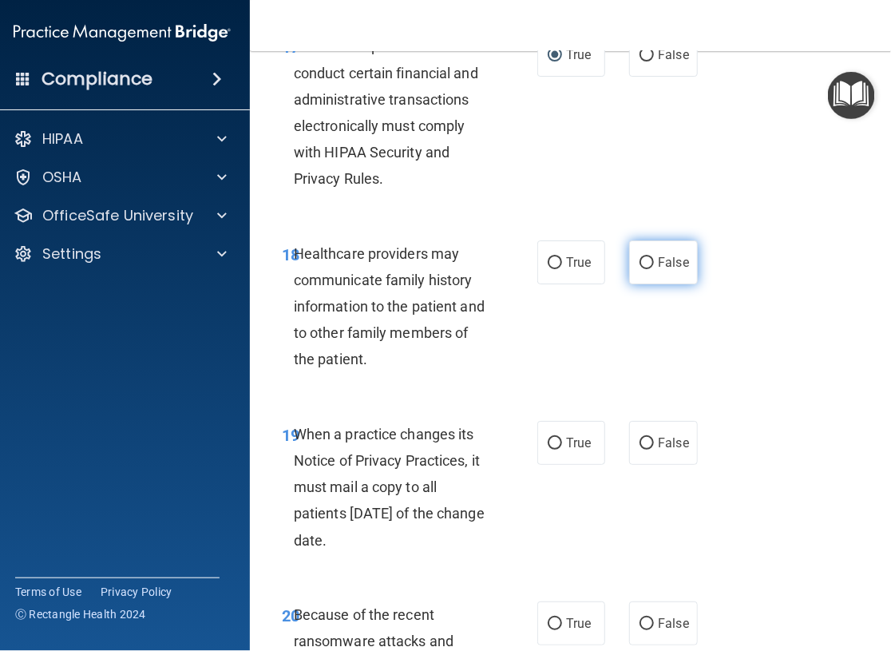
click at [640, 259] on input "False" at bounding box center [647, 263] width 14 height 12
radio input "true"
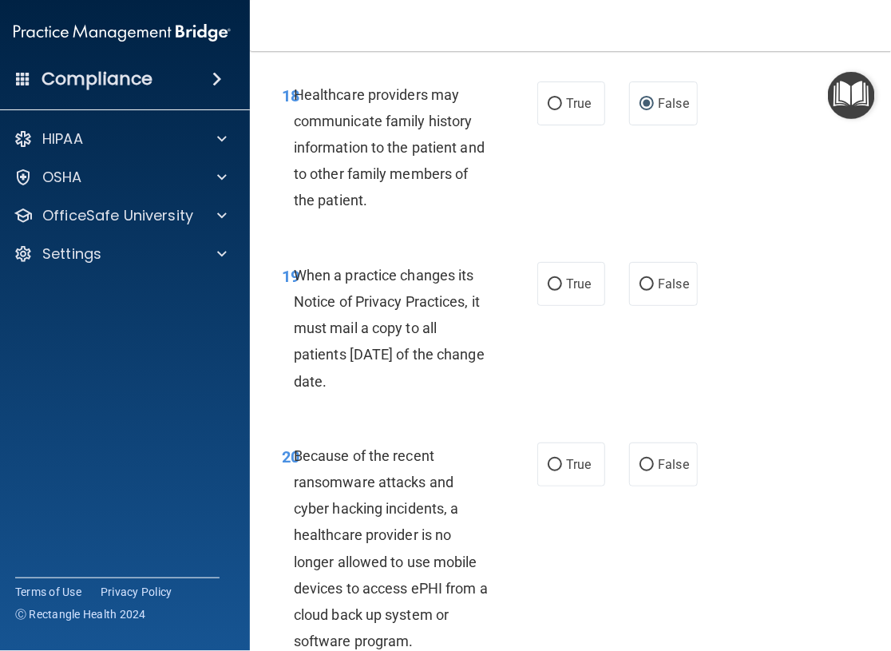
scroll to position [3433, 0]
click at [640, 281] on input "False" at bounding box center [647, 284] width 14 height 12
radio input "true"
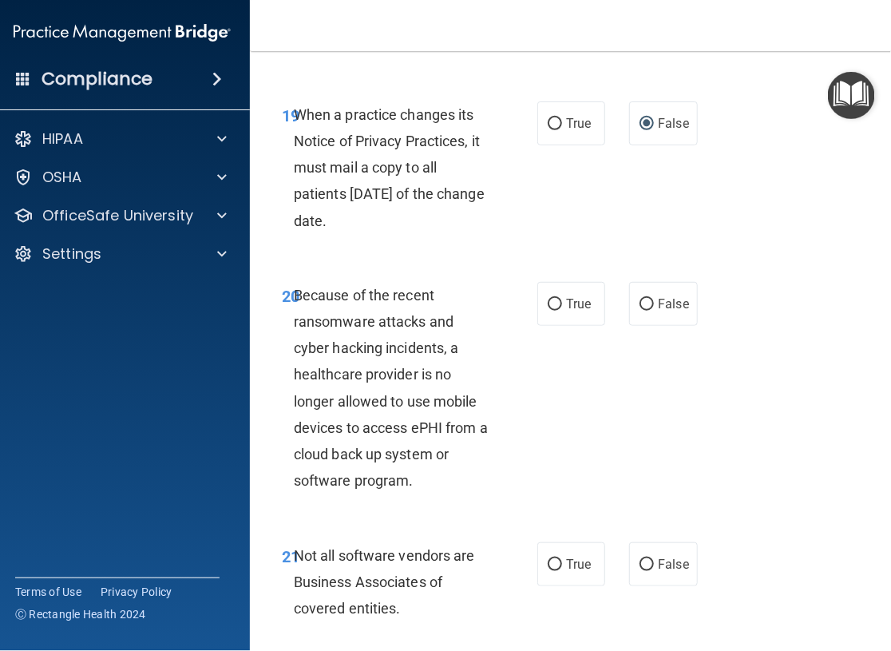
scroll to position [3673, 0]
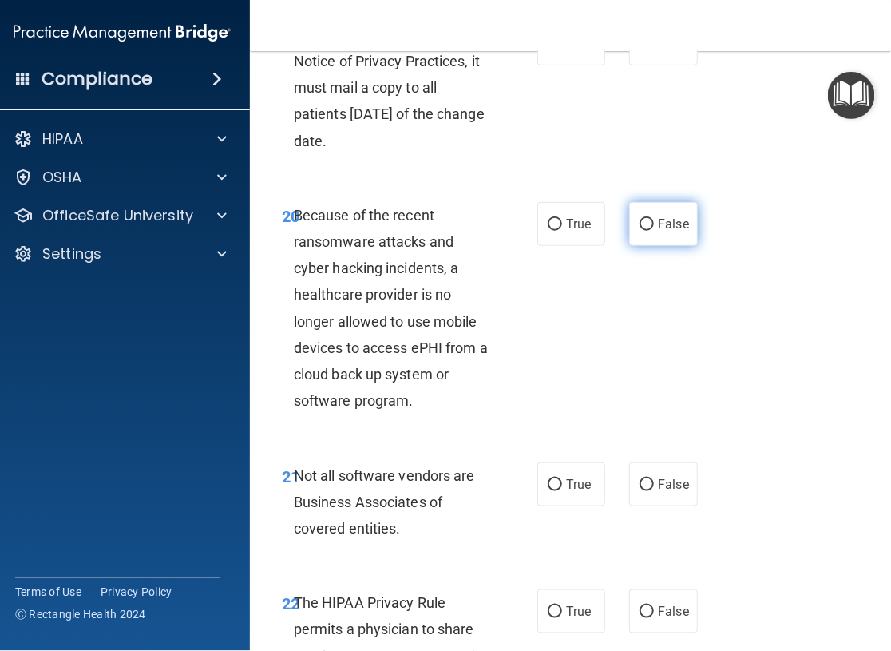
click at [640, 225] on input "False" at bounding box center [647, 225] width 14 height 12
radio input "true"
click at [552, 486] on input "True" at bounding box center [555, 485] width 14 height 12
radio input "true"
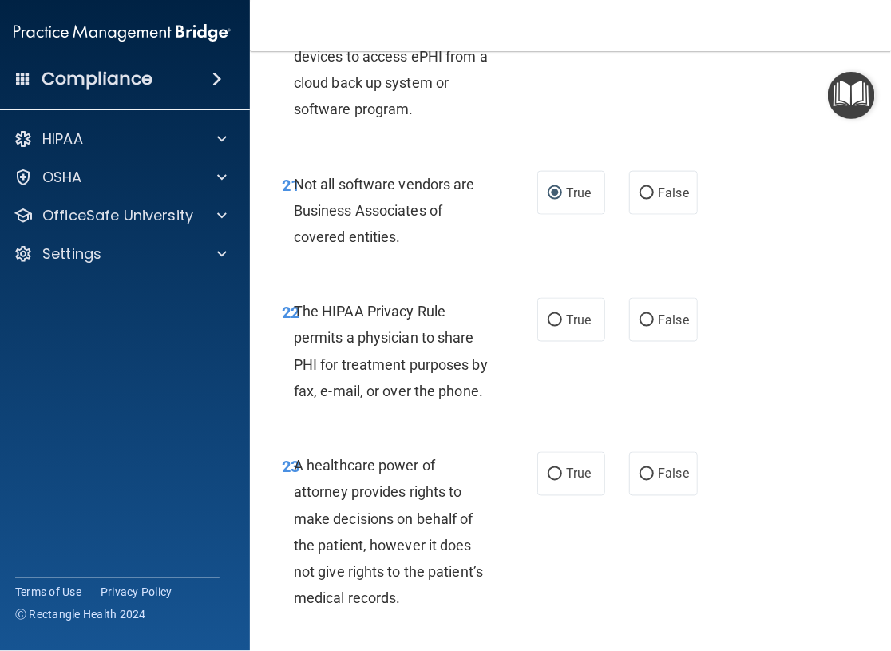
scroll to position [3992, 0]
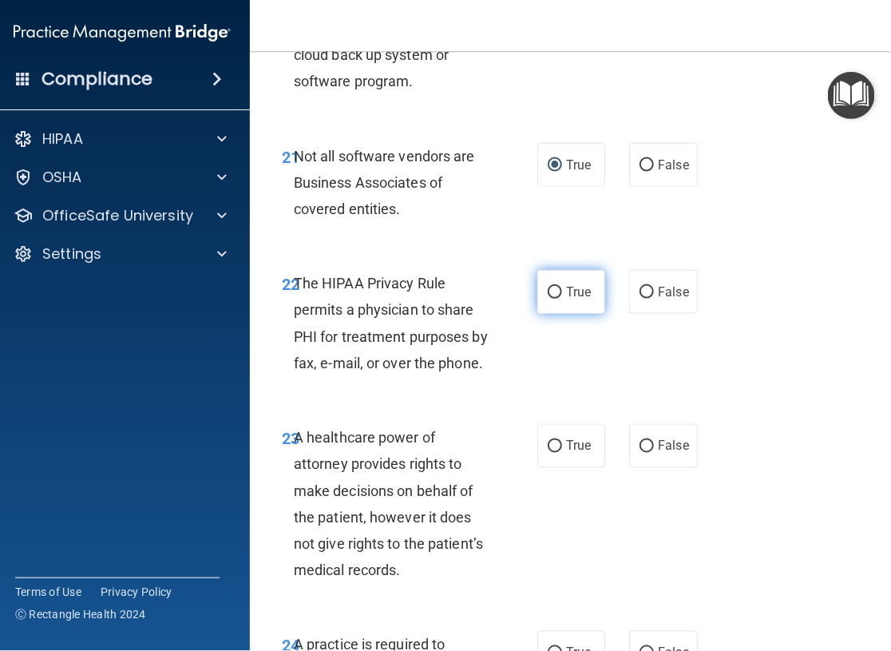
click at [556, 296] on input "True" at bounding box center [555, 293] width 14 height 12
radio input "true"
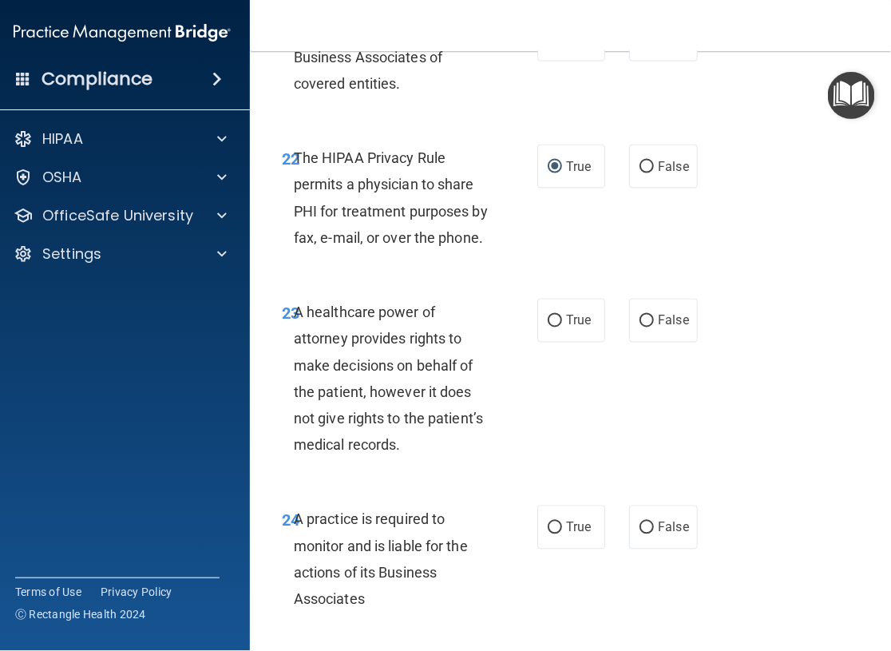
scroll to position [4152, 0]
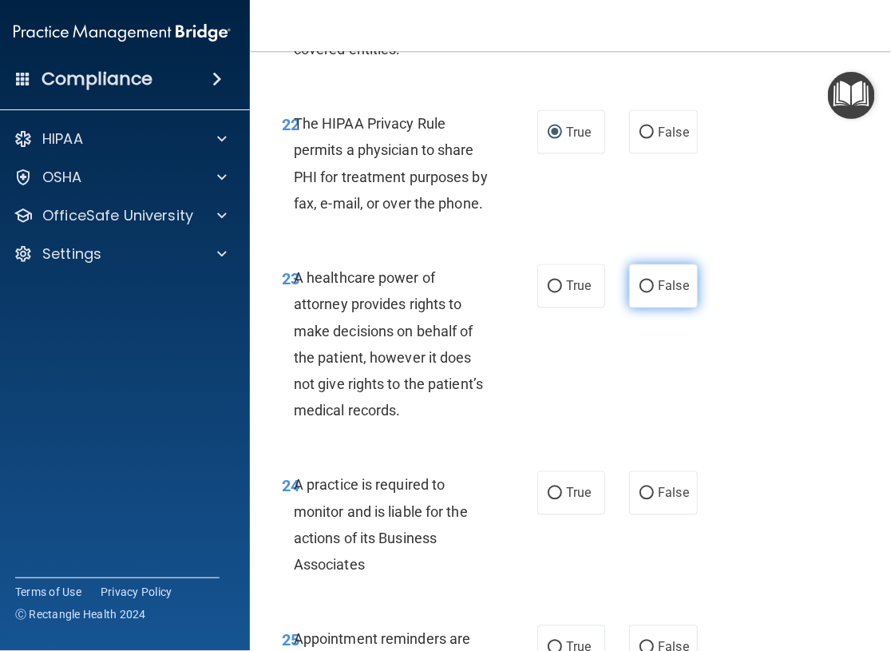
click at [649, 283] on label "False" at bounding box center [663, 286] width 68 height 44
click at [649, 283] on input "False" at bounding box center [647, 287] width 14 height 12
radio input "true"
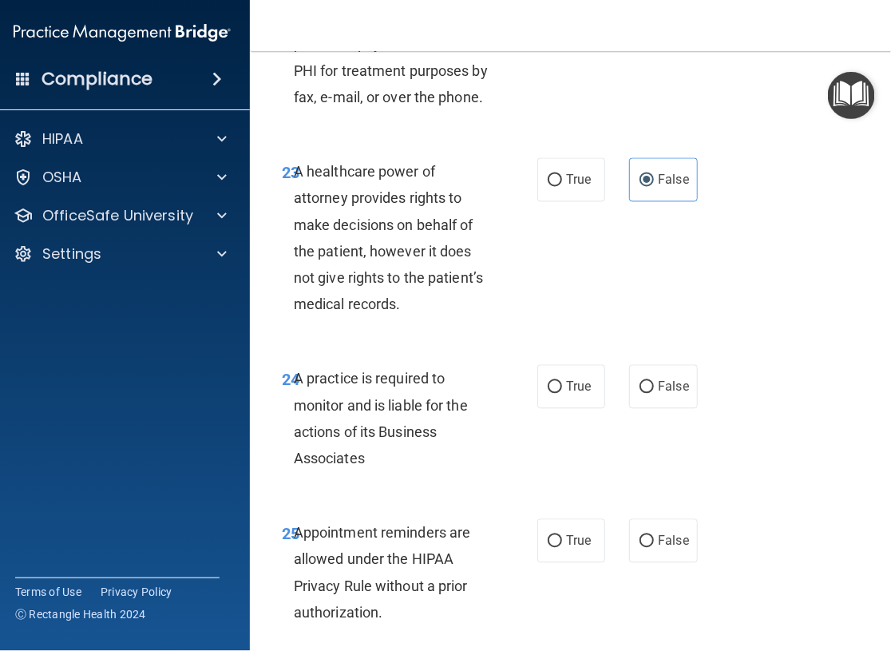
scroll to position [4312, 0]
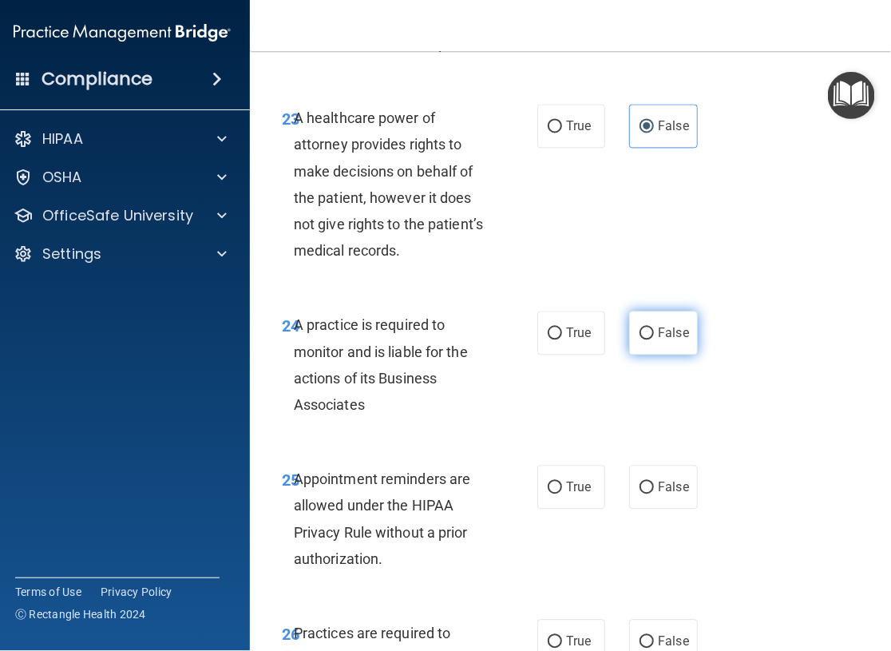
click at [640, 337] on input "False" at bounding box center [647, 334] width 14 height 12
radio input "true"
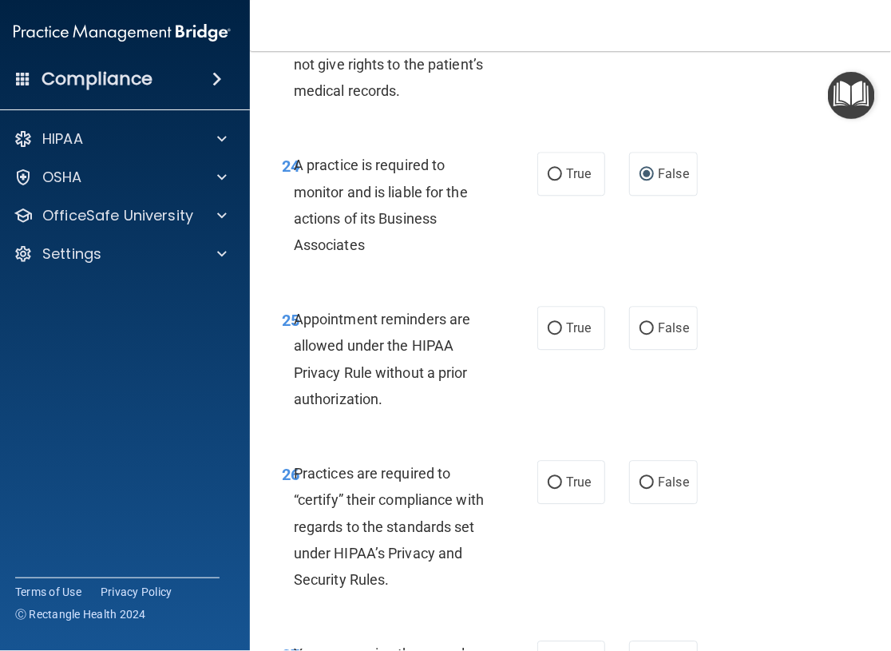
scroll to position [4551, 0]
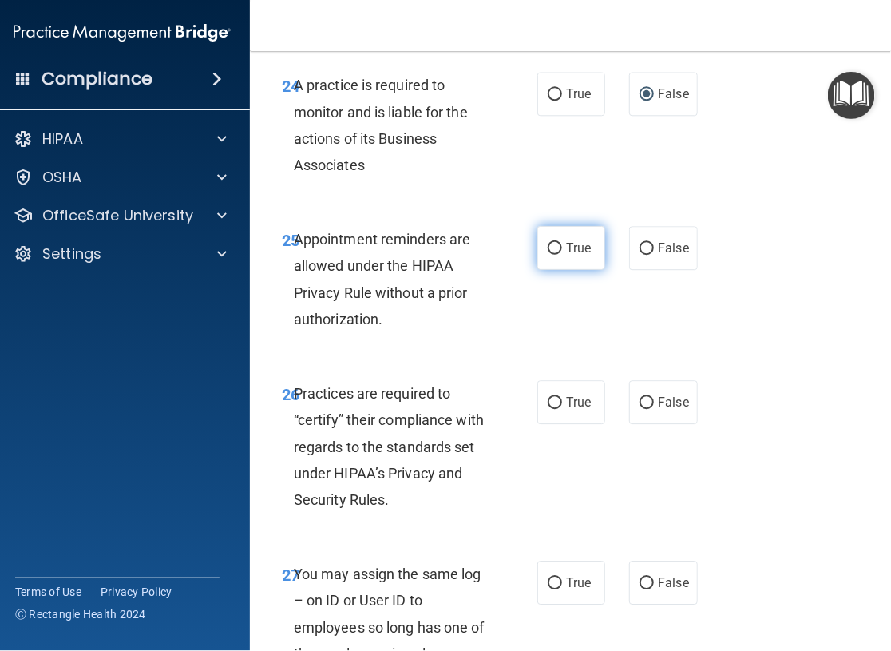
click at [548, 248] on input "True" at bounding box center [555, 249] width 14 height 12
radio input "true"
click at [650, 398] on label "False" at bounding box center [663, 402] width 68 height 44
click at [650, 398] on input "False" at bounding box center [647, 403] width 14 height 12
radio input "true"
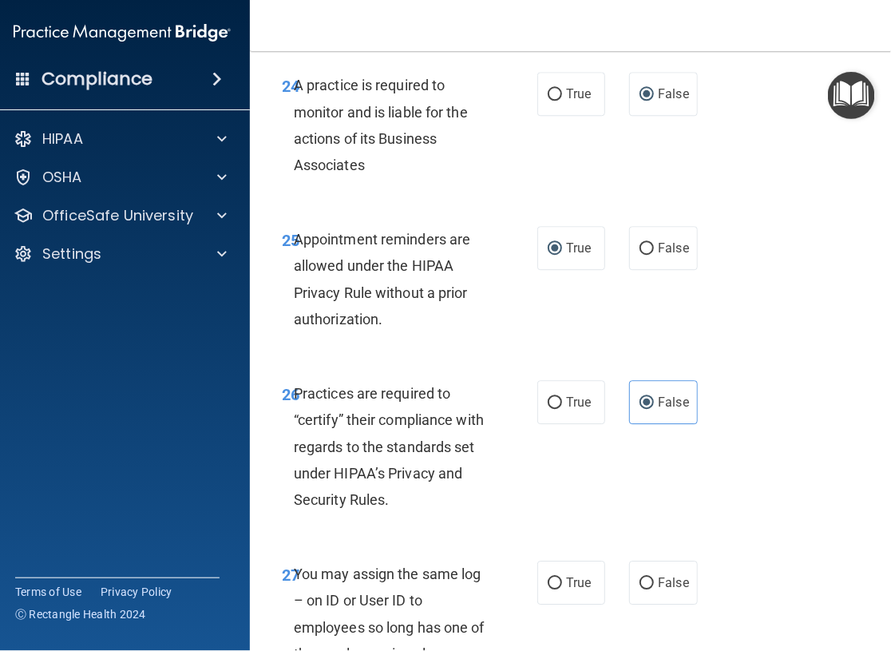
scroll to position [4631, 0]
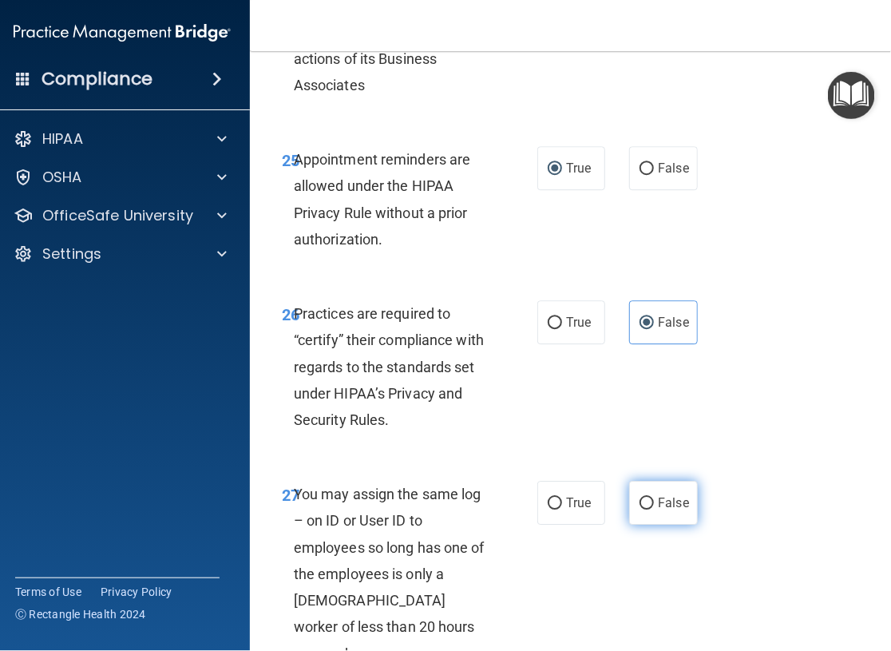
click at [640, 500] on input "False" at bounding box center [647, 503] width 14 height 12
radio input "true"
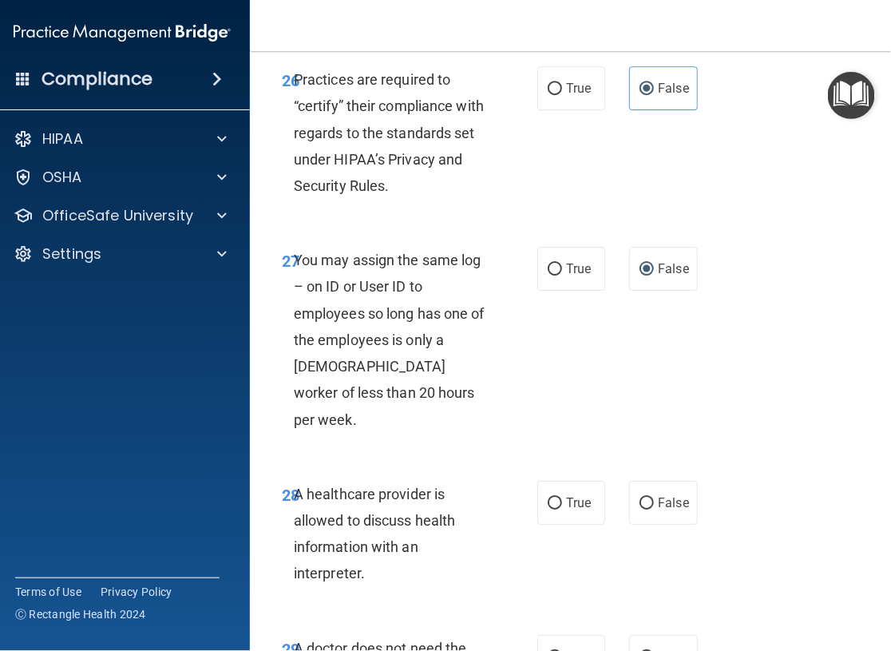
scroll to position [4870, 0]
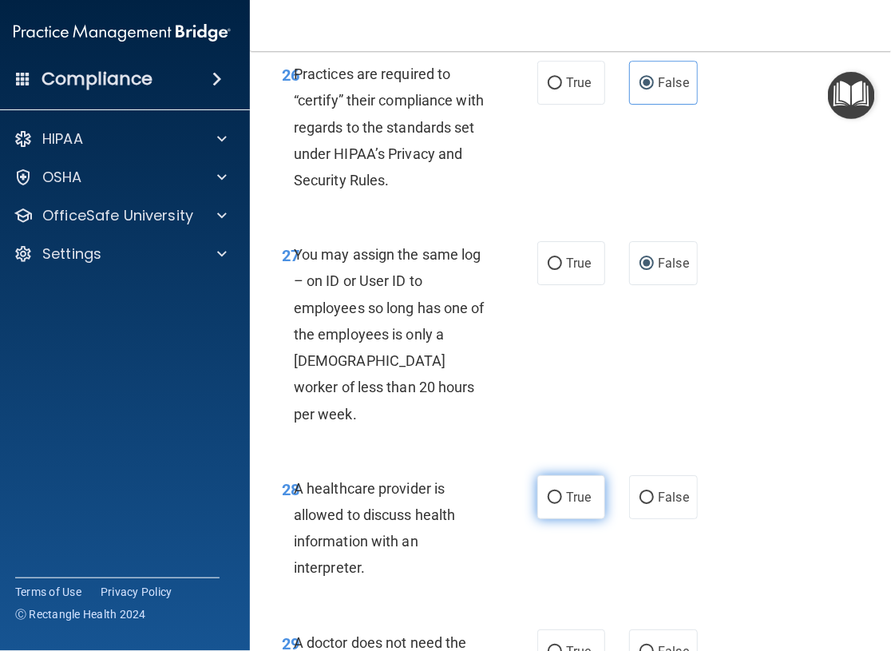
click at [548, 492] on input "True" at bounding box center [555, 498] width 14 height 12
radio input "true"
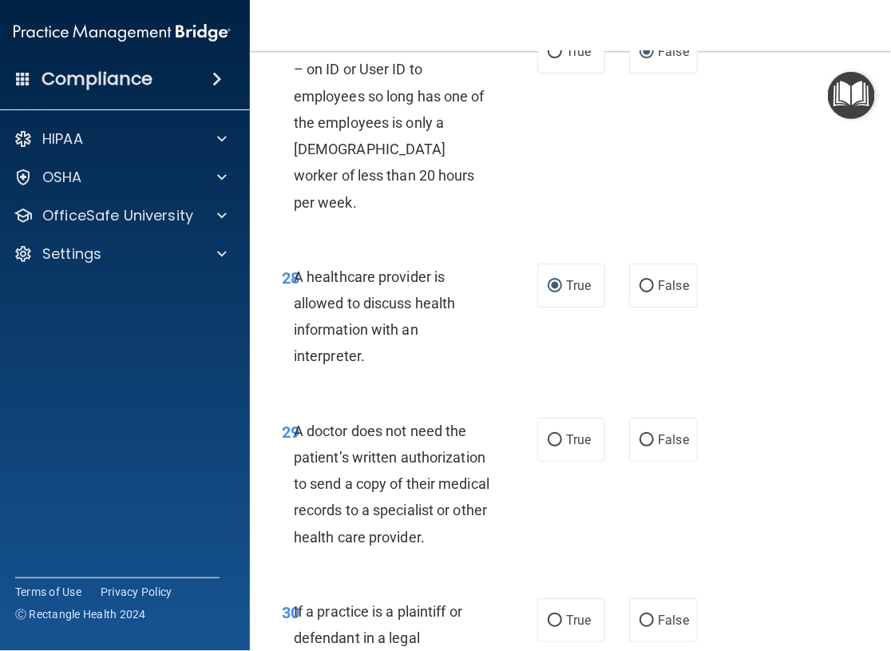
scroll to position [5110, 0]
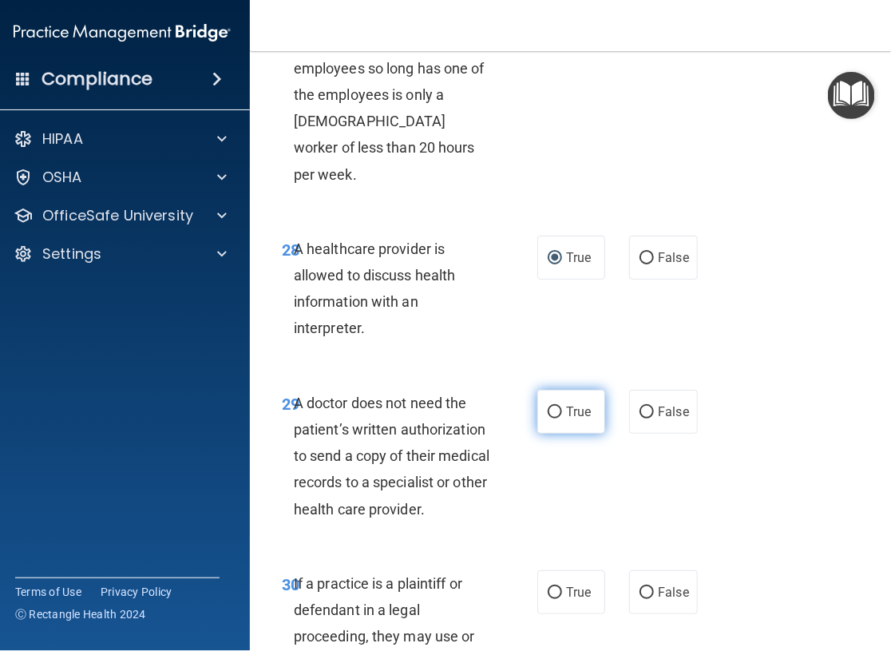
click at [548, 406] on input "True" at bounding box center [555, 412] width 14 height 12
radio input "true"
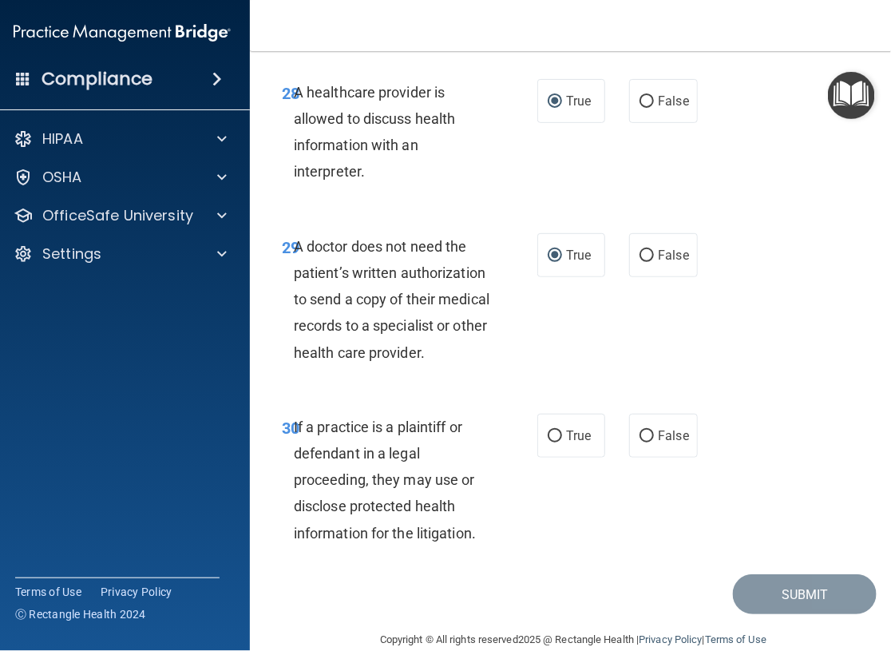
scroll to position [5270, 0]
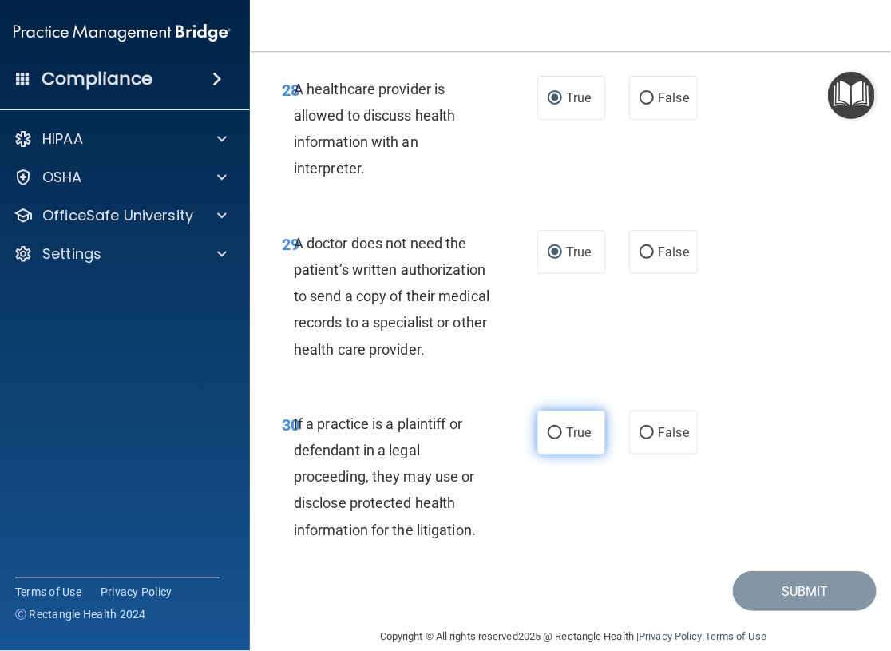
click at [548, 427] on input "True" at bounding box center [555, 433] width 14 height 12
radio input "true"
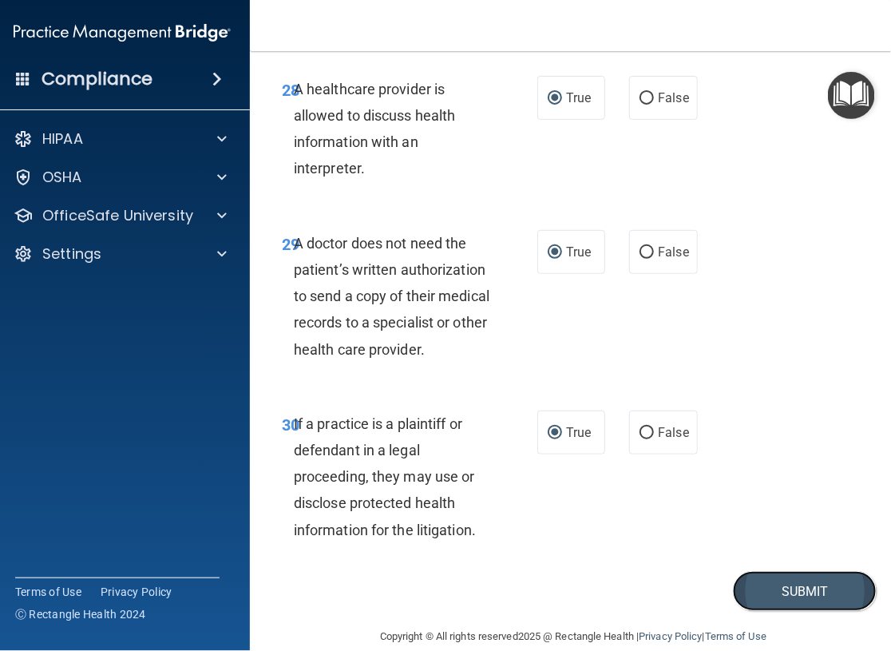
click at [756, 571] on button "Submit" at bounding box center [805, 591] width 144 height 41
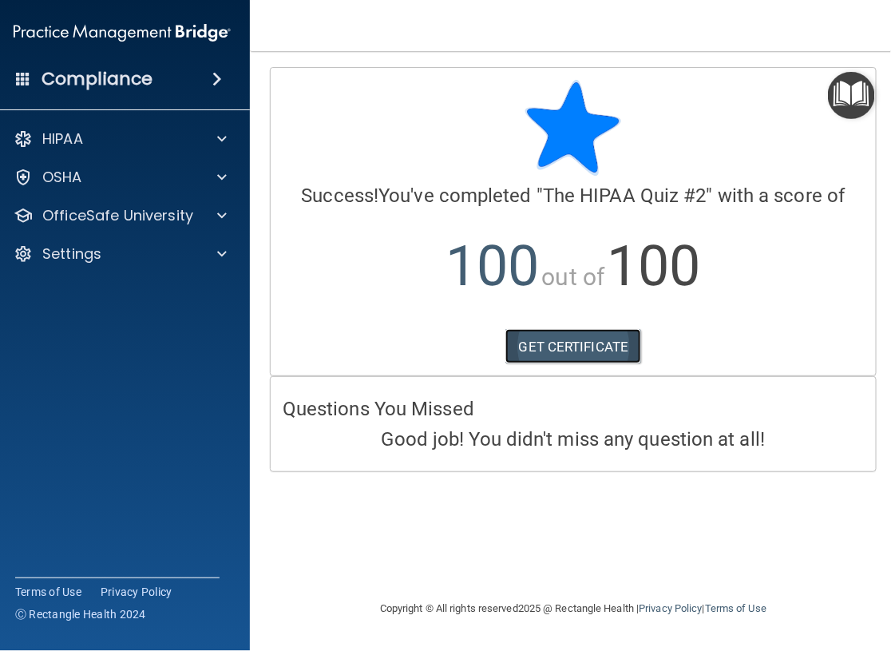
click at [556, 343] on link "GET CERTIFICATE" at bounding box center [573, 346] width 137 height 35
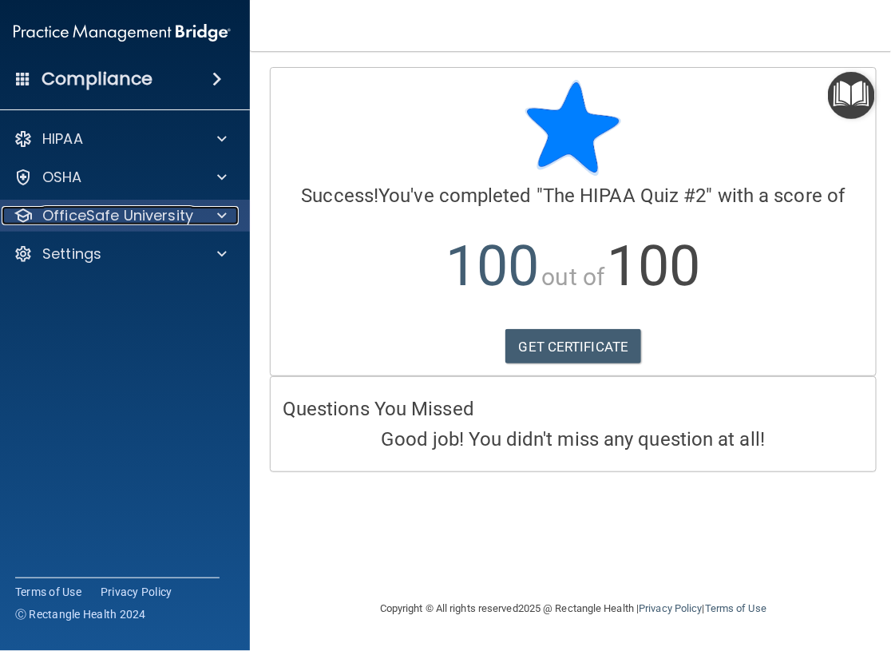
click at [78, 222] on p "OfficeSafe University" at bounding box center [117, 215] width 151 height 19
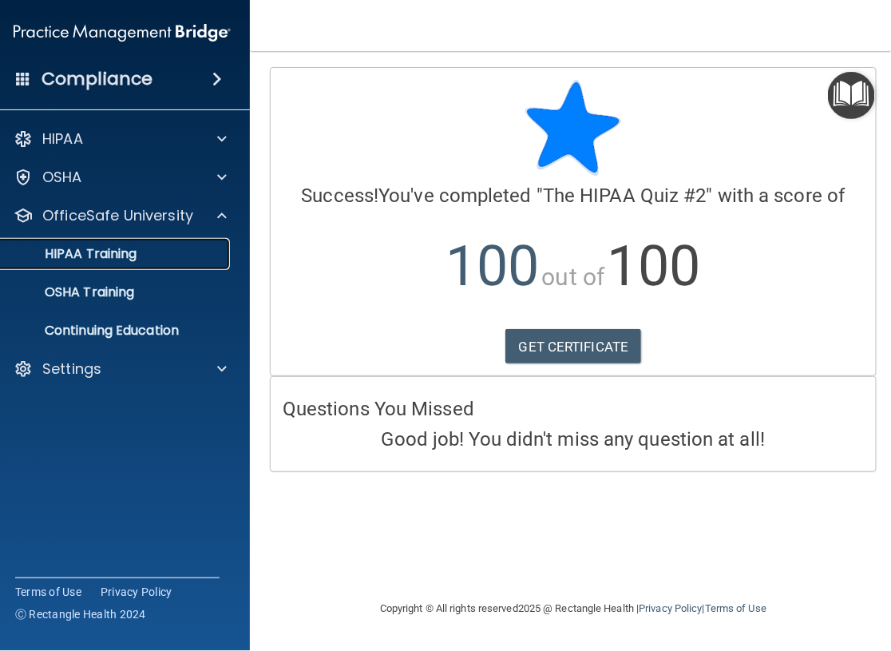
click at [85, 260] on p "HIPAA Training" at bounding box center [71, 254] width 132 height 16
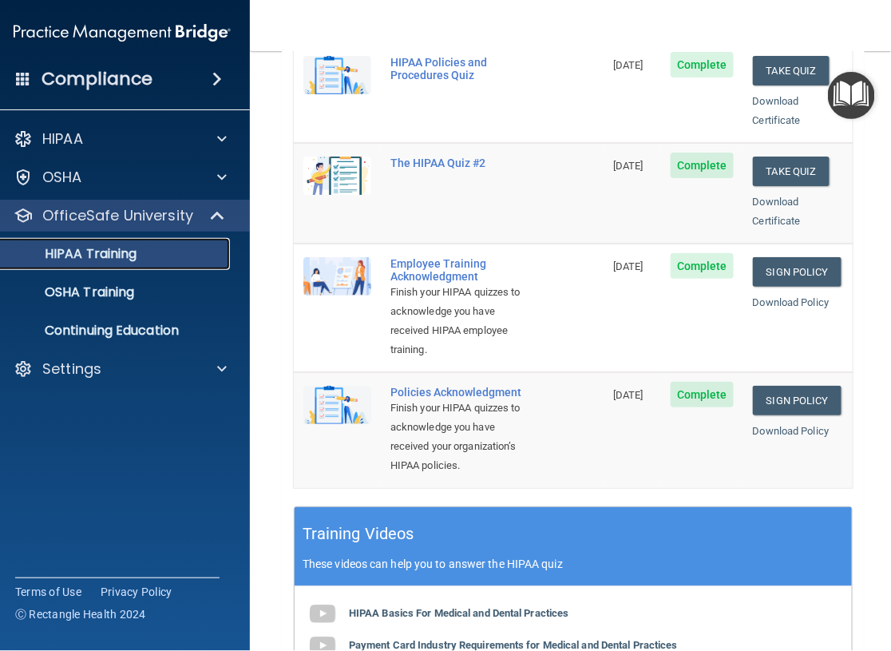
scroll to position [319, 0]
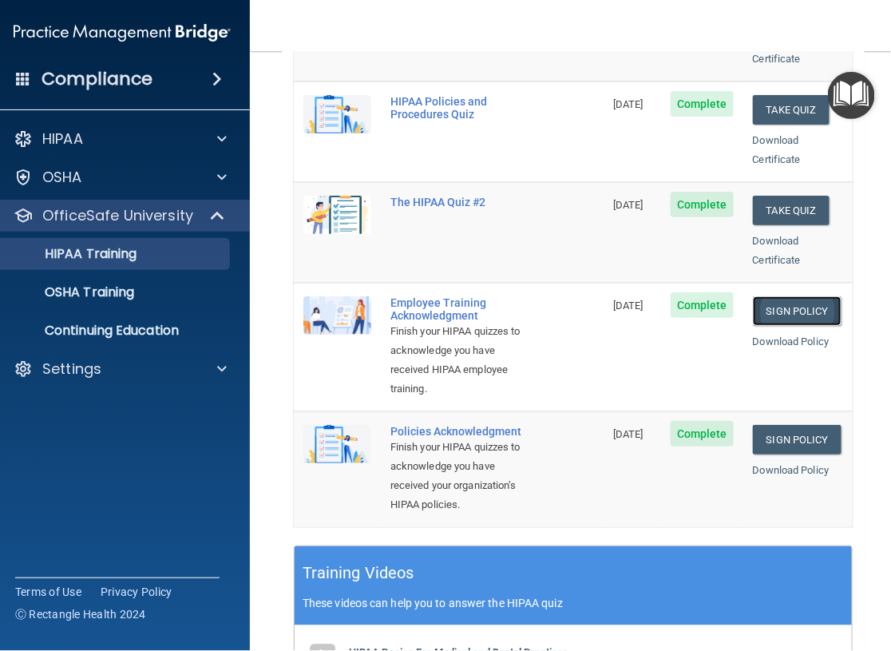
click at [826, 326] on link "Sign Policy" at bounding box center [797, 311] width 89 height 30
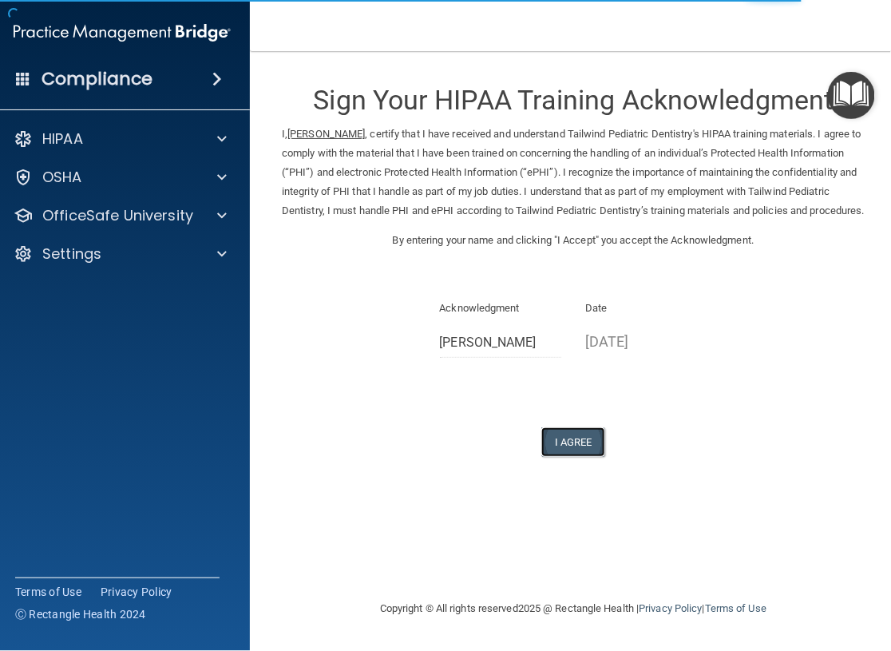
click at [545, 457] on button "I Agree" at bounding box center [573, 442] width 64 height 30
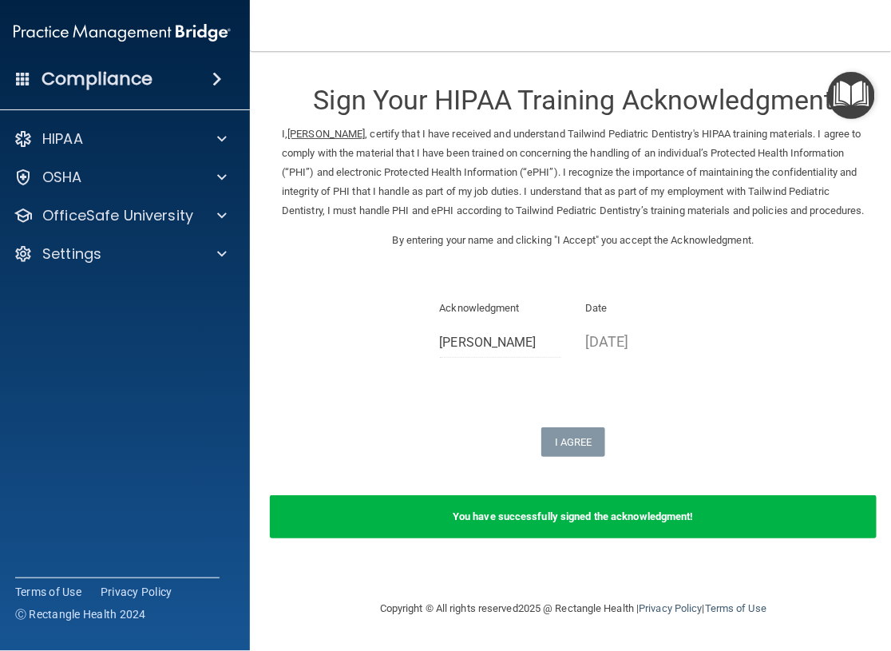
scroll to position [160, 0]
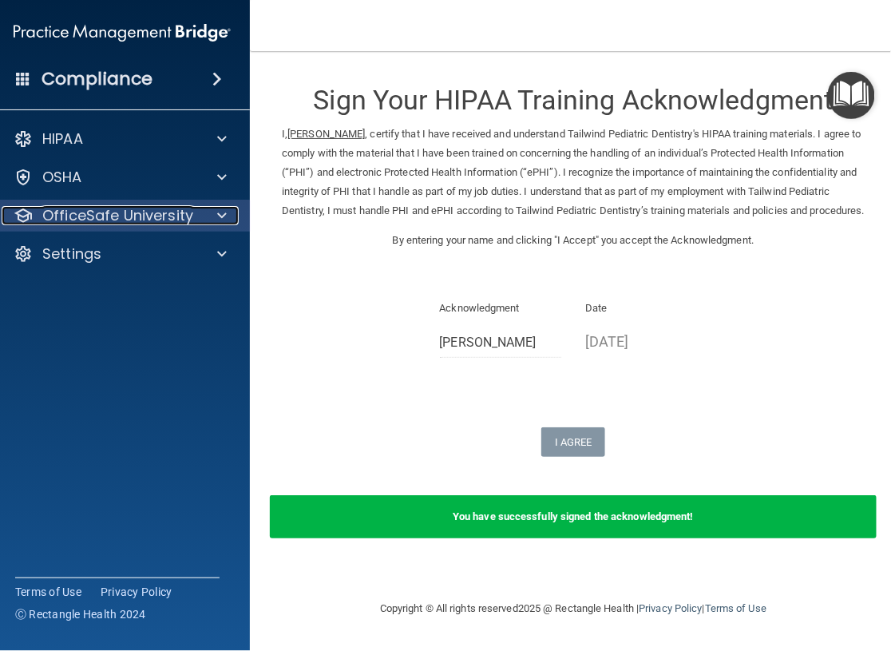
click at [113, 211] on p "OfficeSafe University" at bounding box center [117, 215] width 151 height 19
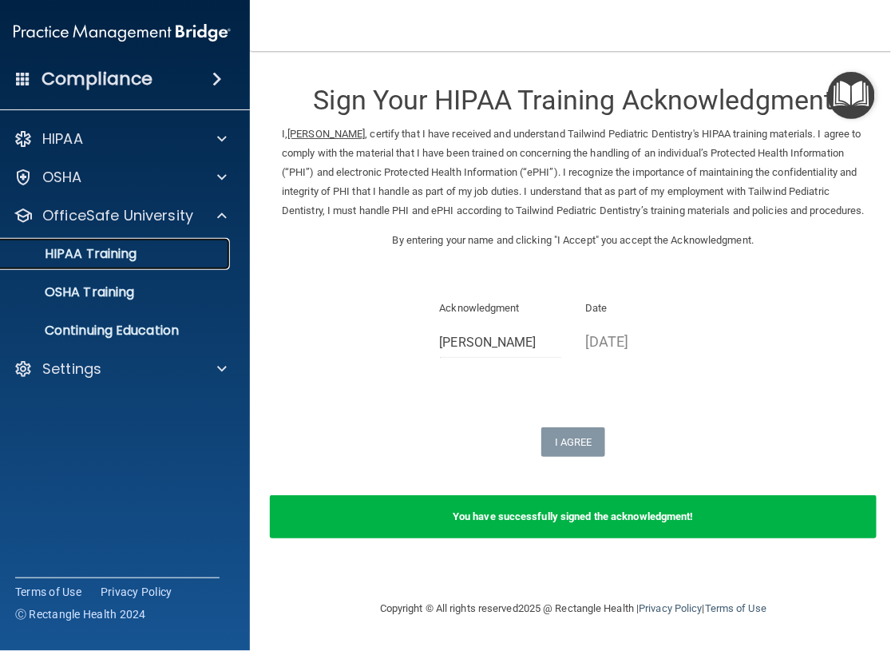
click at [117, 262] on p "HIPAA Training" at bounding box center [71, 254] width 132 height 16
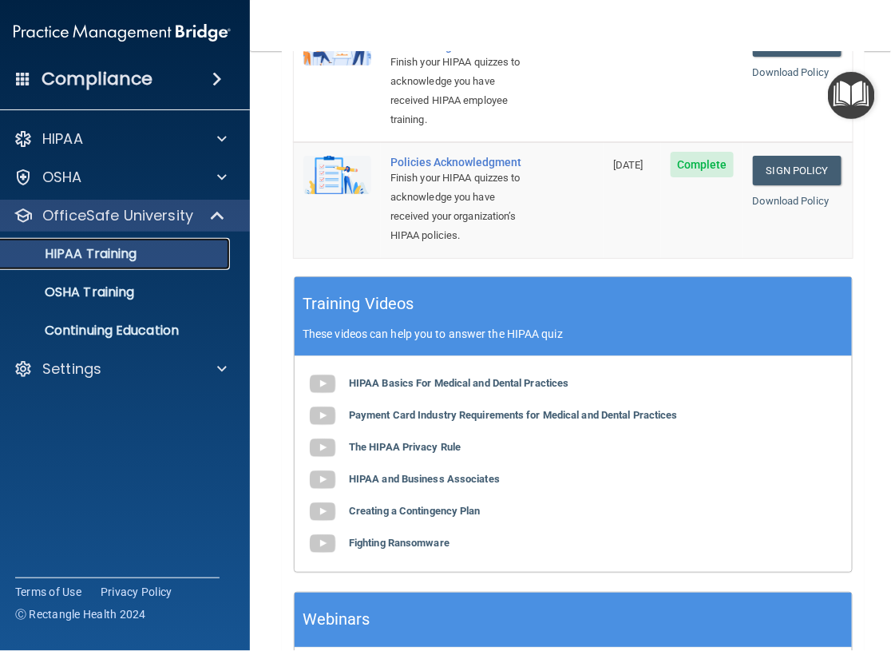
scroll to position [560, 0]
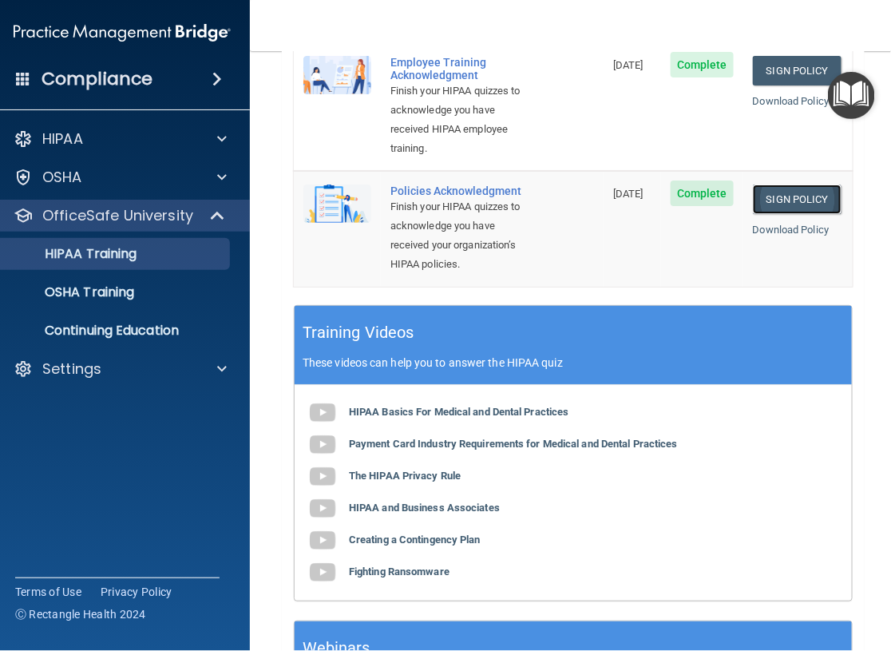
click at [795, 214] on link "Sign Policy" at bounding box center [797, 199] width 89 height 30
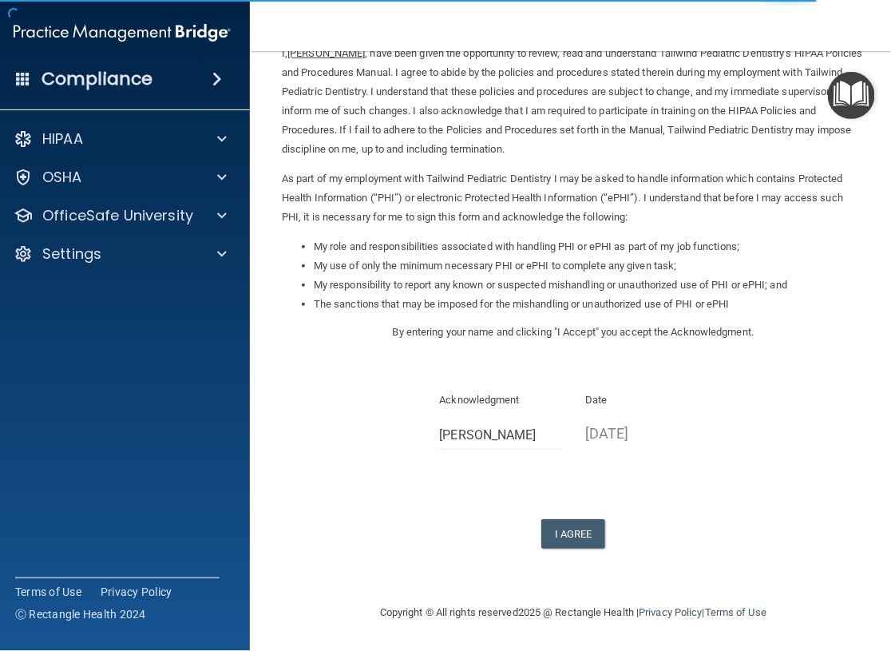
scroll to position [430, 0]
click at [570, 519] on button "I Agree" at bounding box center [573, 534] width 64 height 30
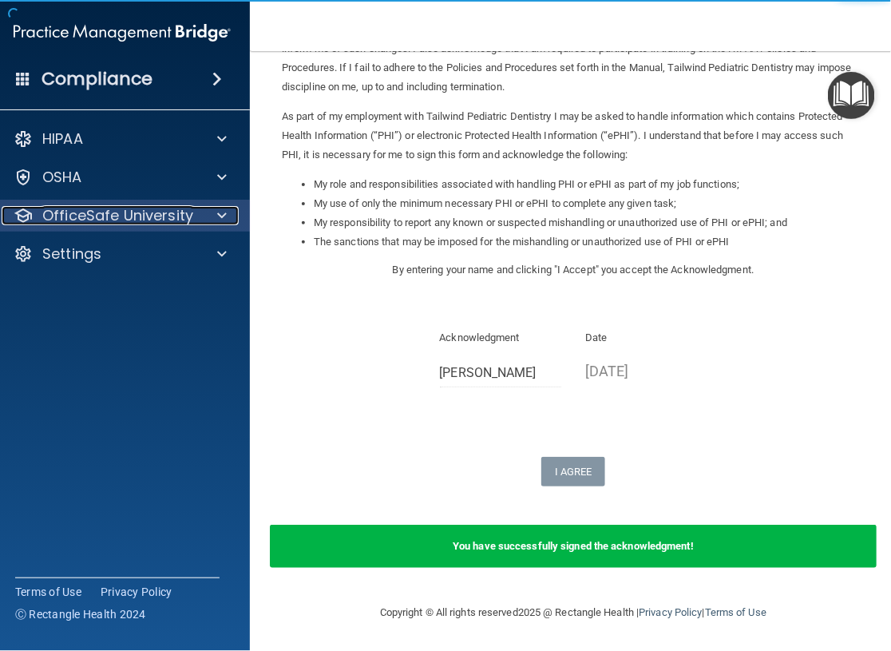
click at [93, 222] on p "OfficeSafe University" at bounding box center [117, 215] width 151 height 19
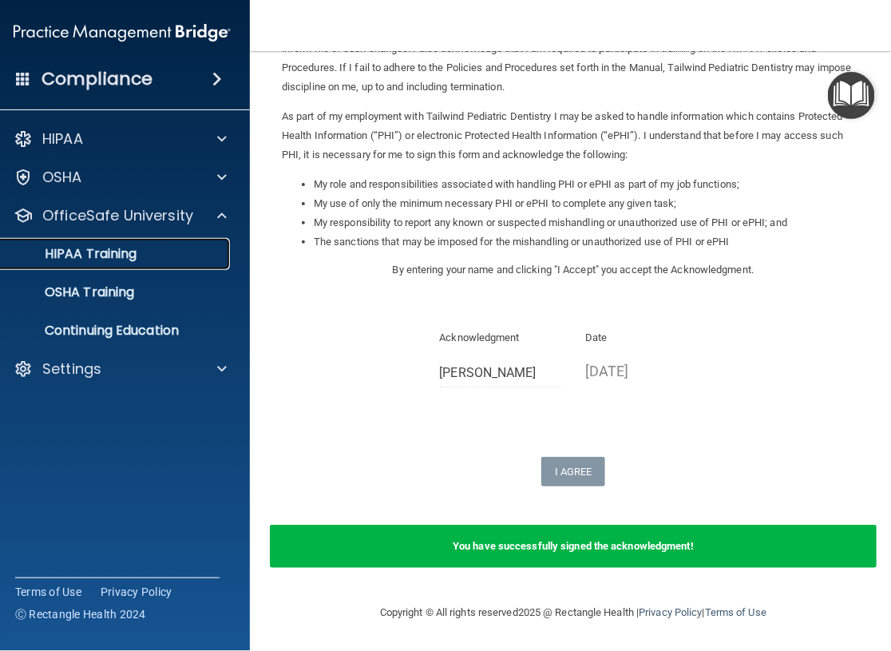
click at [77, 262] on p "HIPAA Training" at bounding box center [71, 254] width 132 height 16
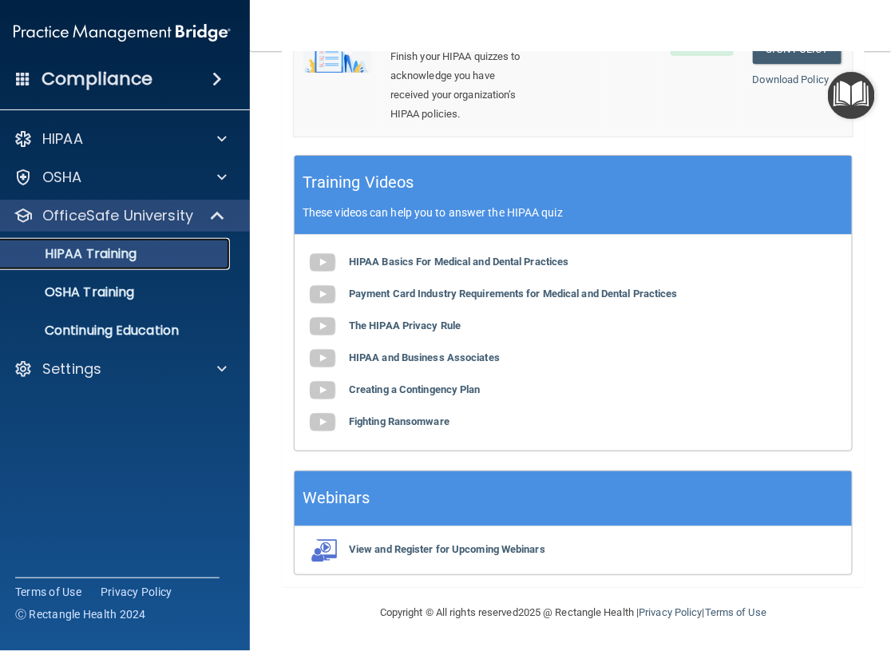
scroll to position [1068, 0]
click at [32, 300] on p "OSHA Training" at bounding box center [69, 292] width 129 height 16
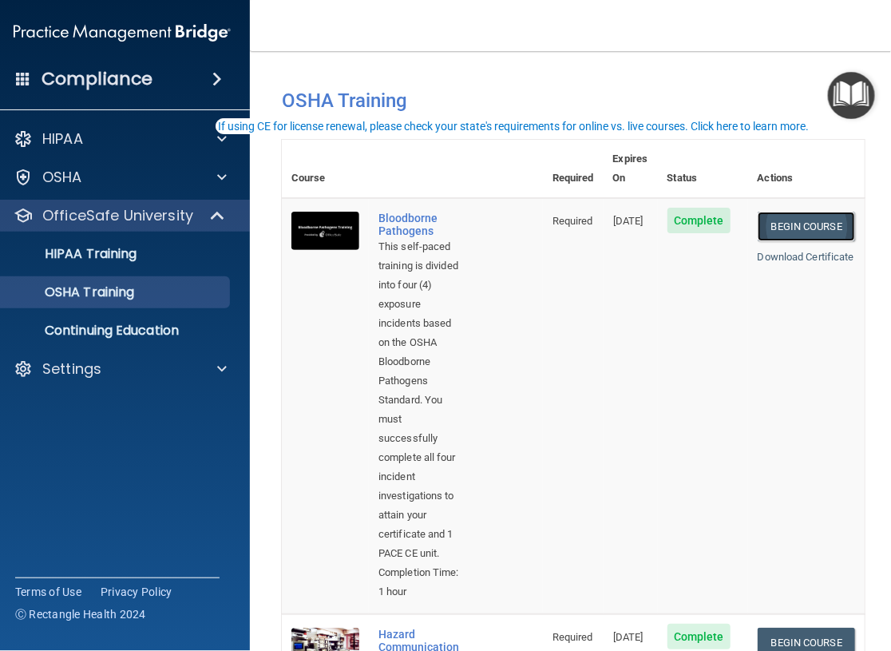
click at [796, 212] on link "Begin Course" at bounding box center [806, 227] width 97 height 30
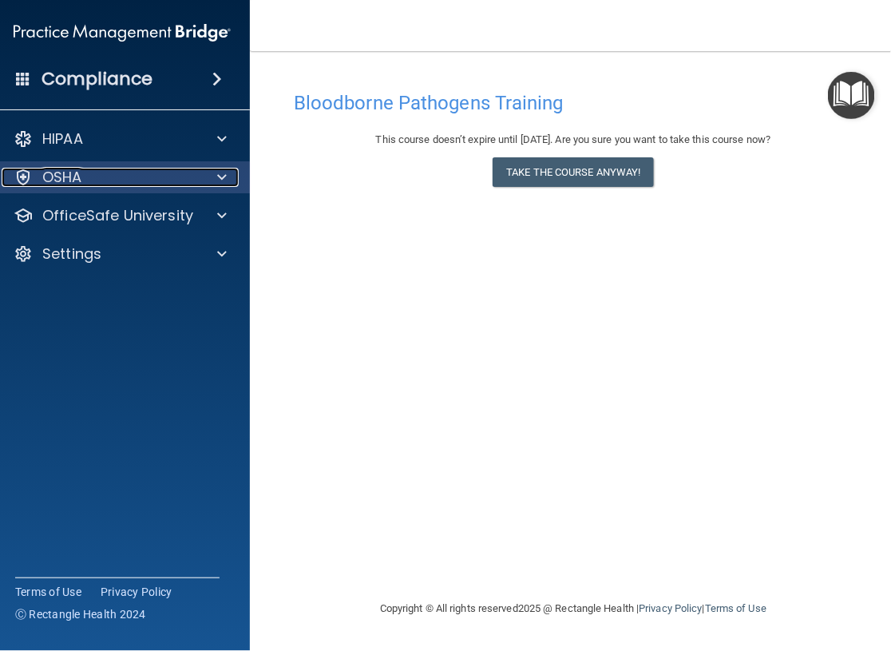
click at [109, 184] on div "OSHA" at bounding box center [101, 177] width 198 height 19
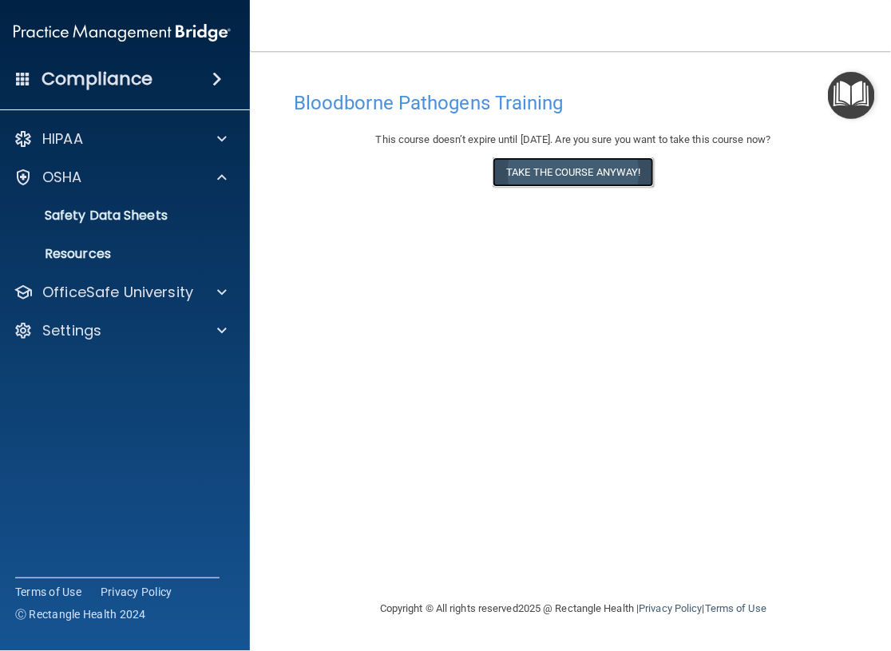
click at [517, 187] on button "Take the course anyway!" at bounding box center [573, 172] width 160 height 30
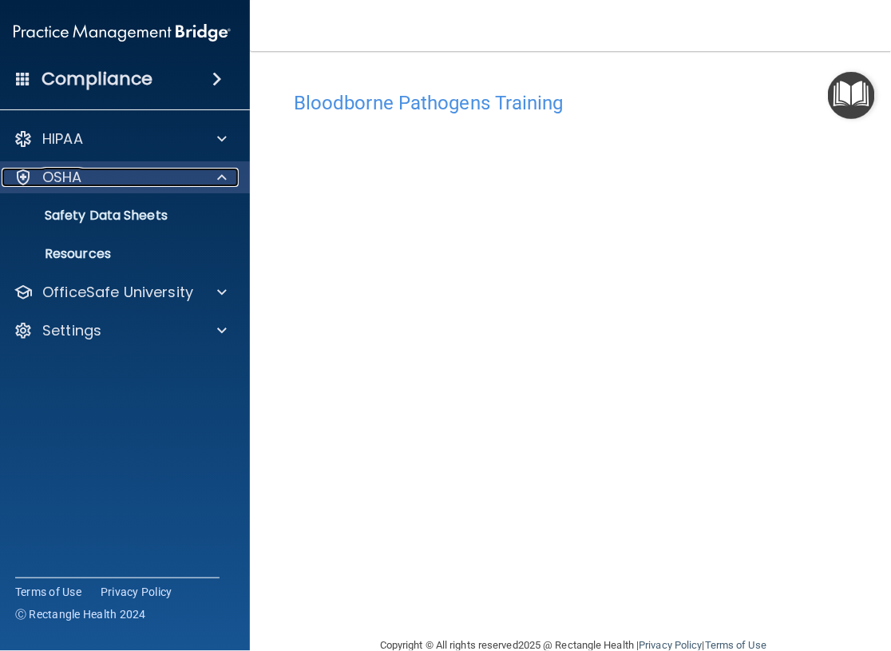
click at [111, 176] on div "OSHA" at bounding box center [101, 177] width 198 height 19
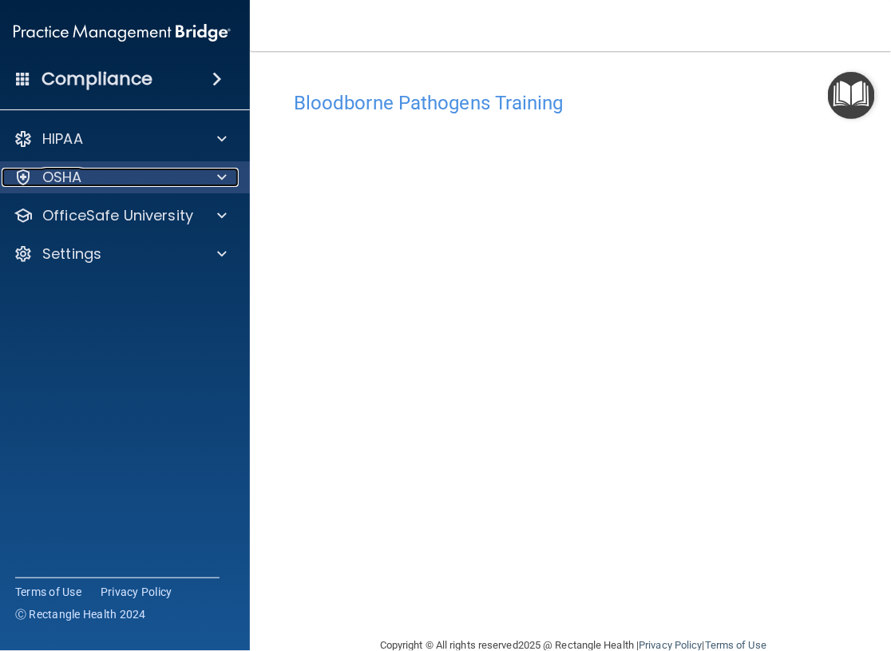
click at [111, 176] on div "OSHA" at bounding box center [101, 177] width 198 height 19
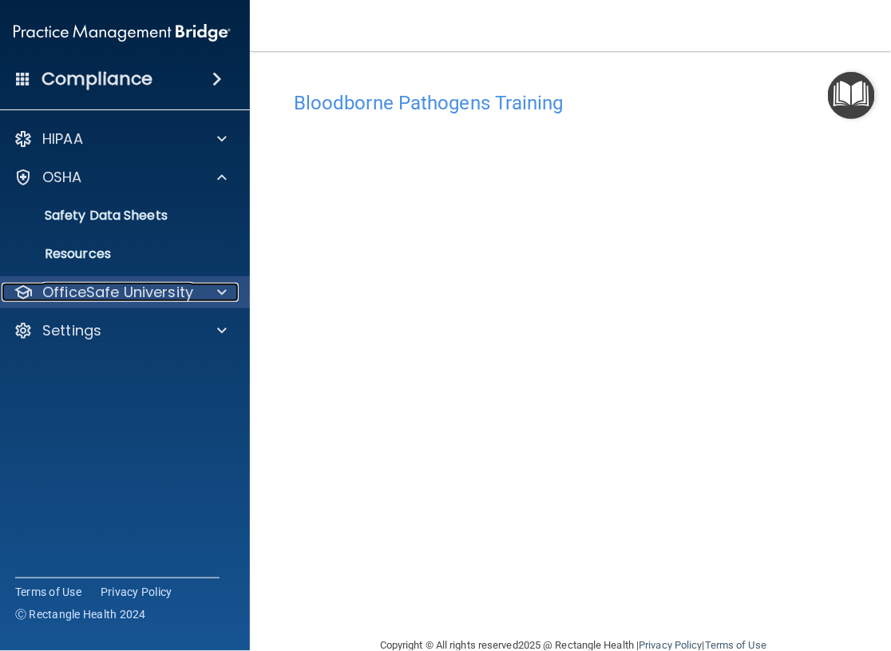
click at [97, 293] on p "OfficeSafe University" at bounding box center [117, 292] width 151 height 19
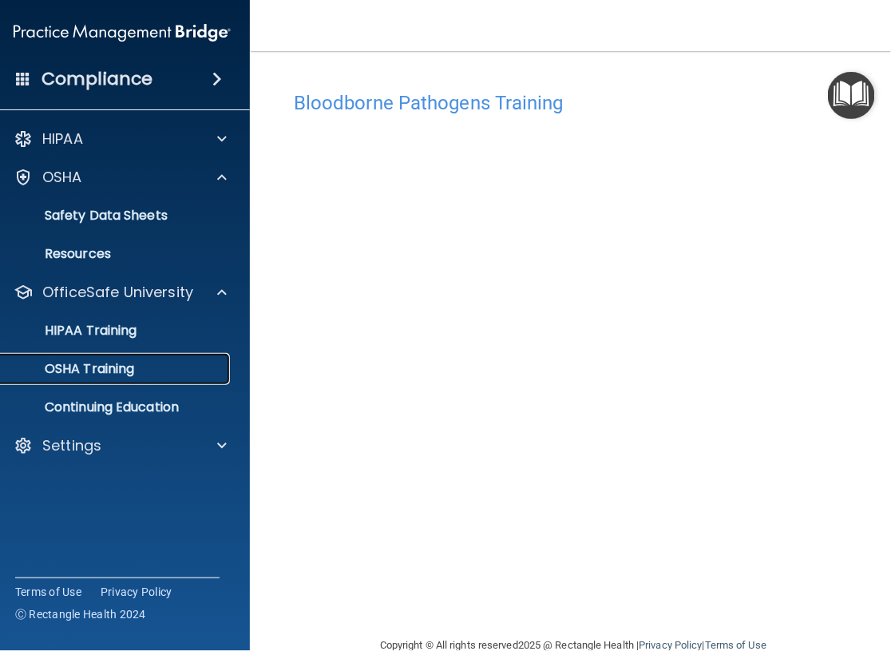
click at [90, 374] on p "OSHA Training" at bounding box center [69, 369] width 129 height 16
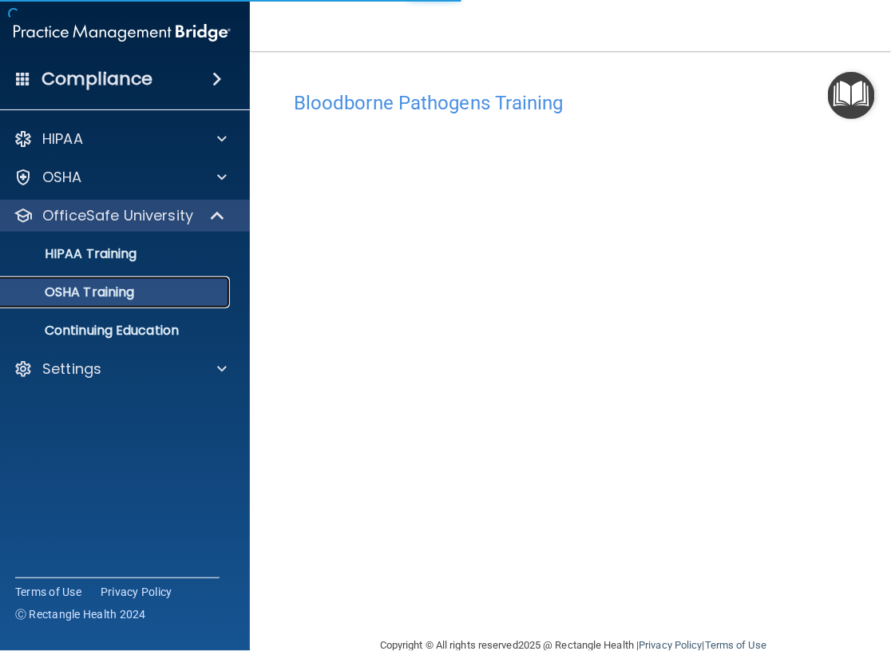
click at [121, 300] on p "OSHA Training" at bounding box center [69, 292] width 129 height 16
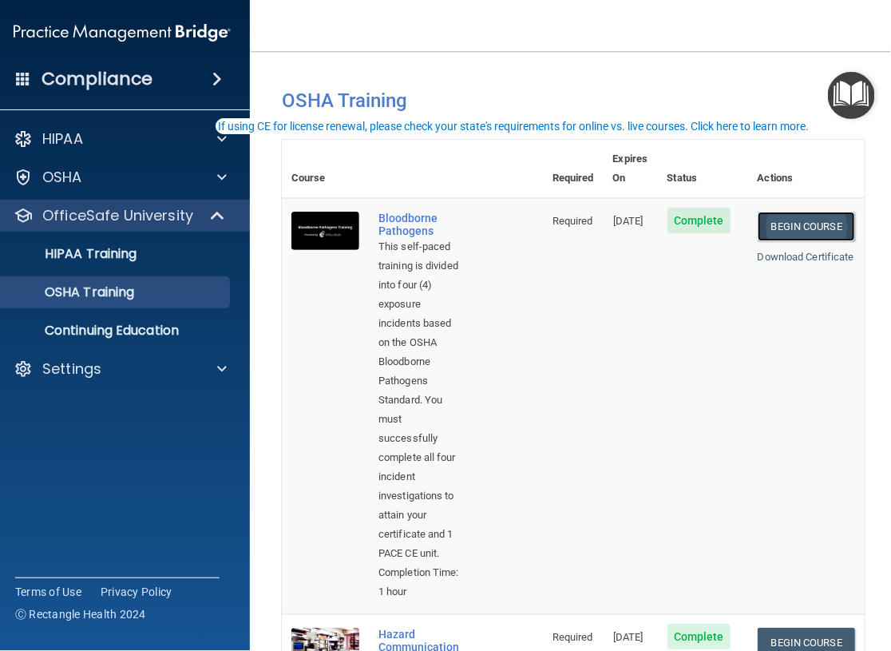
click at [846, 213] on link "Begin Course" at bounding box center [806, 227] width 97 height 30
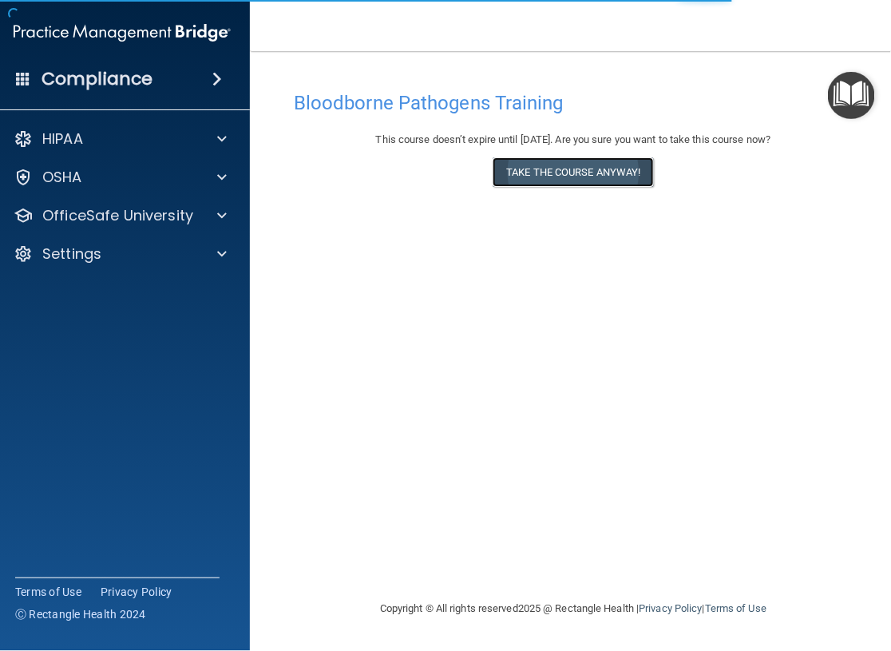
click at [584, 187] on button "Take the course anyway!" at bounding box center [573, 172] width 160 height 30
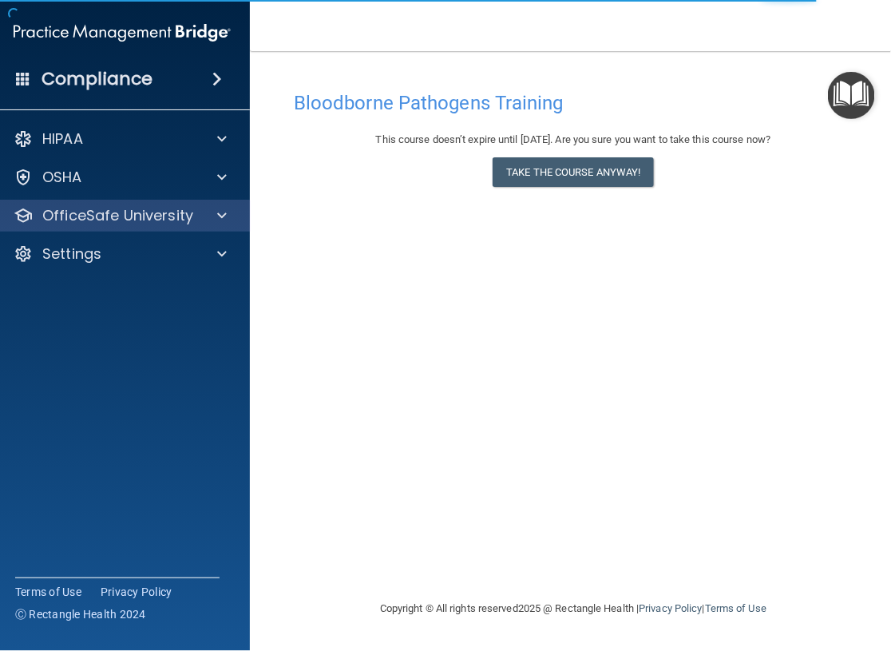
click at [84, 207] on div "OfficeSafe University" at bounding box center [122, 216] width 256 height 32
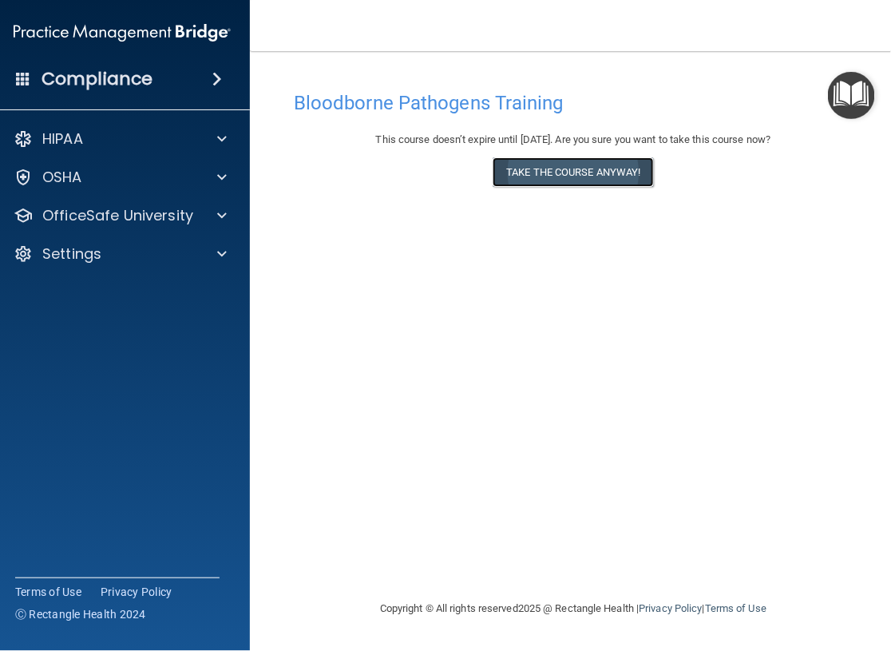
click at [566, 187] on button "Take the course anyway!" at bounding box center [573, 172] width 160 height 30
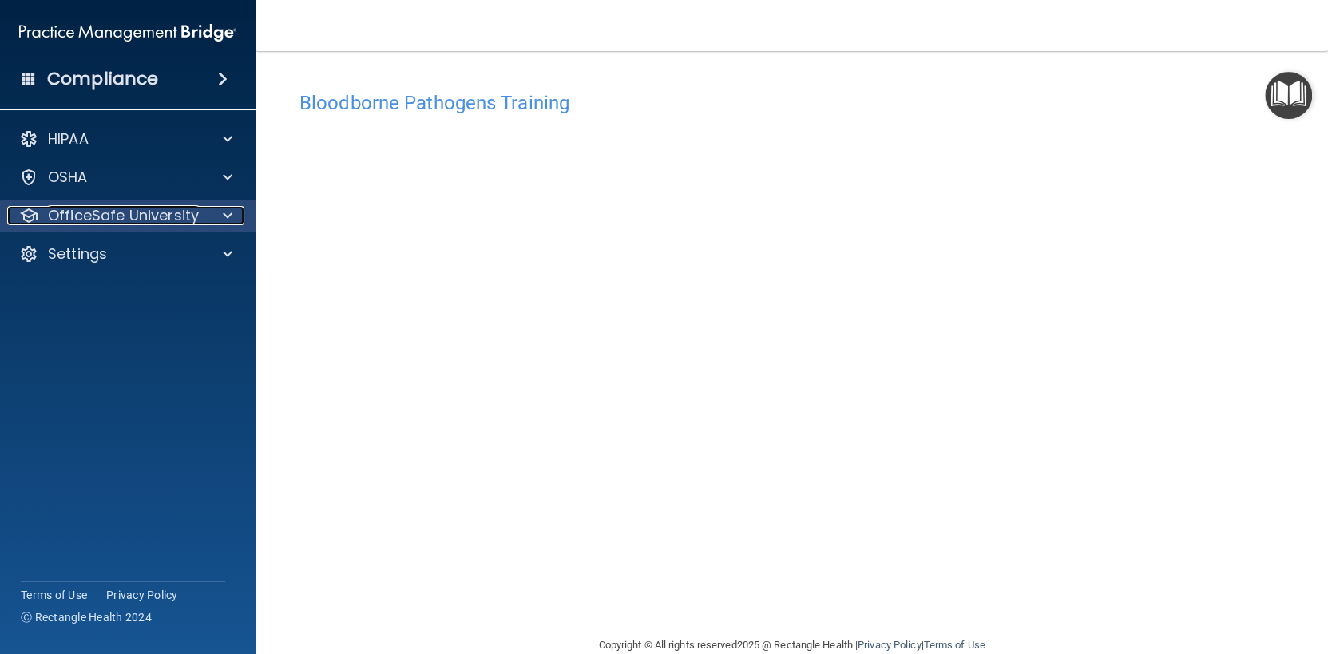
click at [193, 218] on p "OfficeSafe University" at bounding box center [123, 215] width 151 height 19
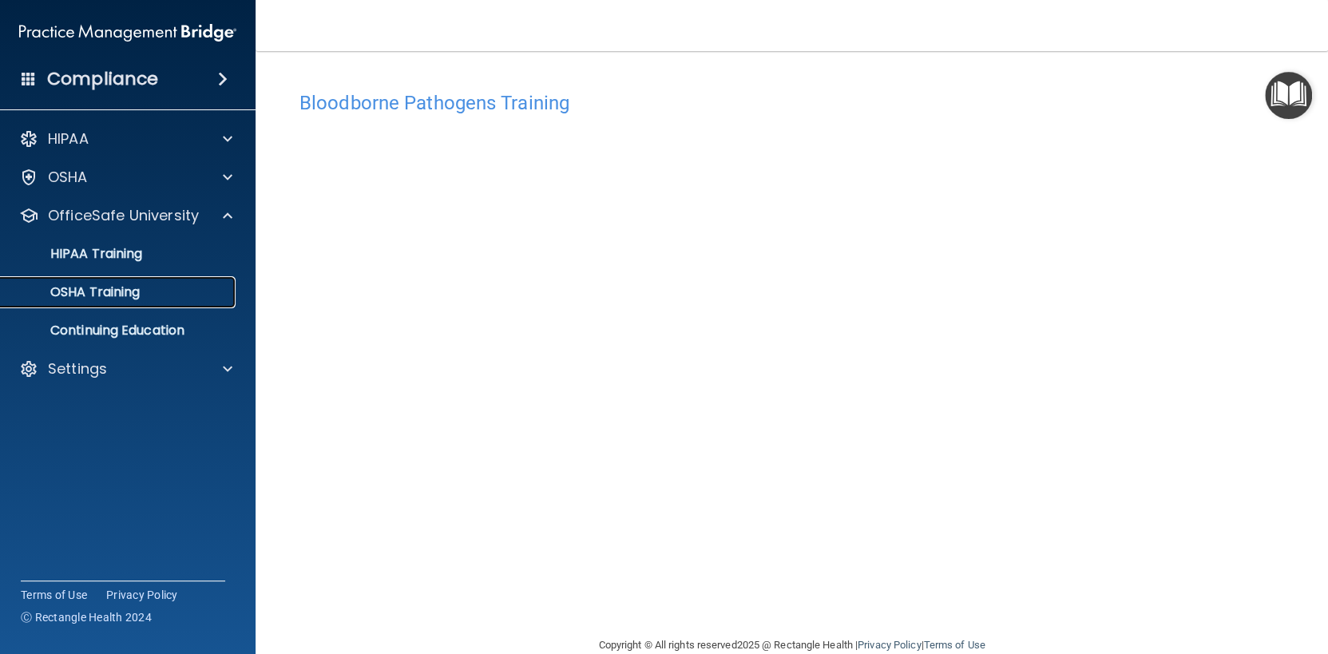
click at [126, 296] on p "OSHA Training" at bounding box center [74, 292] width 129 height 16
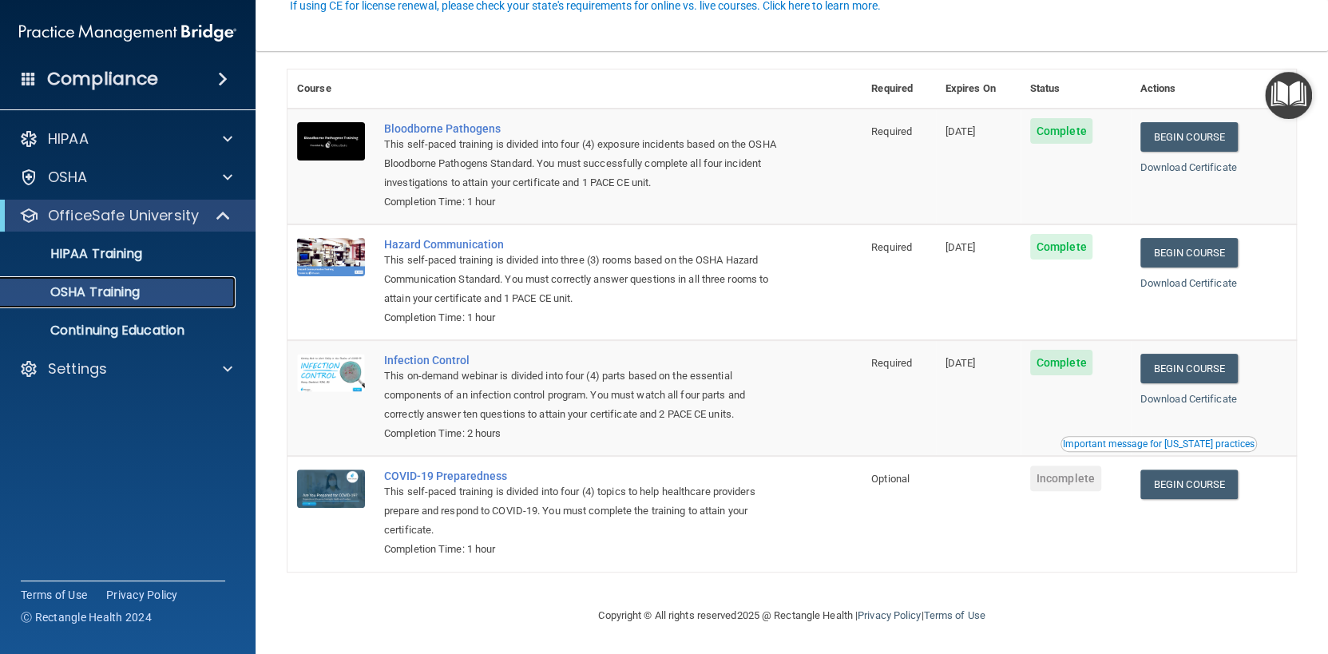
scroll to position [160, 0]
click at [890, 267] on link "Begin Course" at bounding box center [1188, 253] width 97 height 30
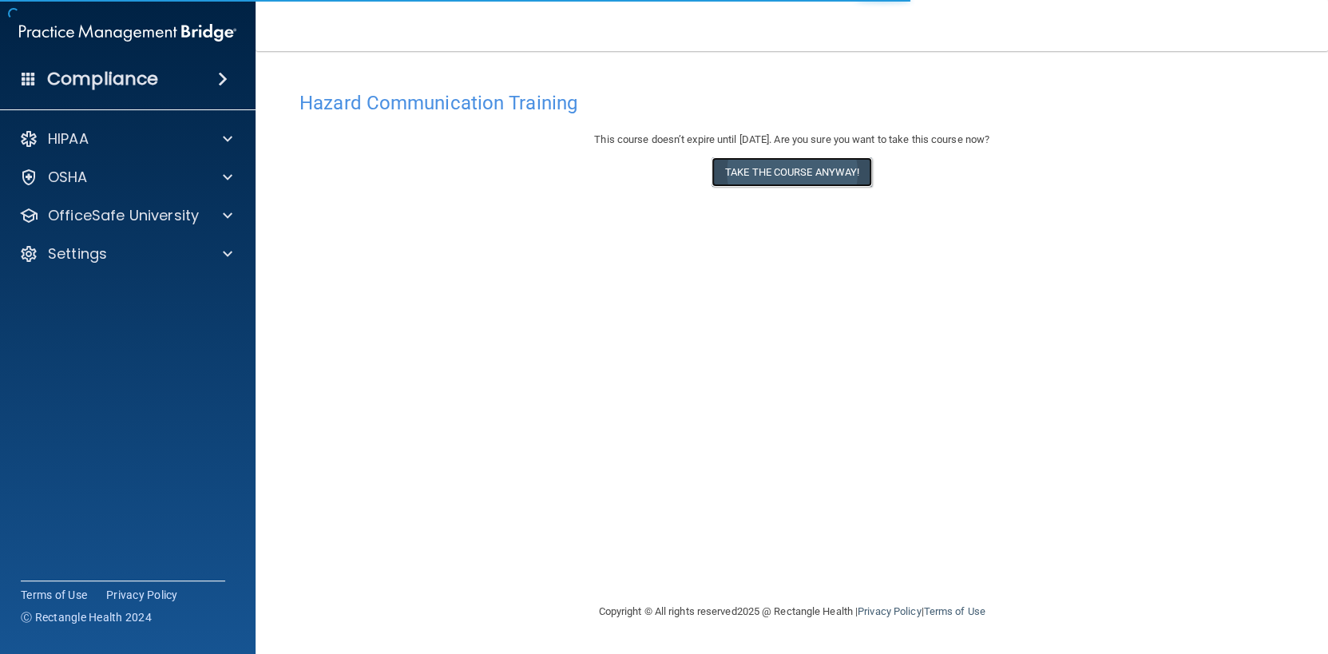
click at [786, 187] on button "Take the course anyway!" at bounding box center [791, 172] width 160 height 30
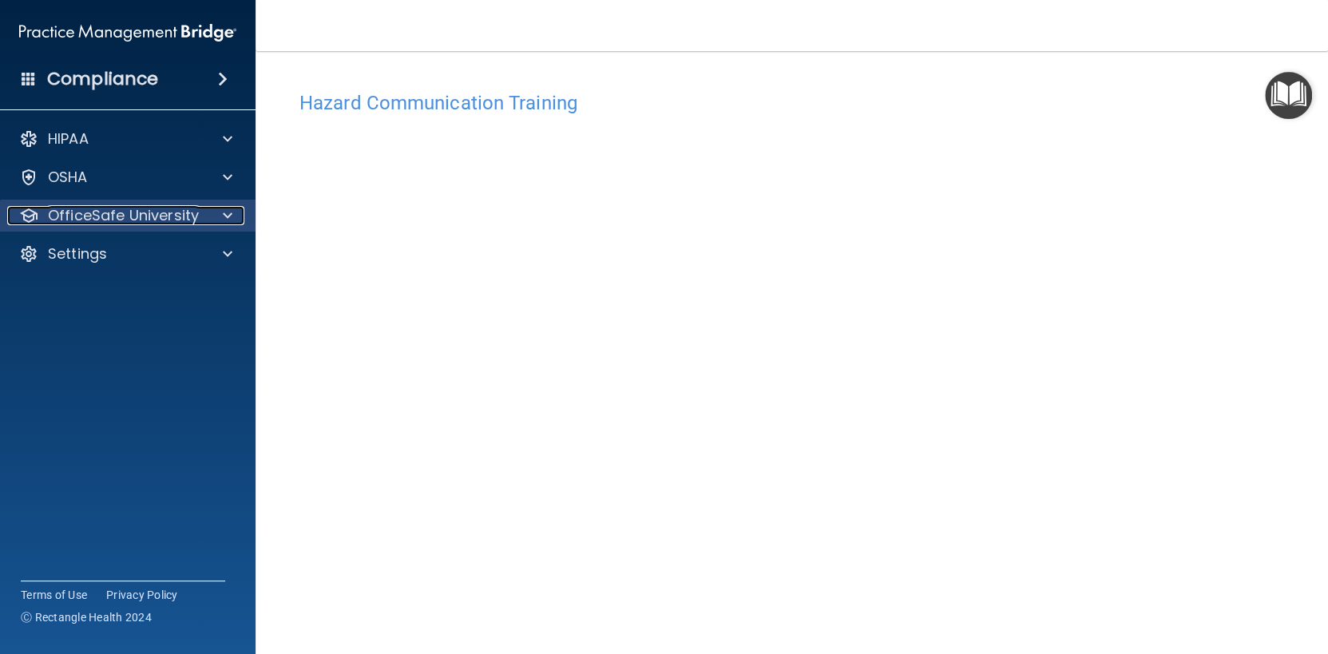
click at [78, 219] on p "OfficeSafe University" at bounding box center [123, 215] width 151 height 19
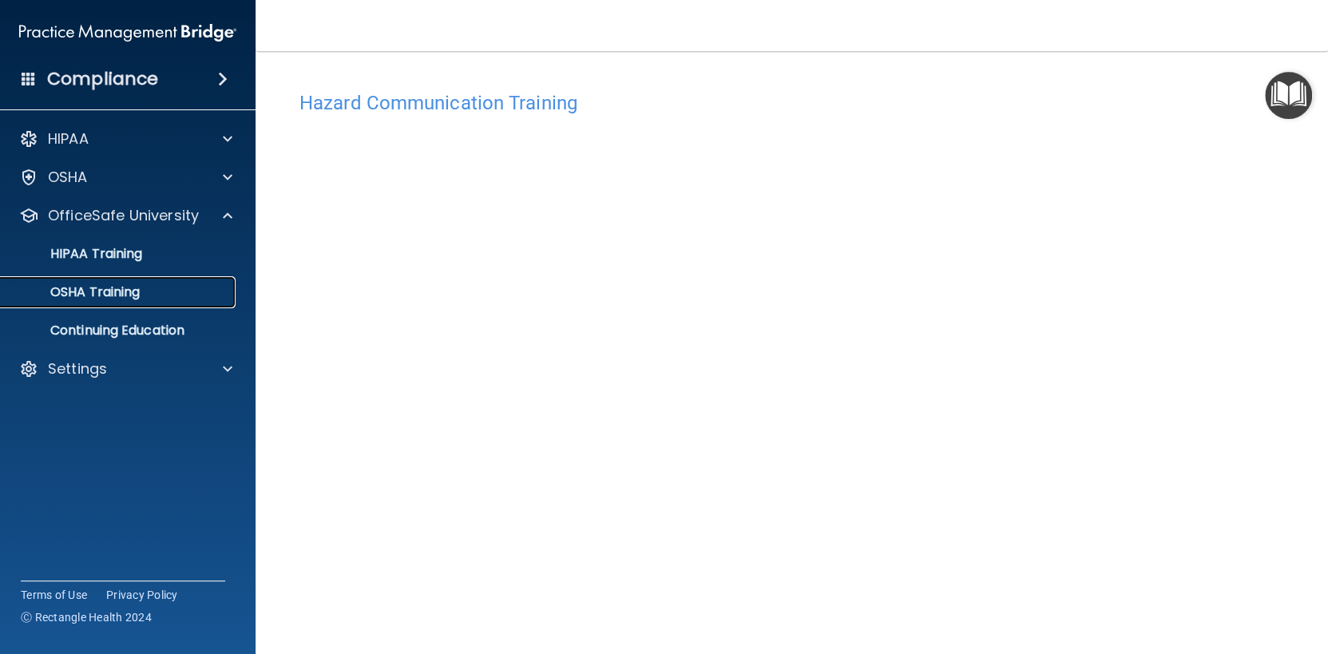
click at [81, 291] on link "OSHA Training" at bounding box center [110, 292] width 252 height 32
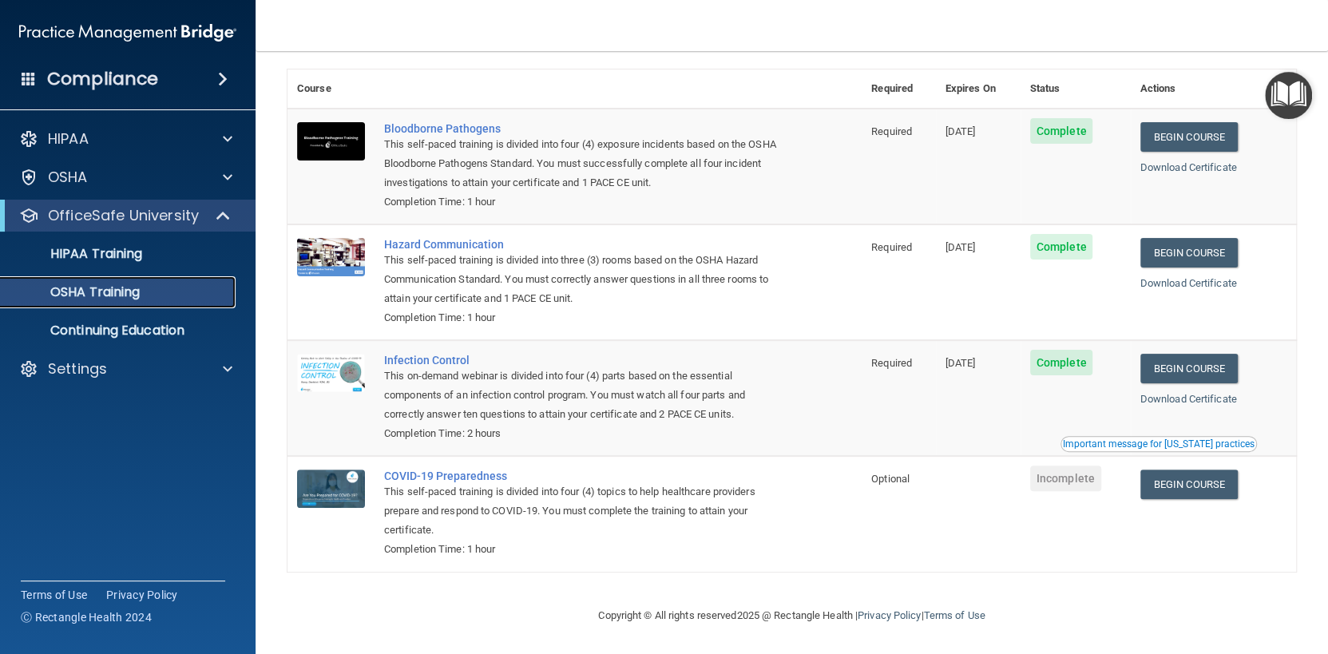
scroll to position [240, 0]
click at [1164, 383] on link "Begin Course" at bounding box center [1188, 369] width 97 height 30
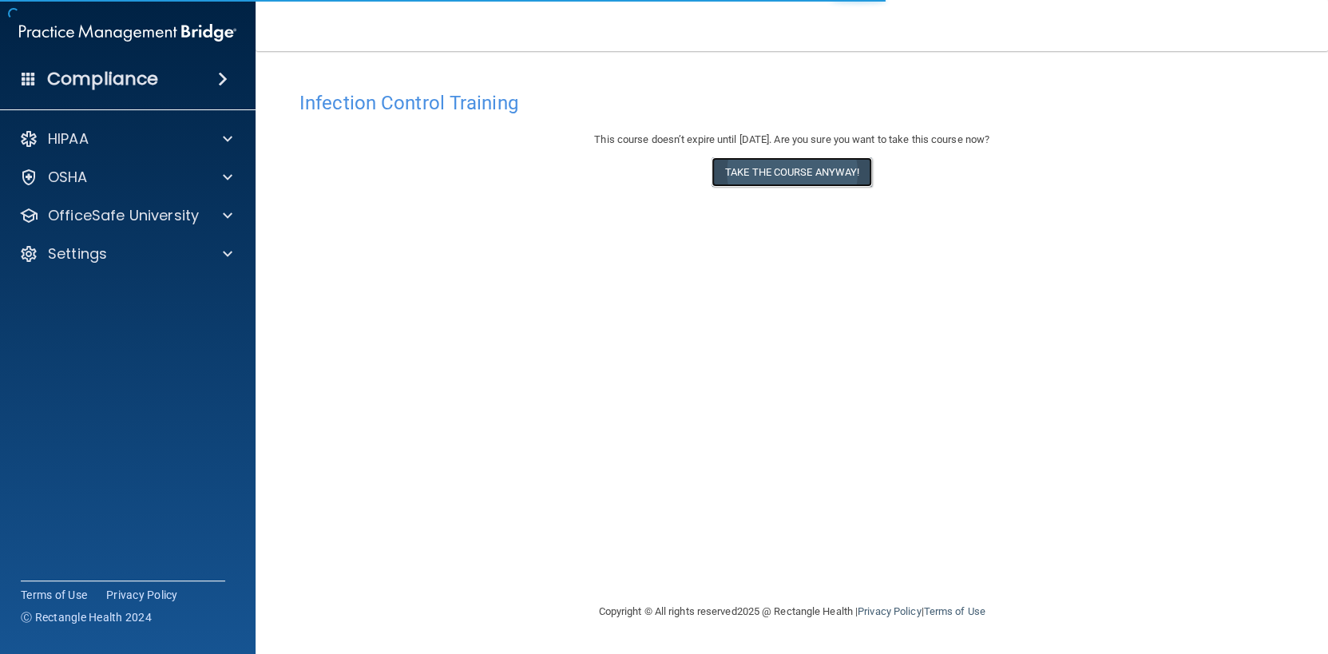
click at [800, 186] on button "Take the course anyway!" at bounding box center [791, 172] width 160 height 30
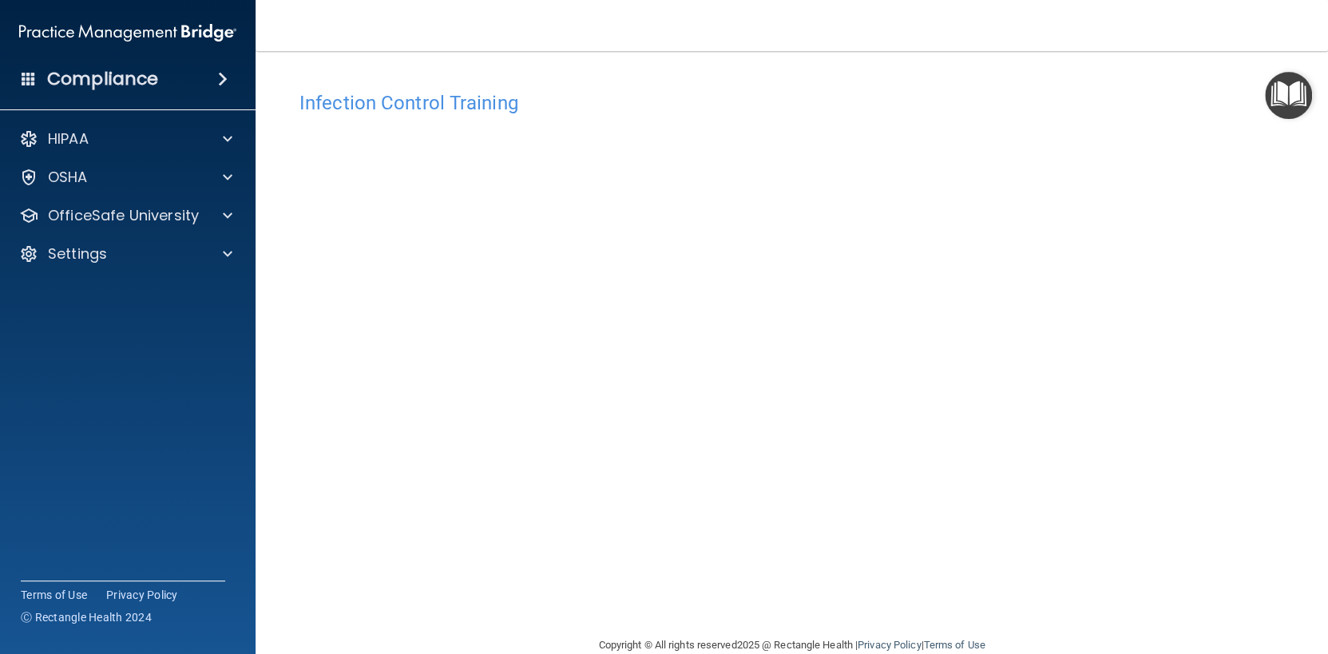
scroll to position [53, 0]
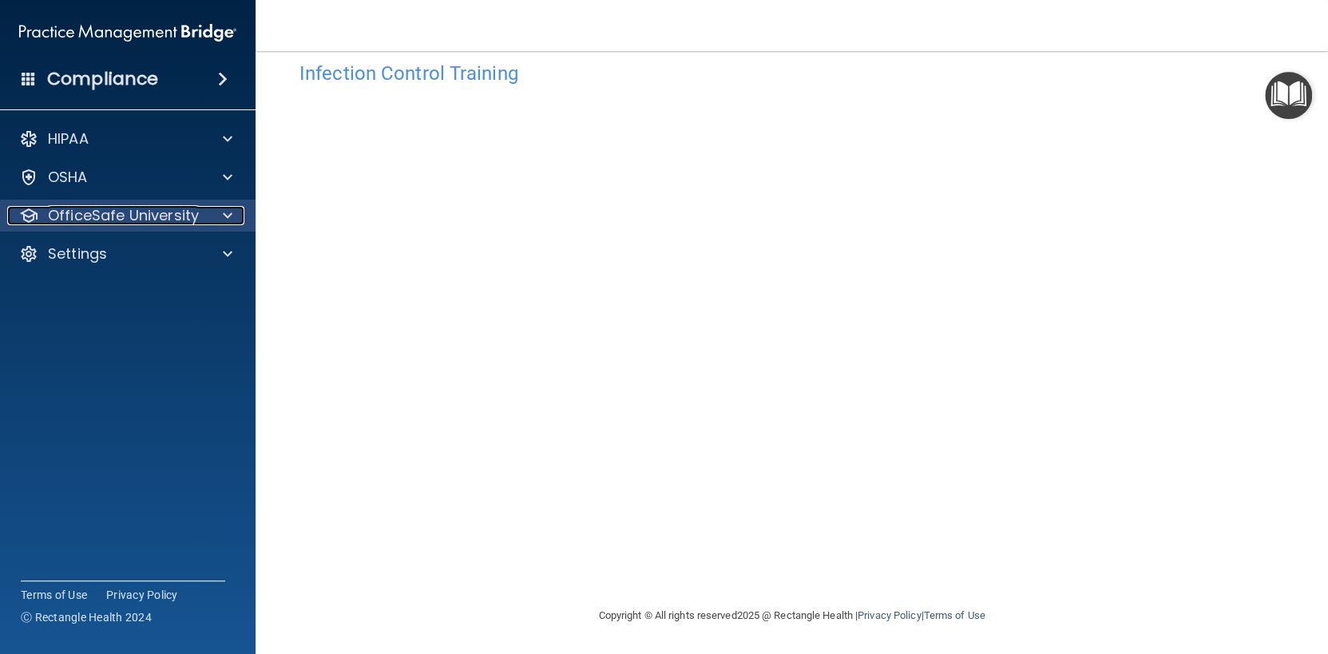
click at [75, 212] on p "OfficeSafe University" at bounding box center [123, 215] width 151 height 19
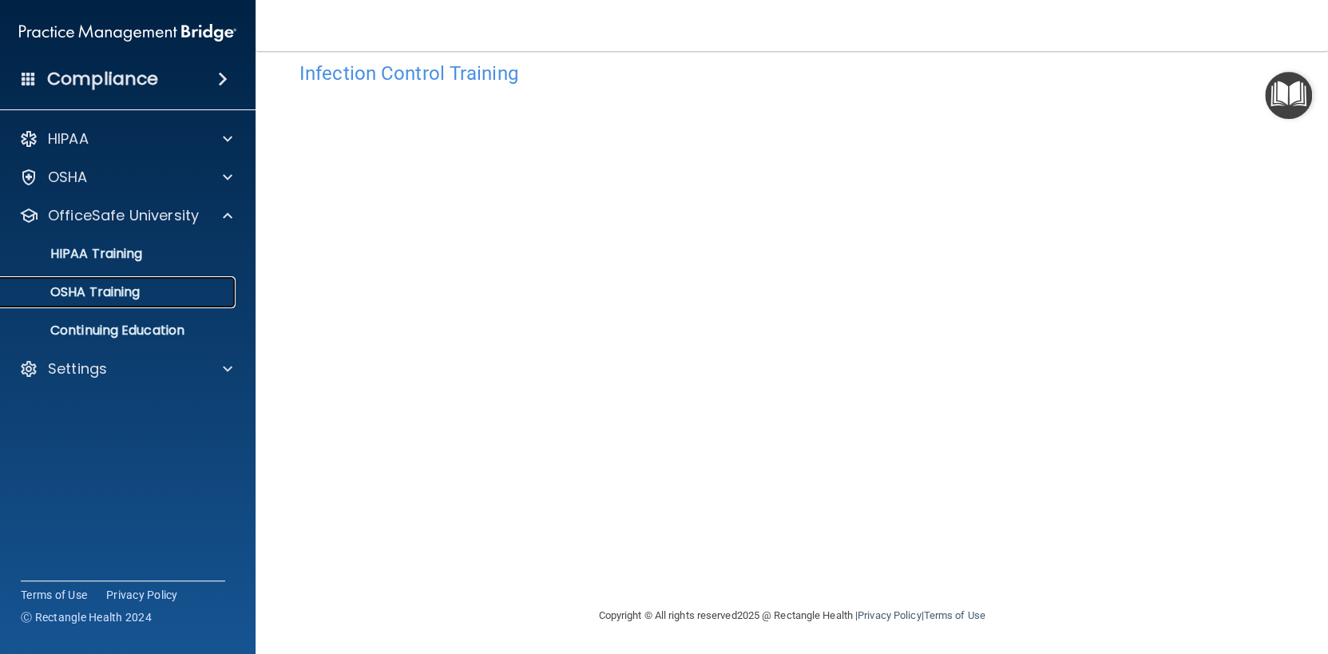
click at [97, 300] on p "OSHA Training" at bounding box center [74, 292] width 129 height 16
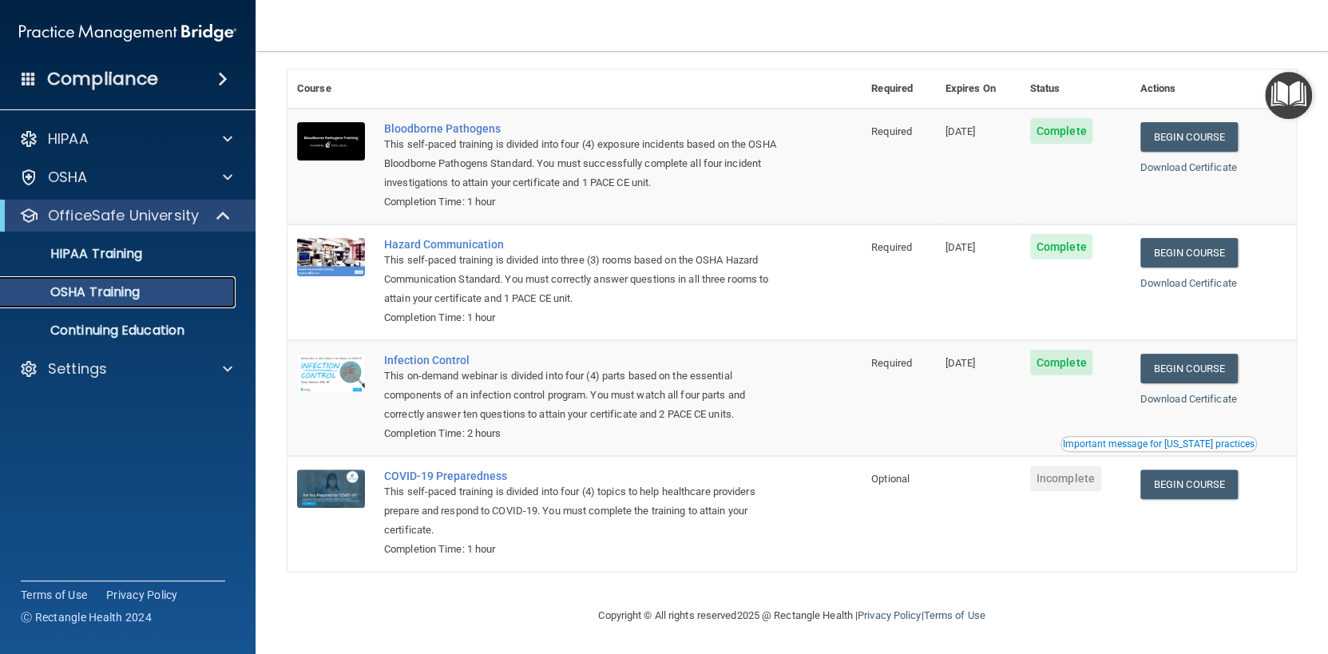
scroll to position [447, 0]
click at [1148, 469] on link "Begin Course" at bounding box center [1188, 484] width 97 height 30
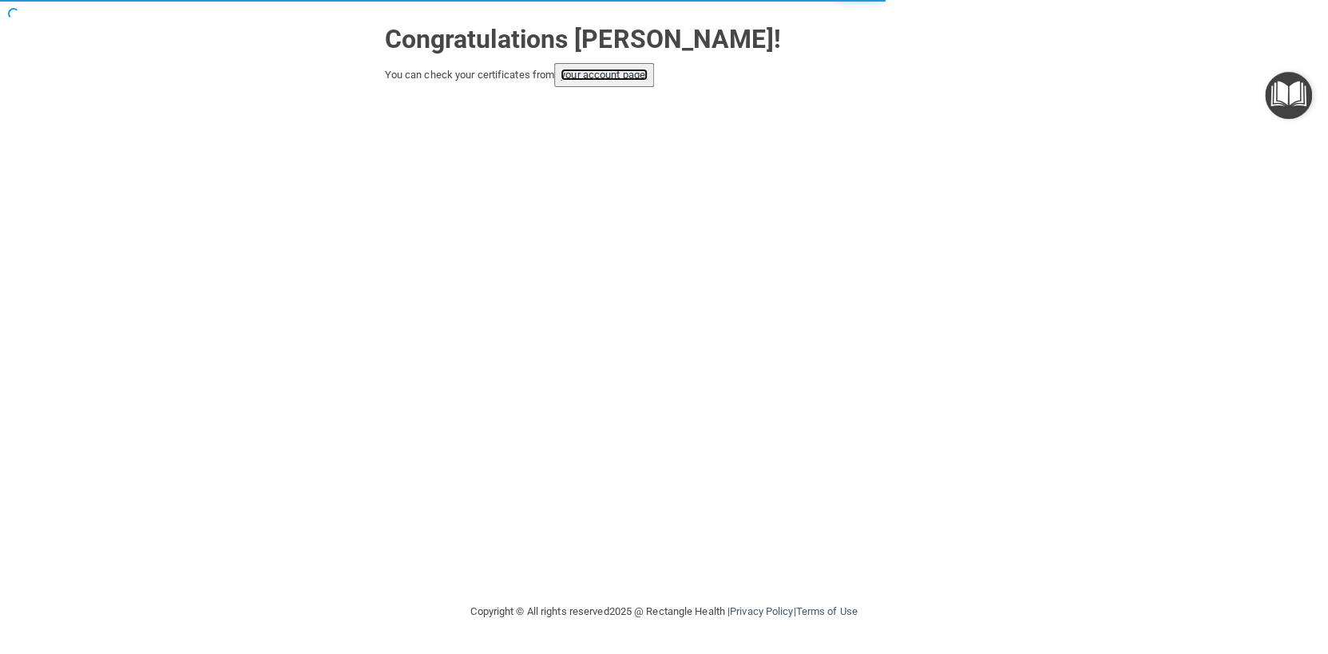
click at [648, 74] on link "your account page!" at bounding box center [603, 75] width 87 height 12
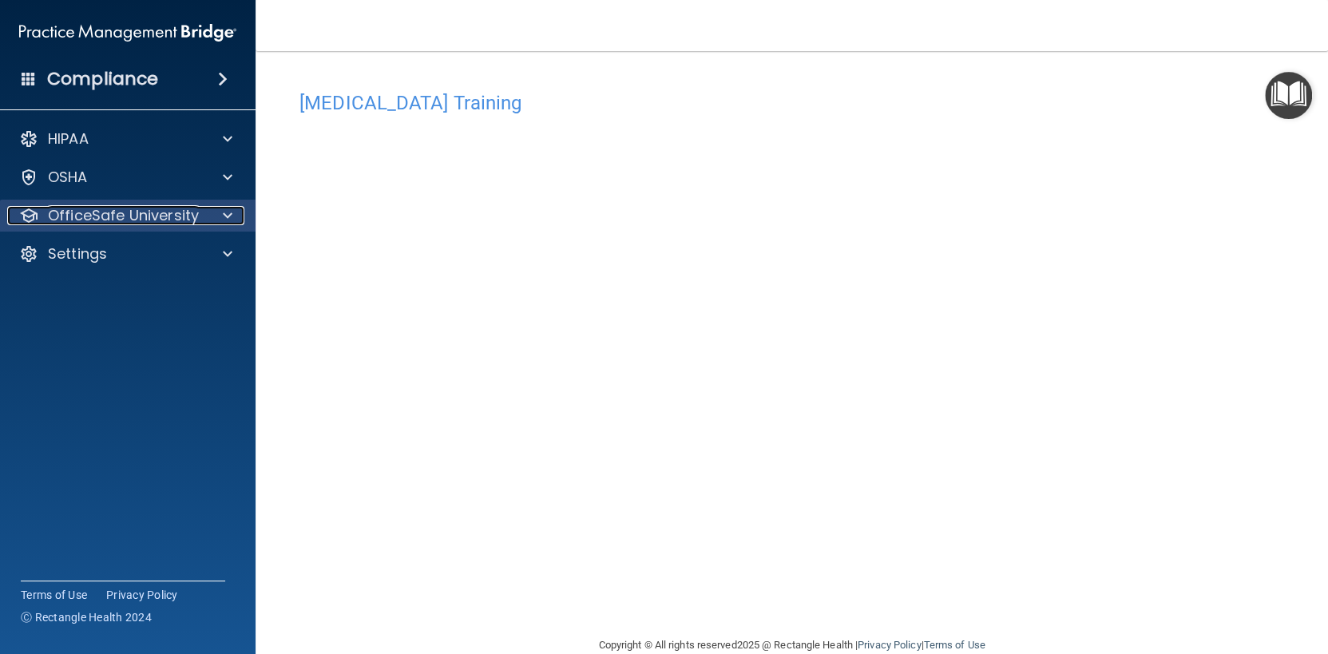
click at [105, 217] on p "OfficeSafe University" at bounding box center [123, 215] width 151 height 19
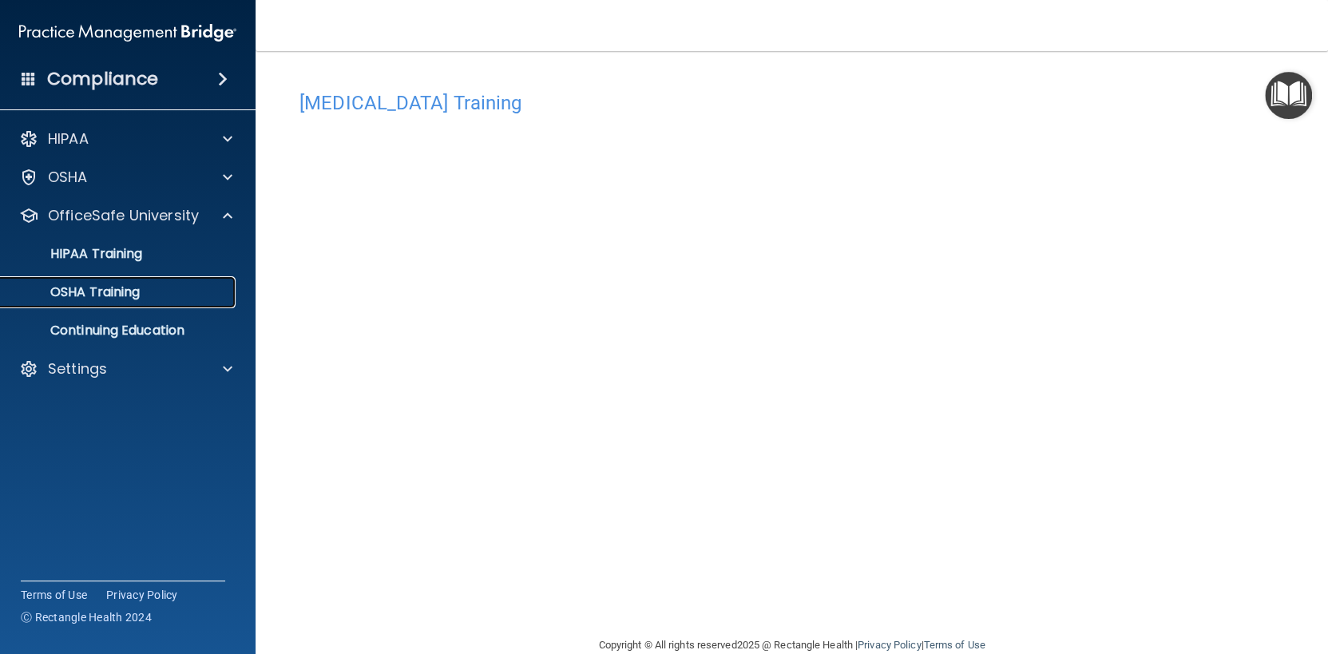
click at [98, 300] on p "OSHA Training" at bounding box center [74, 292] width 129 height 16
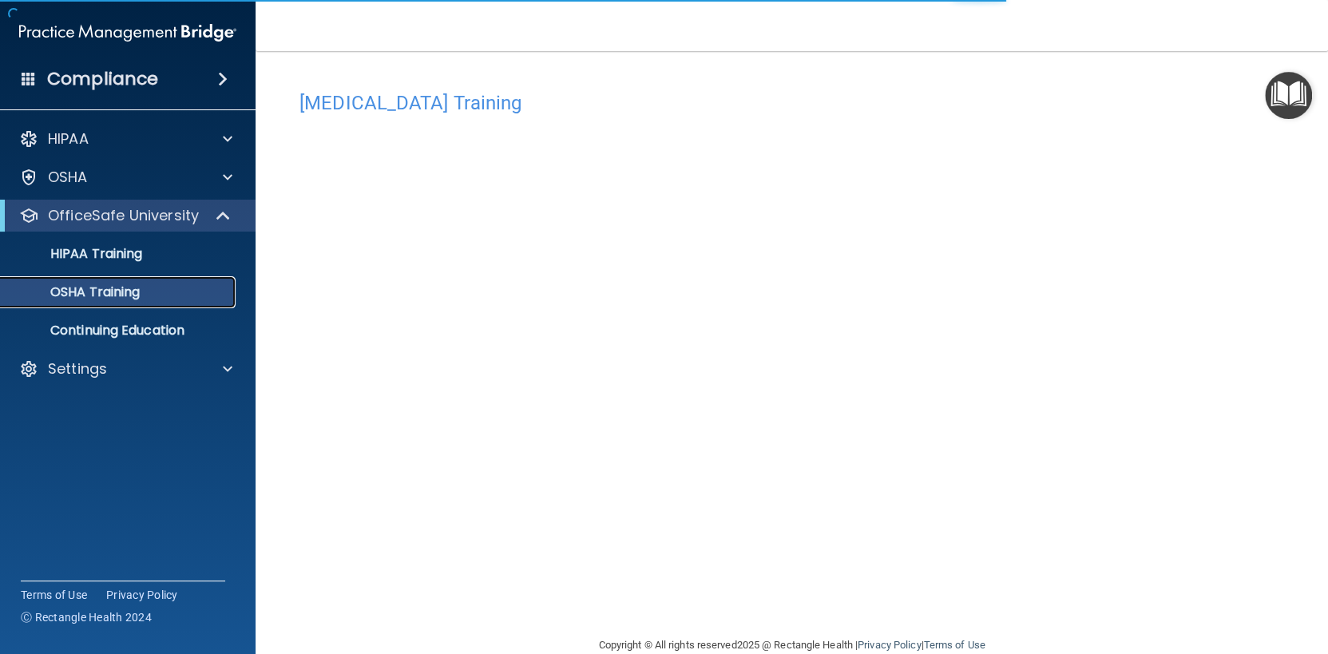
click at [94, 300] on p "OSHA Training" at bounding box center [74, 292] width 129 height 16
